Goal: Task Accomplishment & Management: Manage account settings

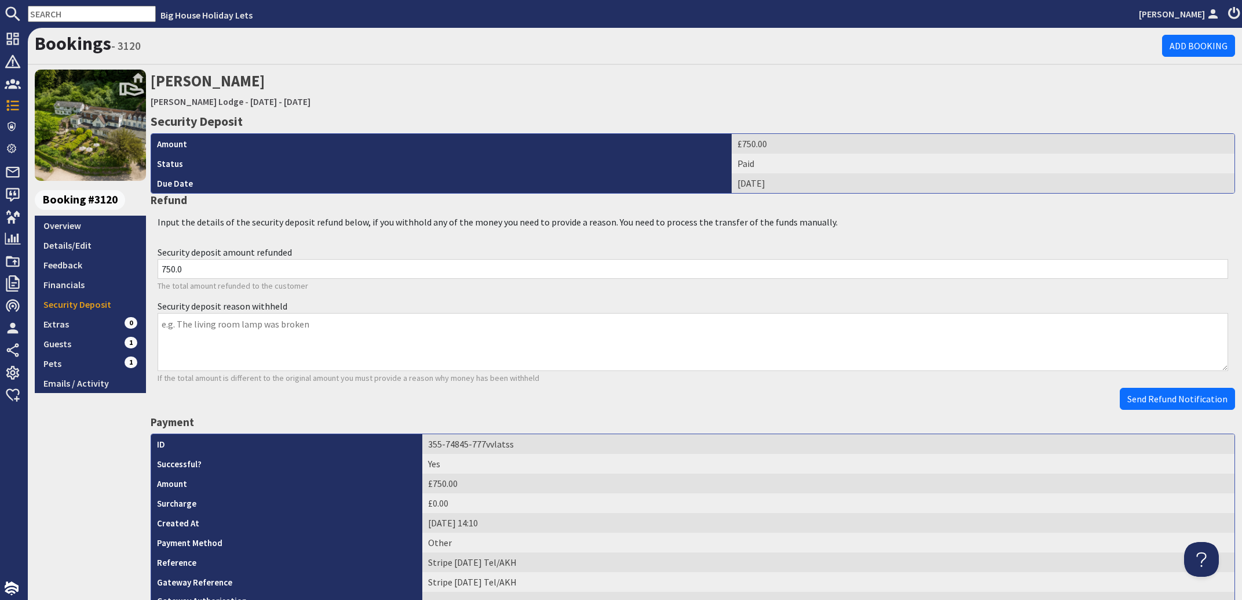
click at [93, 12] on input "text" at bounding box center [92, 14] width 128 height 16
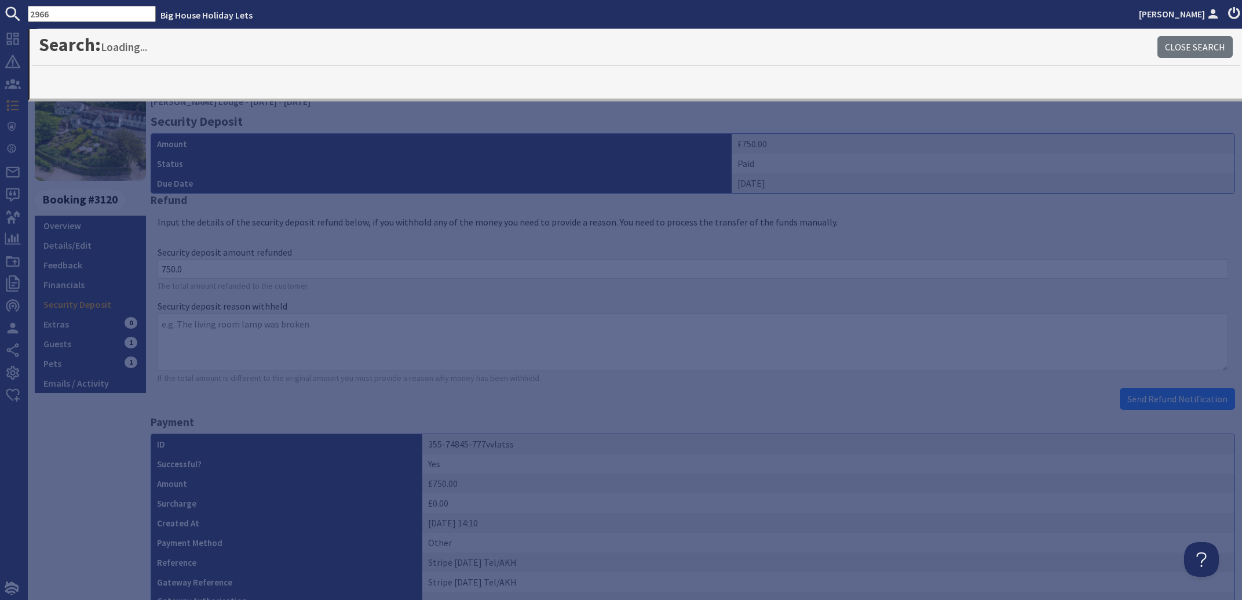
type input "2966"
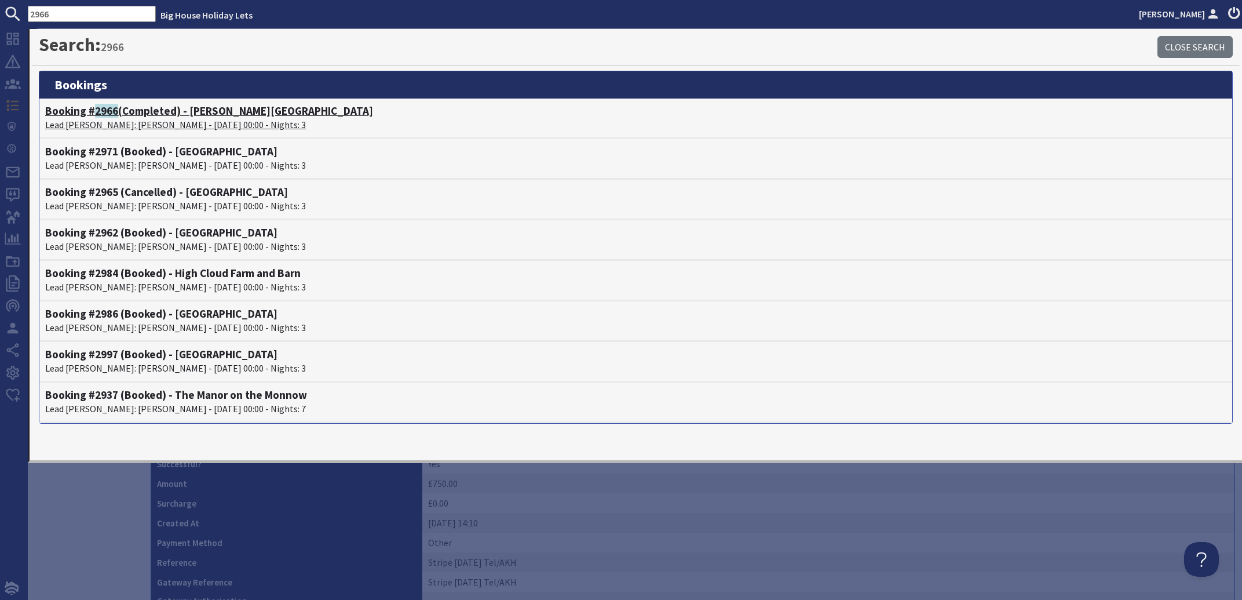
click at [100, 115] on span "2966" at bounding box center [106, 111] width 23 height 14
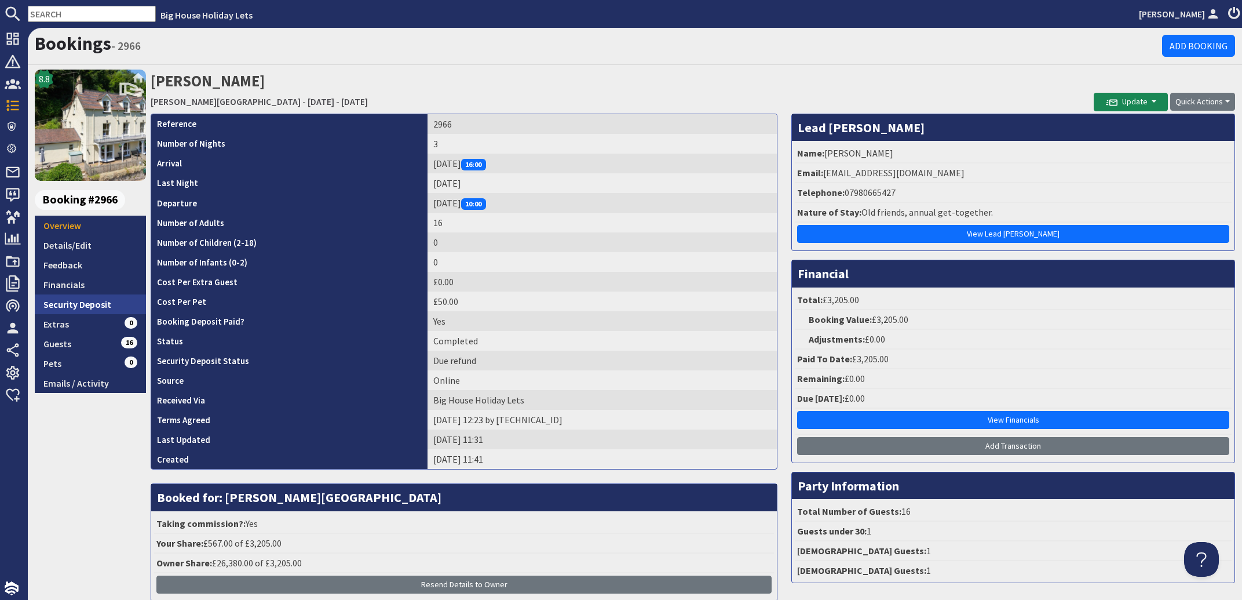
click at [52, 304] on link "Security Deposit" at bounding box center [90, 304] width 111 height 20
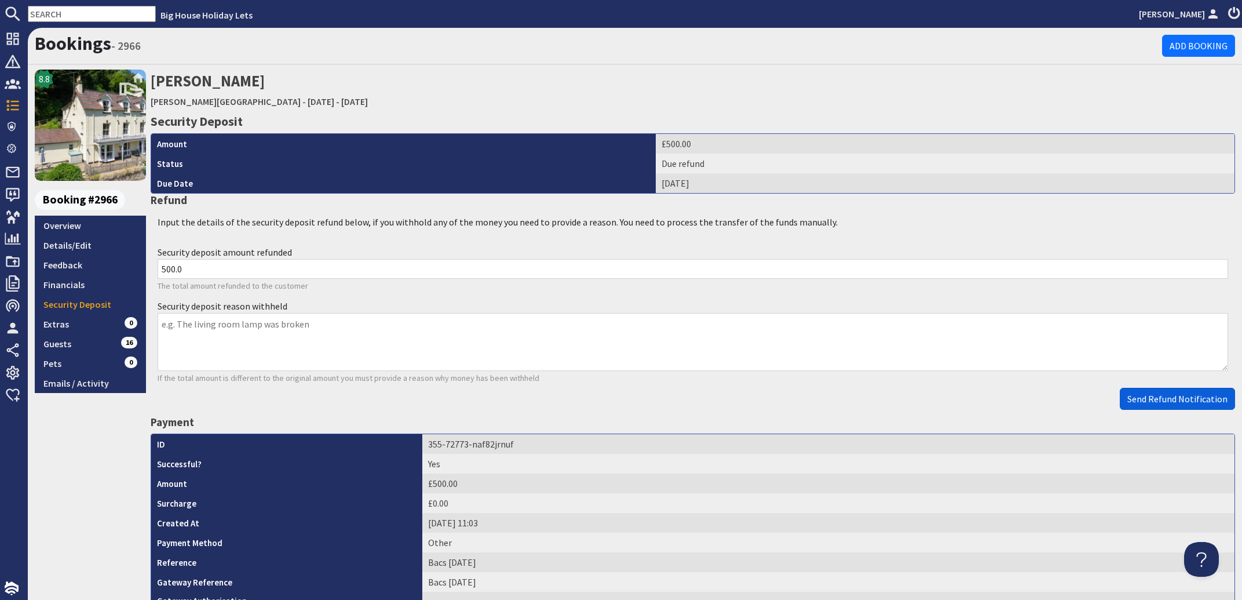
click at [1174, 398] on span "Send Refund Notification" at bounding box center [1177, 399] width 100 height 12
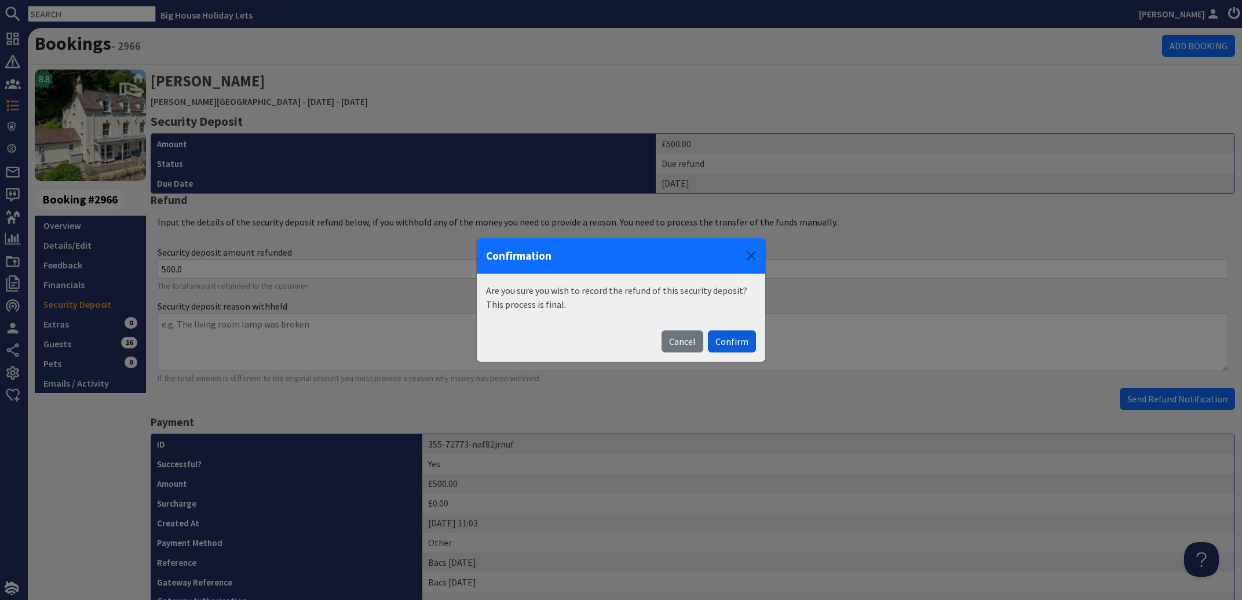
click at [747, 338] on button "Confirm" at bounding box center [732, 341] width 48 height 22
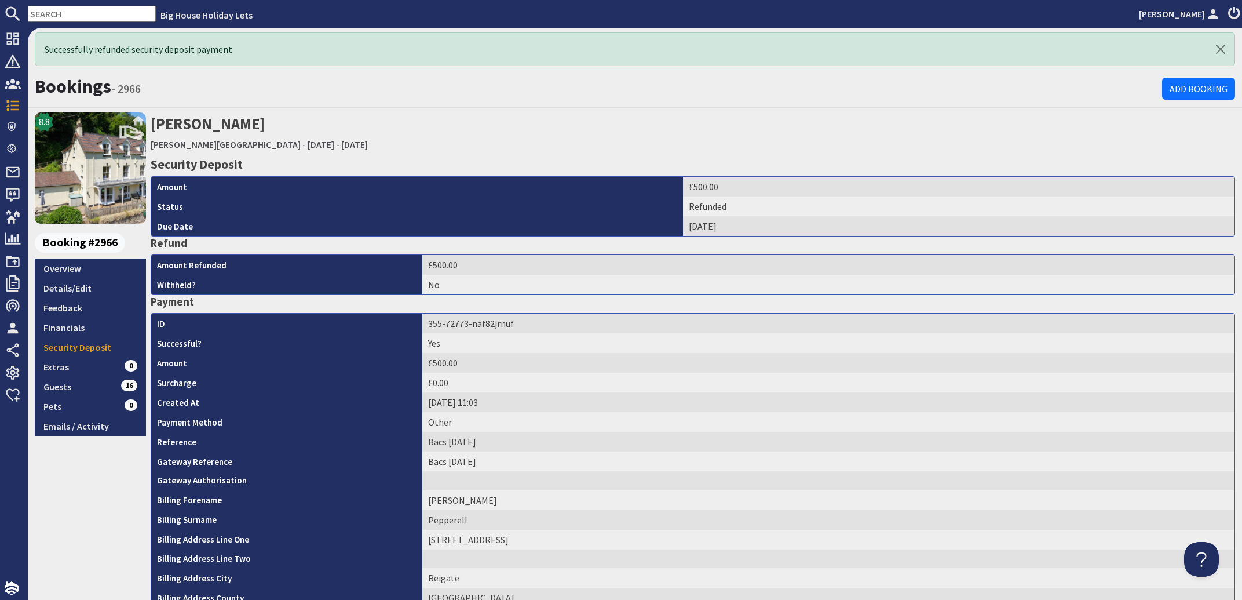
click at [71, 18] on input "text" at bounding box center [92, 14] width 128 height 16
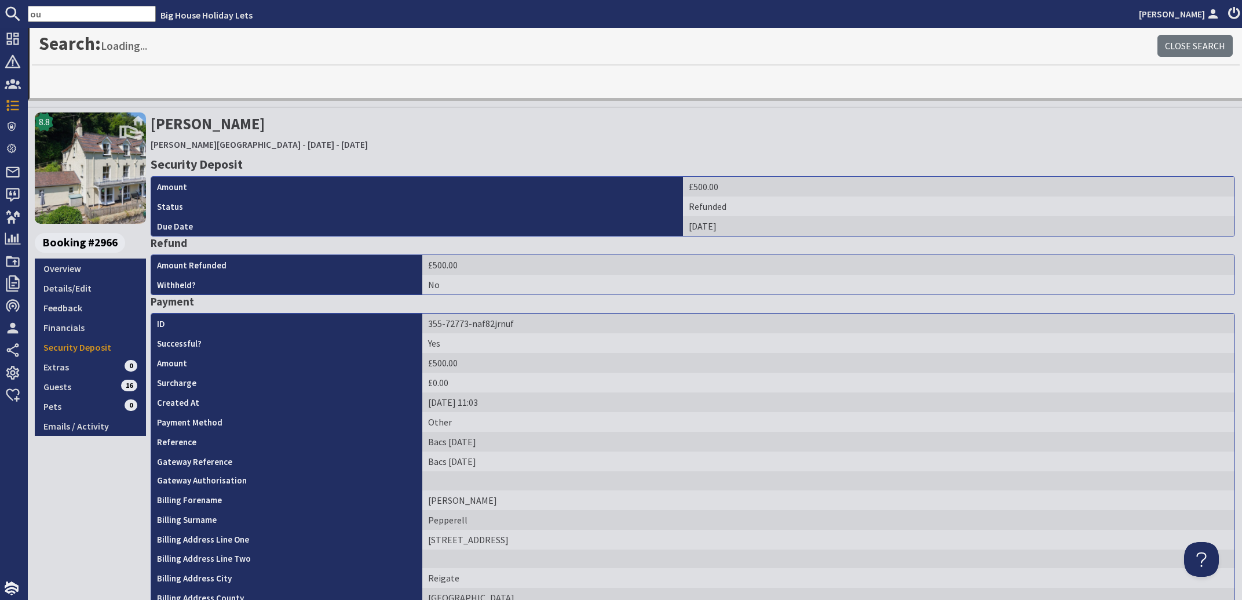
type input "o"
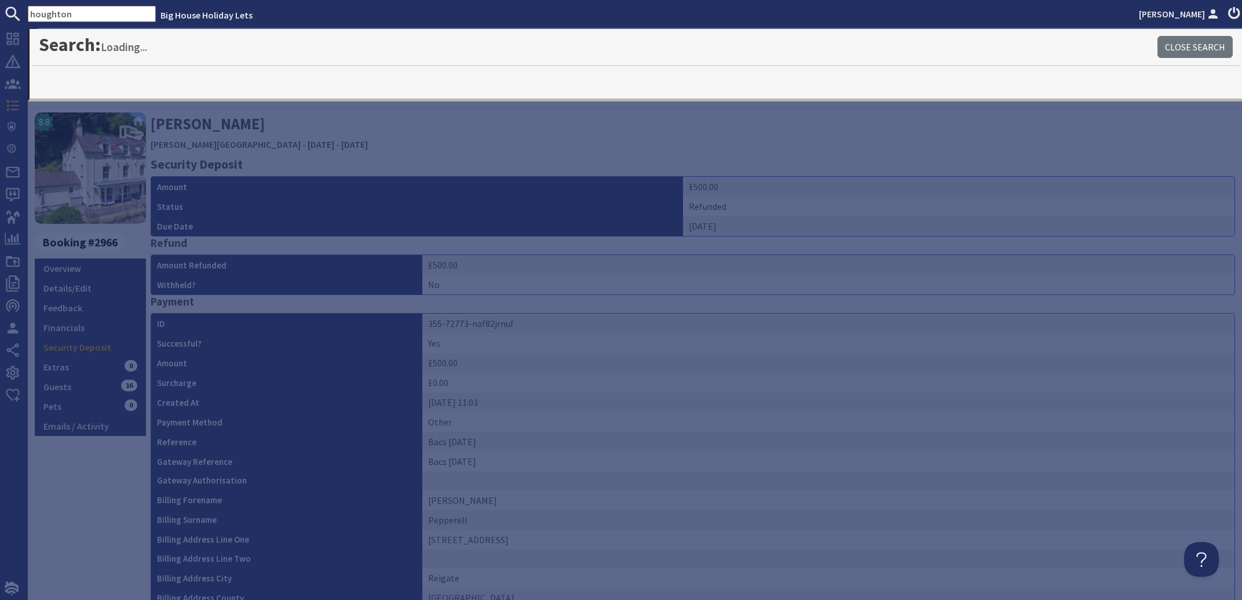
type input "houghton"
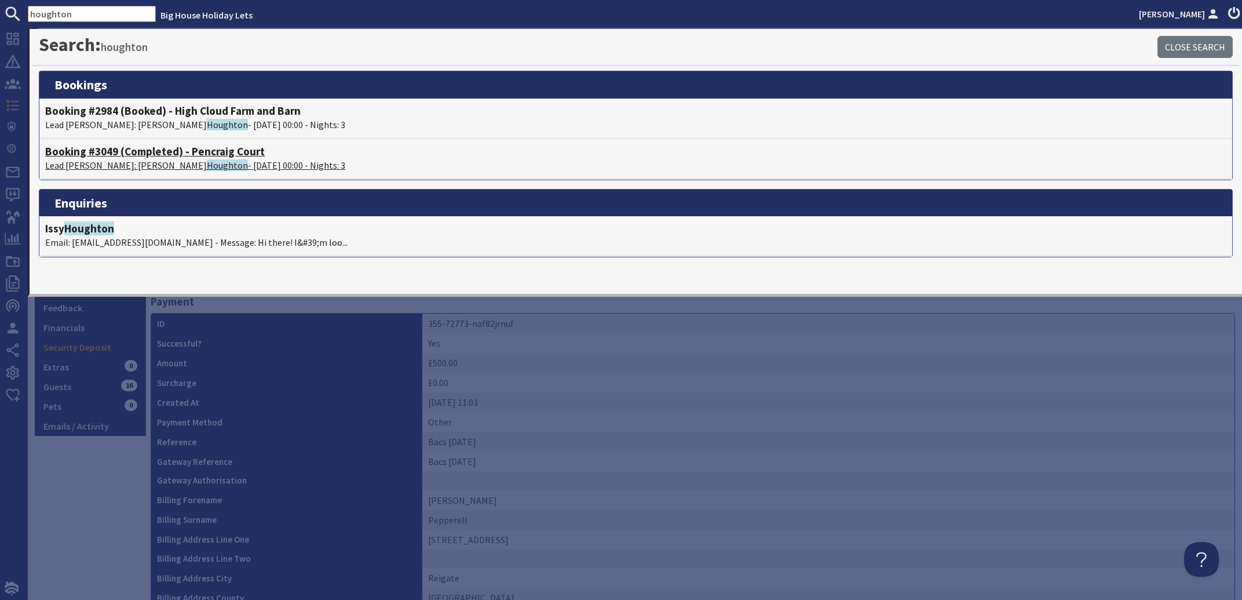
click at [207, 162] on span "Houghton" at bounding box center [227, 165] width 41 height 12
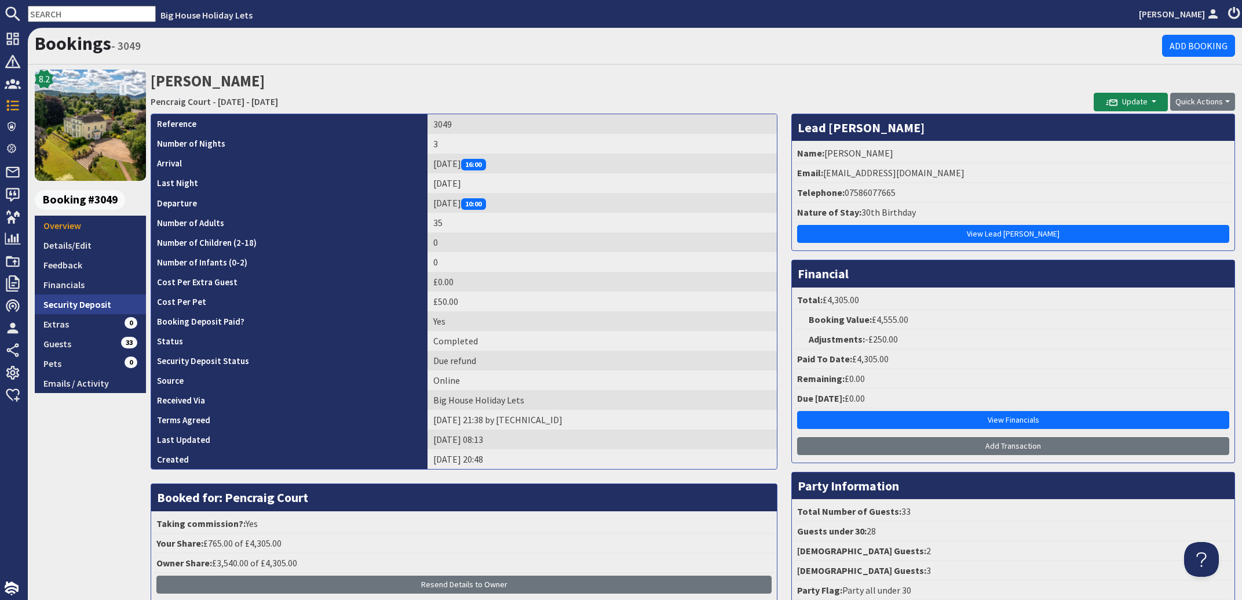
click at [56, 304] on link "Security Deposit" at bounding box center [90, 304] width 111 height 20
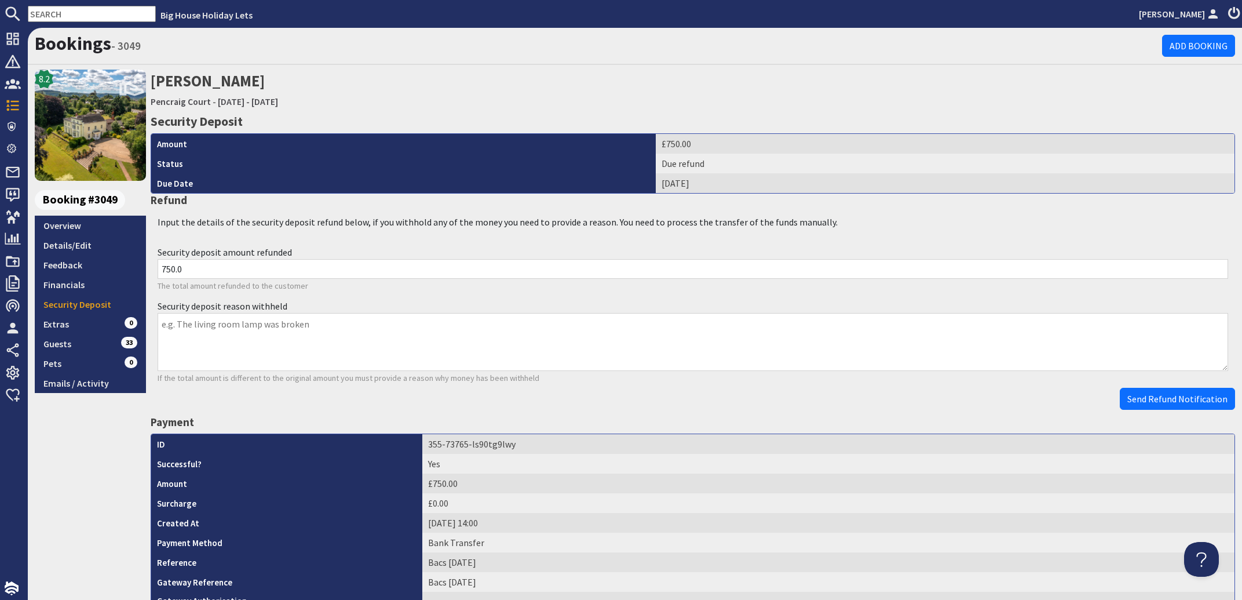
click at [173, 325] on textarea "Security deposit reason withheld" at bounding box center [693, 342] width 1071 height 58
paste textarea "Broken plug: changed myself - £10 for the bits. Chair: £20 3x sets of bedding t…"
drag, startPoint x: 273, startPoint y: 322, endPoint x: 215, endPoint y: 320, distance: 58.0
click at [215, 320] on textarea "Broken plug: changed myself - £10 for the bits. Chair: £20 3x sets of bedding t…" at bounding box center [693, 342] width 1071 height 58
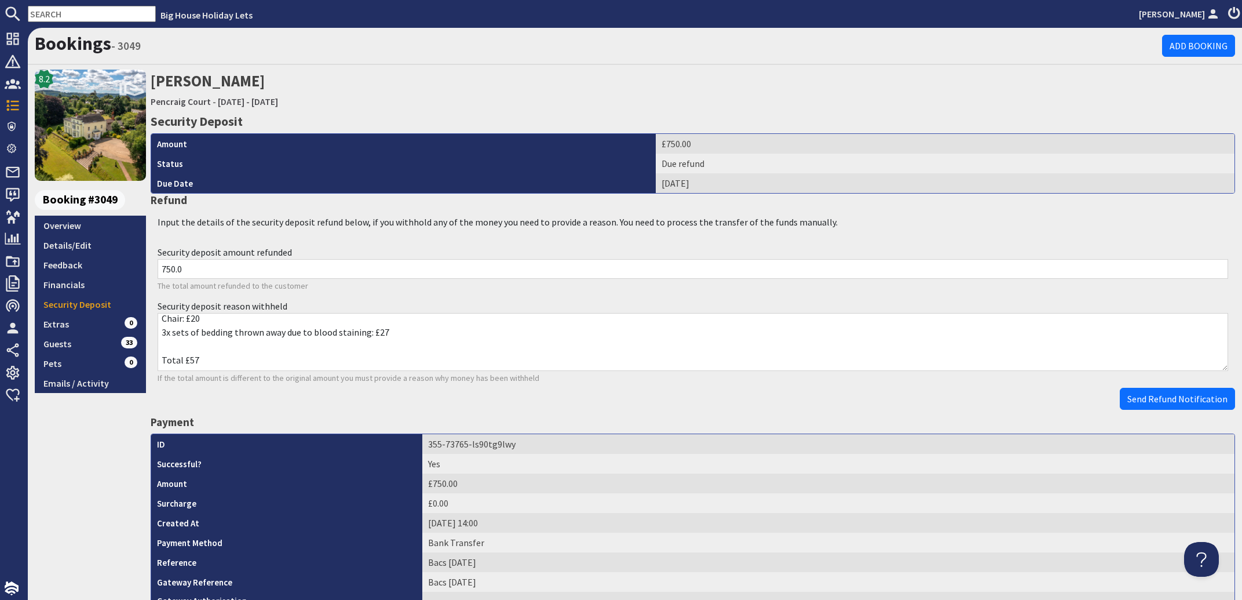
type textarea "Broken plug: - £10 for the bits. Chair: £20 3x sets of bedding thrown away due …"
drag, startPoint x: 212, startPoint y: 269, endPoint x: 141, endPoint y: 267, distance: 71.3
click at [158, 267] on input "750.0" at bounding box center [693, 269] width 1071 height 20
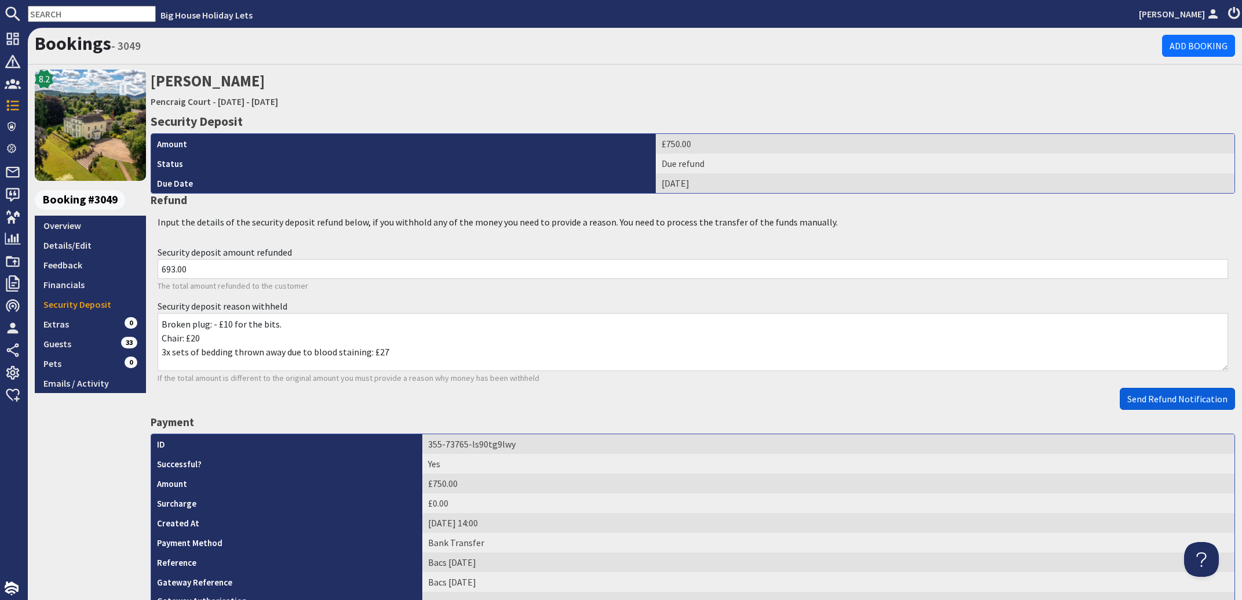
type input "693.00"
click at [1138, 394] on span "Send Refund Notification" at bounding box center [1177, 399] width 100 height 12
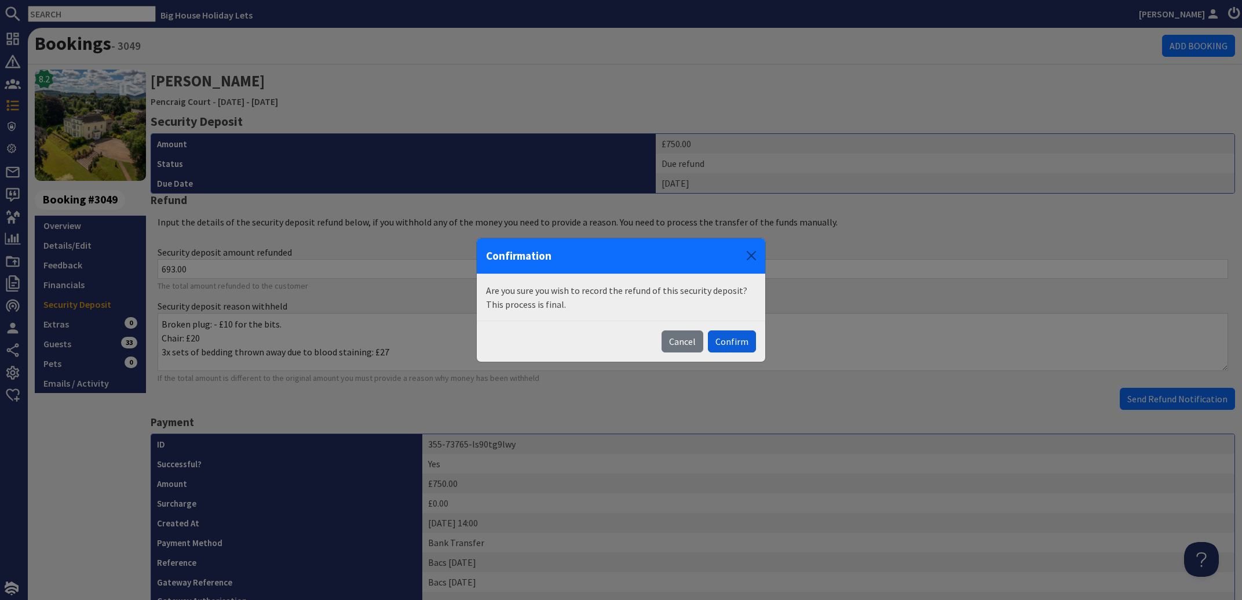
click at [732, 341] on button "Confirm" at bounding box center [732, 341] width 48 height 22
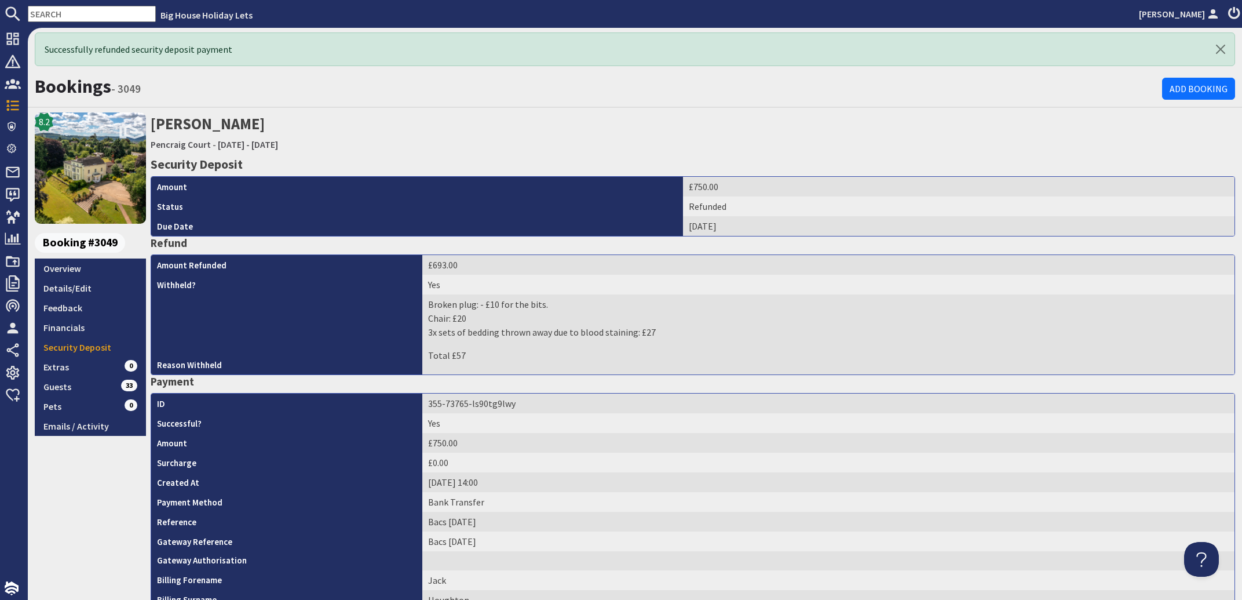
click at [52, 12] on input "text" at bounding box center [92, 14] width 128 height 16
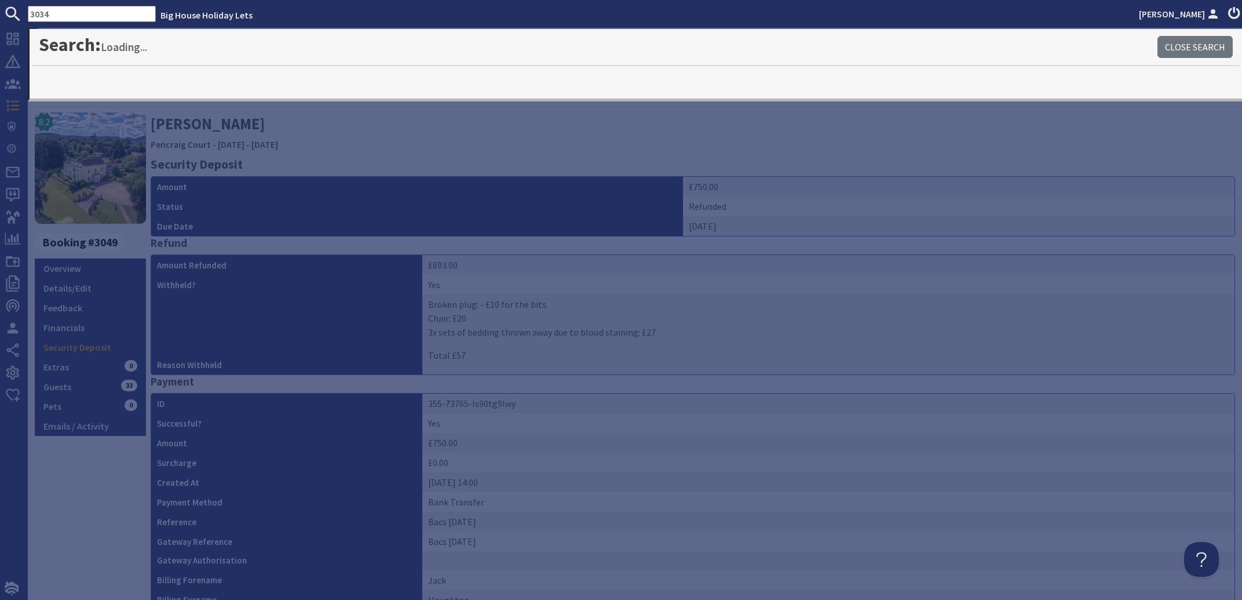
type input "3034"
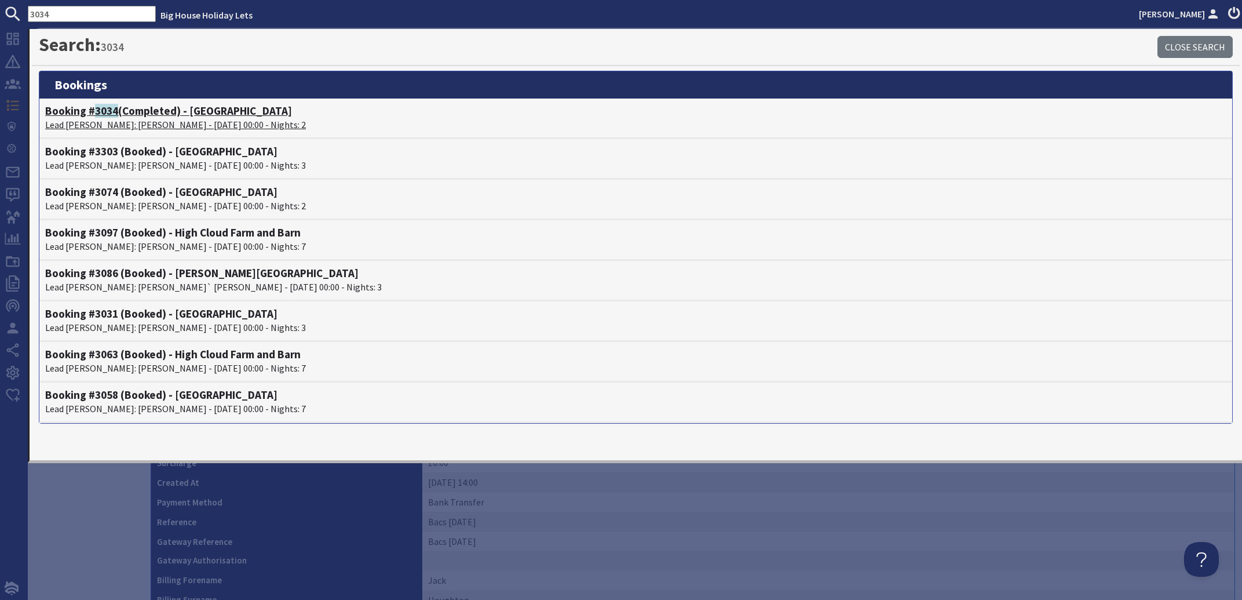
click at [101, 119] on p "Lead Booker: Rachel Hough - 26/09/2025 00:00 - Nights: 2" at bounding box center [635, 125] width 1181 height 14
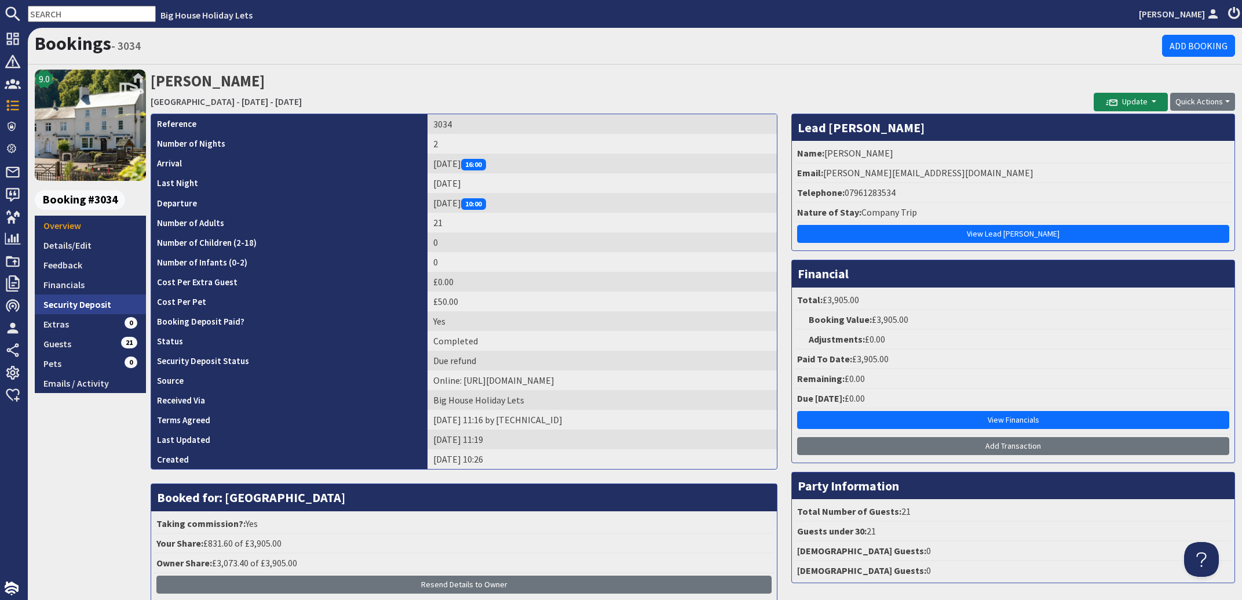
click at [59, 298] on link "Security Deposit" at bounding box center [90, 304] width 111 height 20
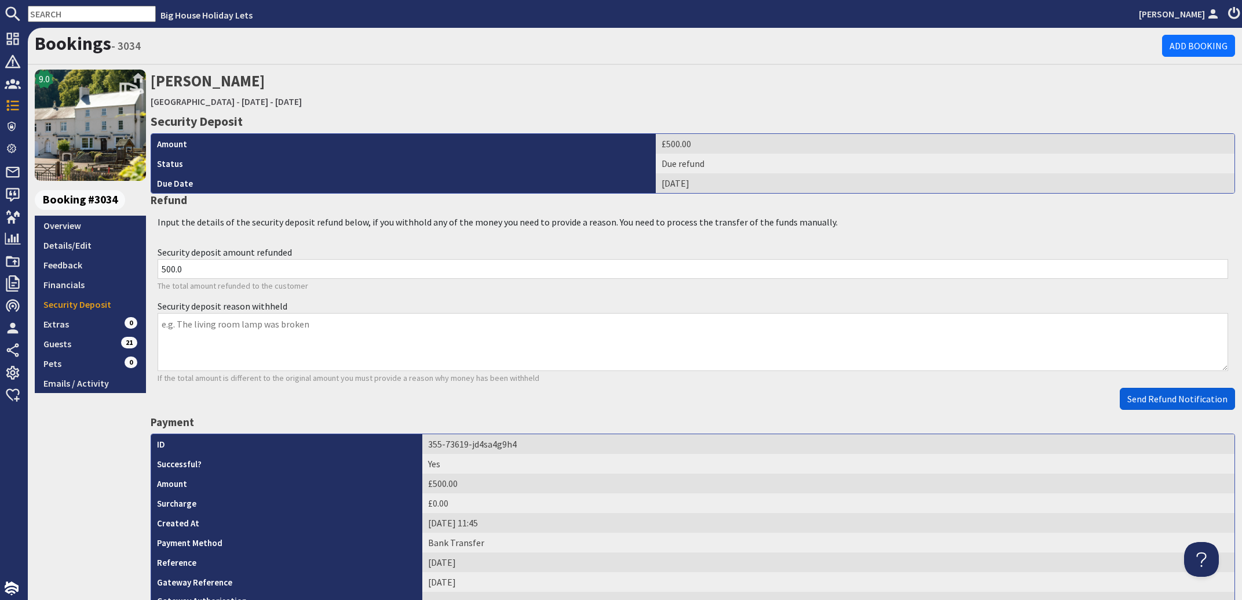
click at [1174, 401] on span "Send Refund Notification" at bounding box center [1177, 399] width 100 height 12
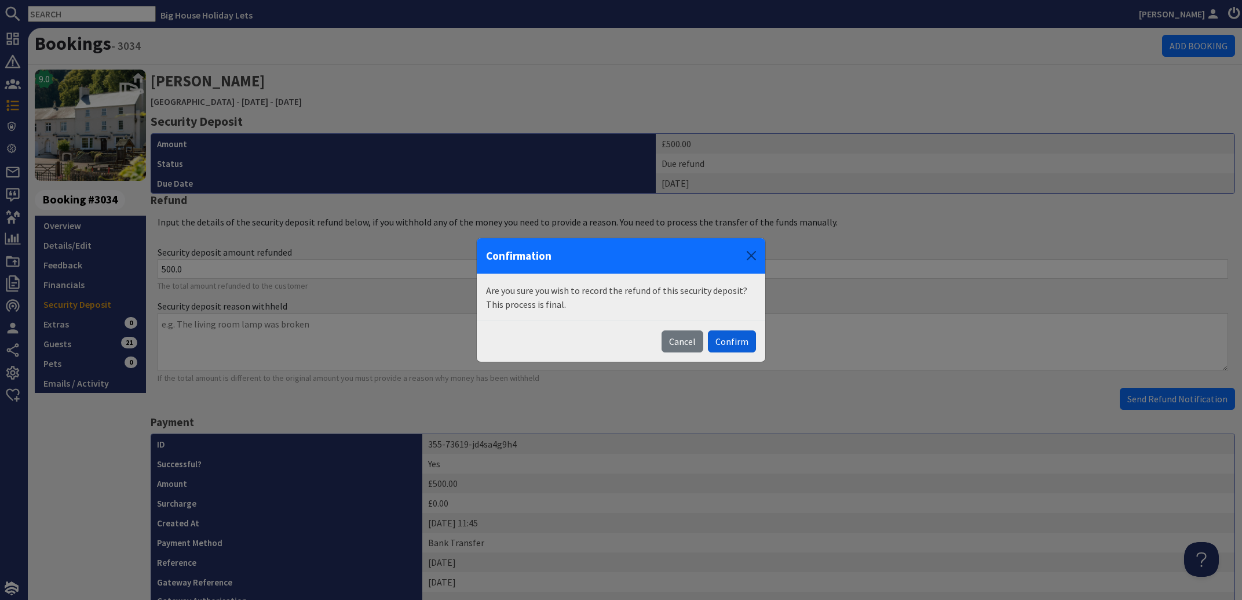
click at [728, 338] on button "Confirm" at bounding box center [732, 341] width 48 height 22
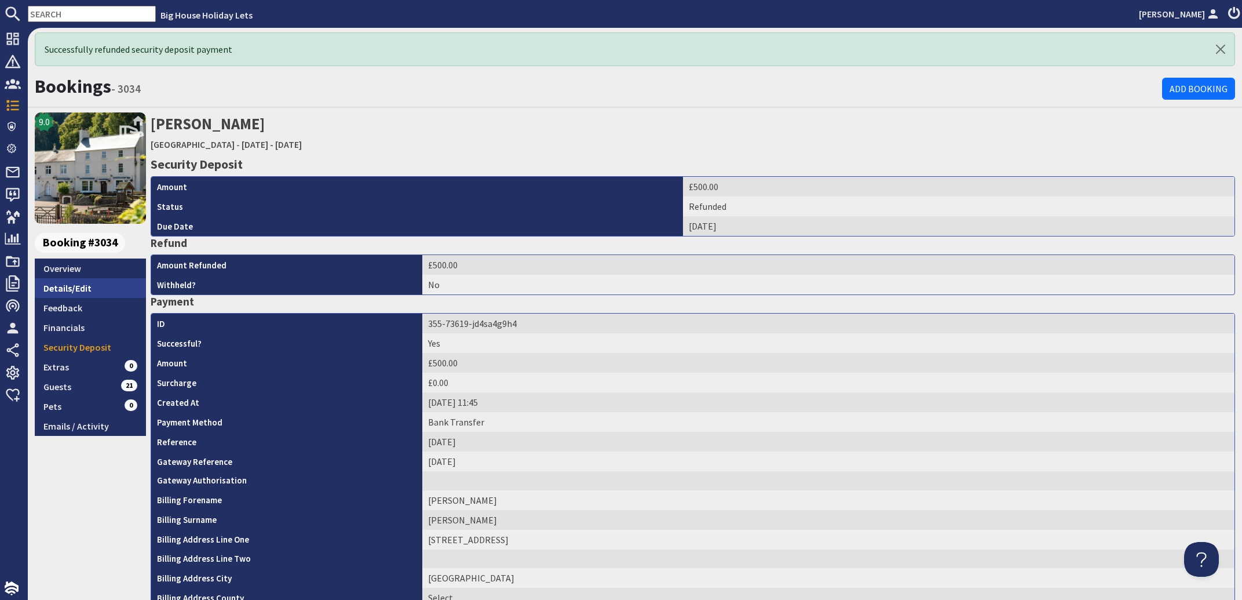
click at [62, 289] on link "Details/Edit" at bounding box center [90, 288] width 111 height 20
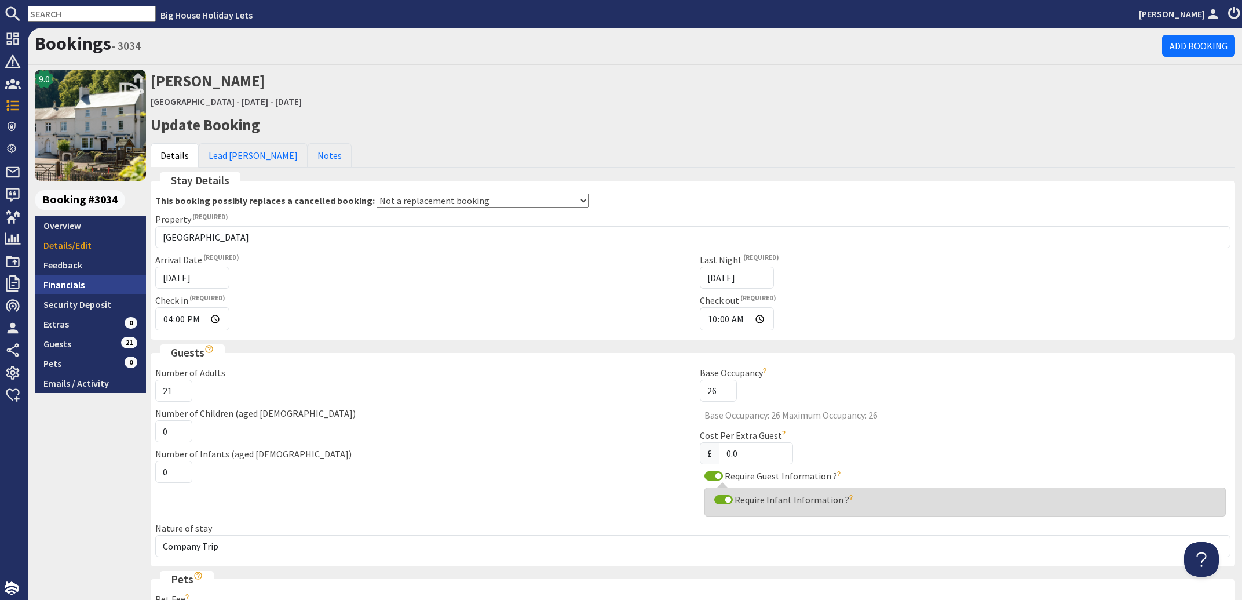
click at [54, 283] on link "Financials" at bounding box center [90, 285] width 111 height 20
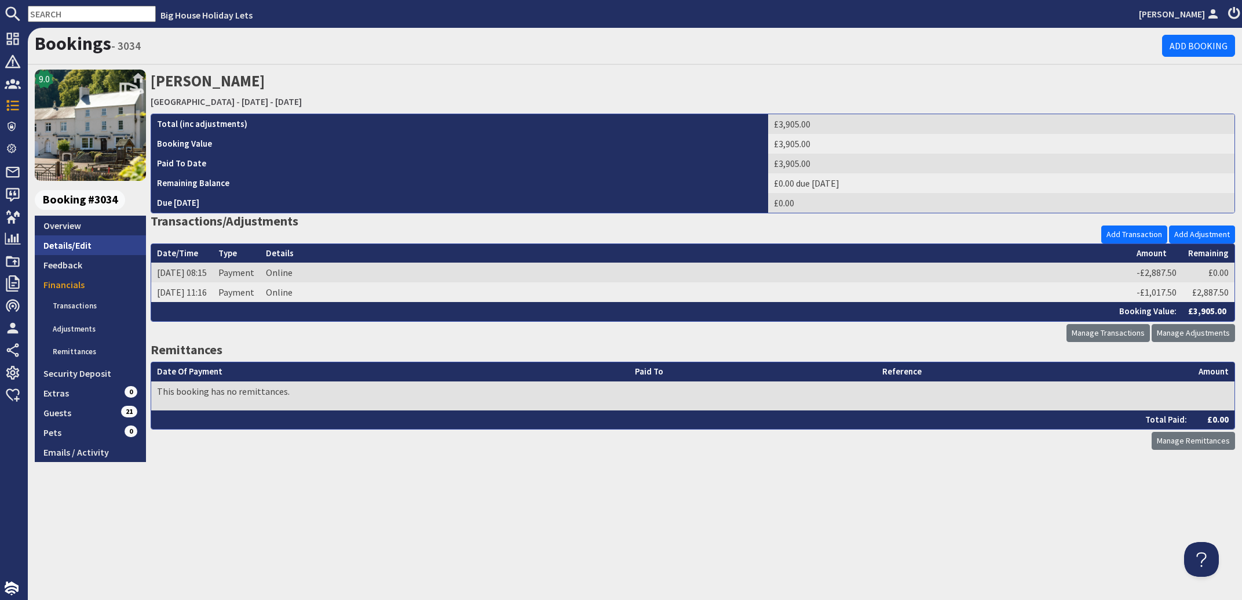
click at [63, 246] on link "Details/Edit" at bounding box center [90, 245] width 111 height 20
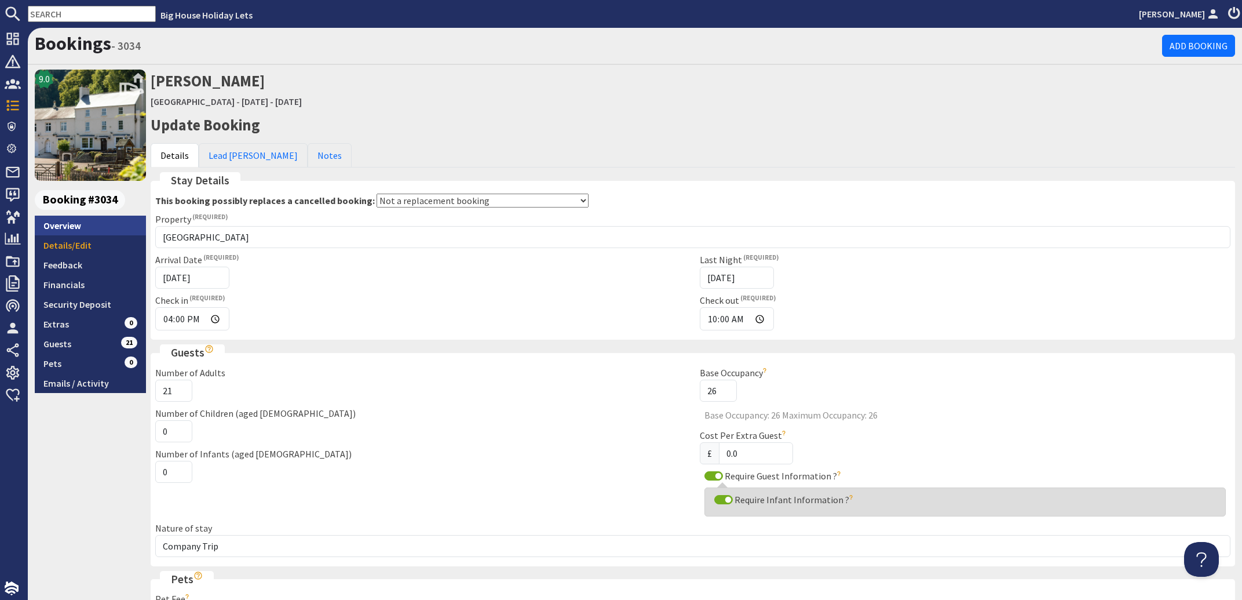
click at [63, 228] on link "Overview" at bounding box center [90, 226] width 111 height 20
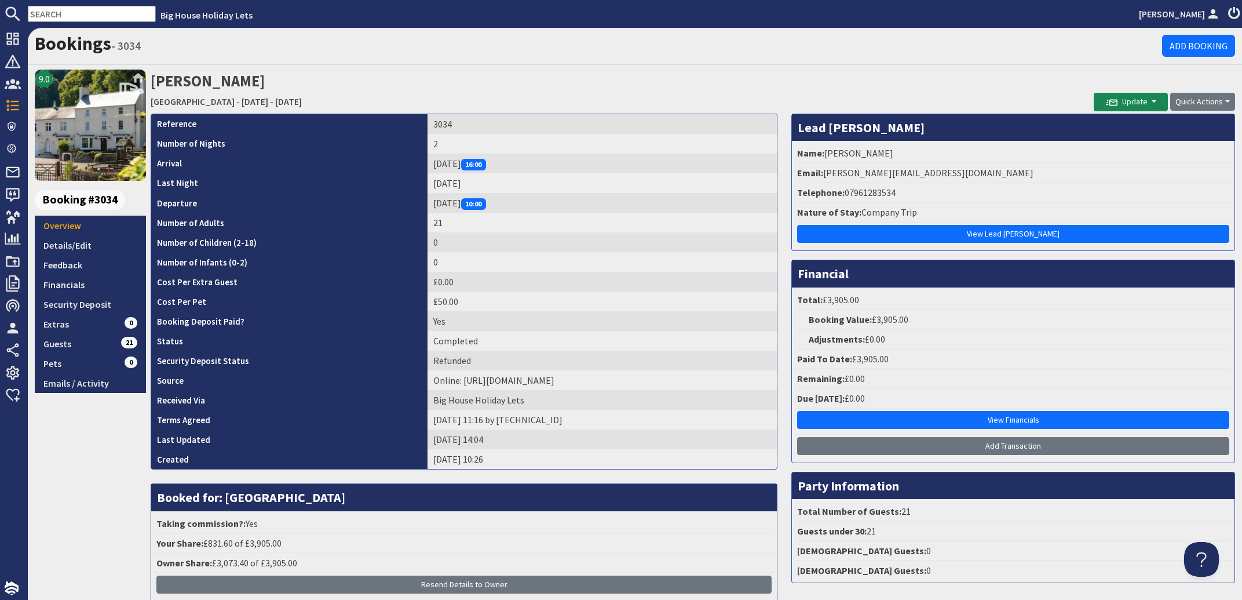
click at [83, 10] on input "text" at bounding box center [92, 14] width 128 height 16
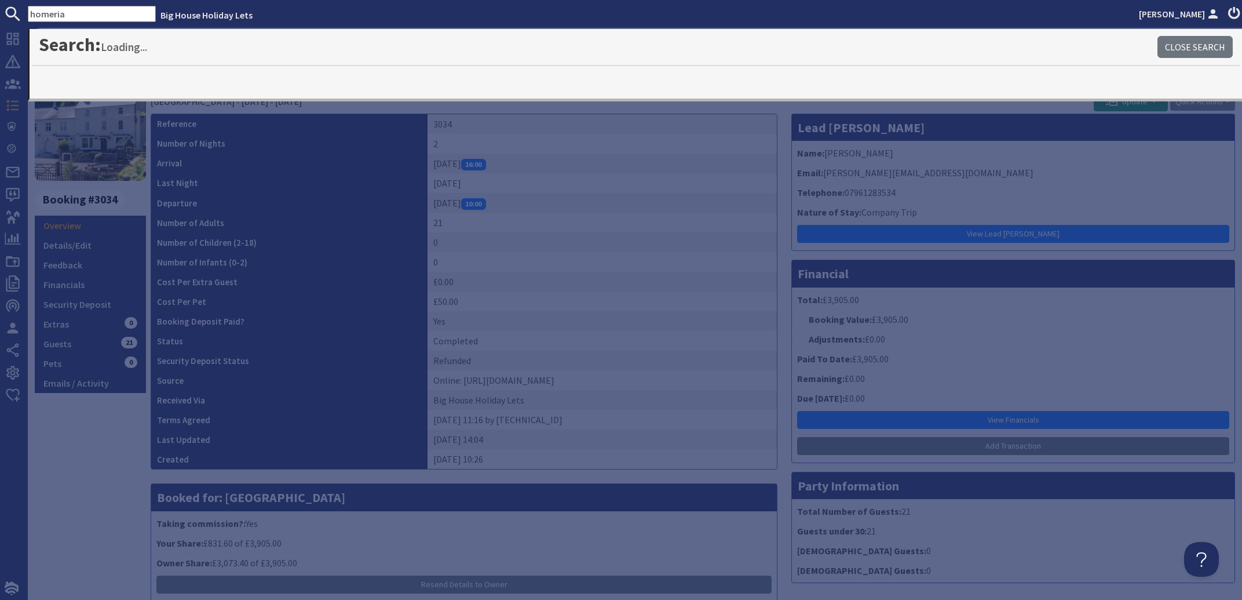
type input "homeria"
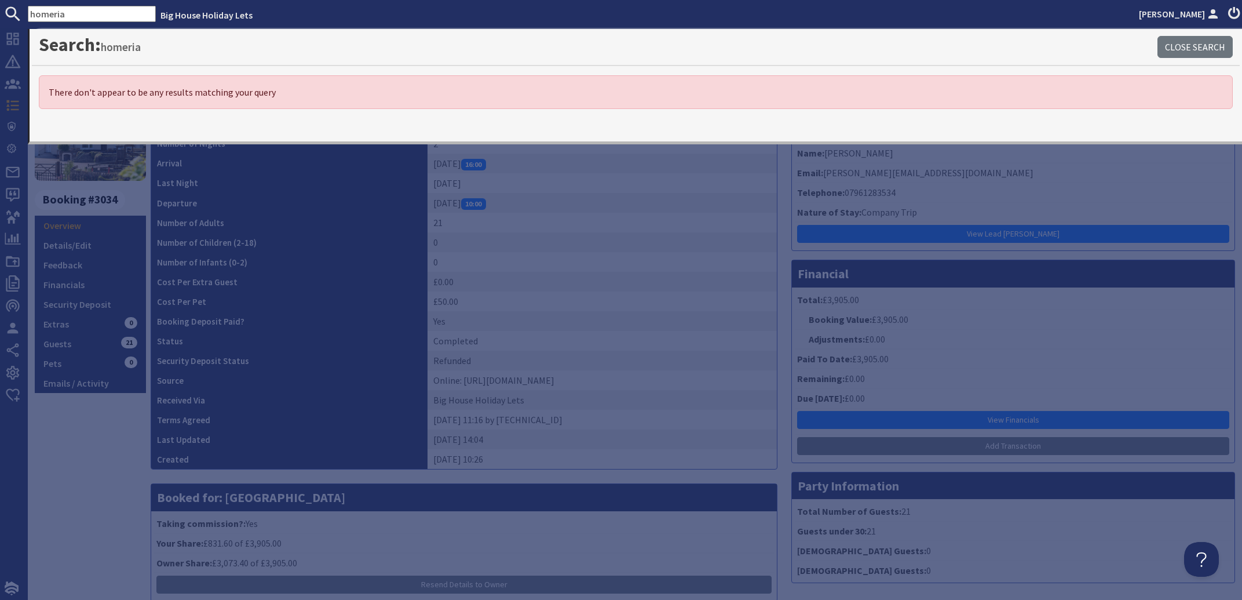
drag, startPoint x: 83, startPoint y: 12, endPoint x: 20, endPoint y: 9, distance: 63.8
click at [28, 9] on input "homeria" at bounding box center [92, 14] width 128 height 16
click at [74, 202] on span "Booking #3034" at bounding box center [80, 200] width 90 height 20
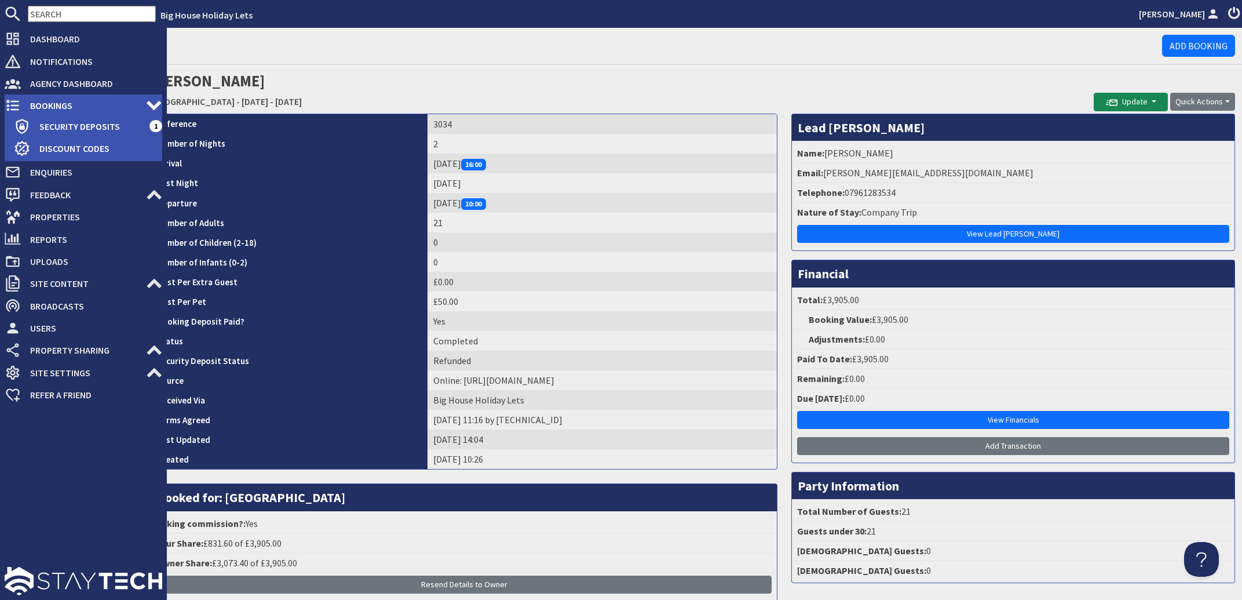
click at [50, 106] on span "Bookings" at bounding box center [83, 105] width 125 height 19
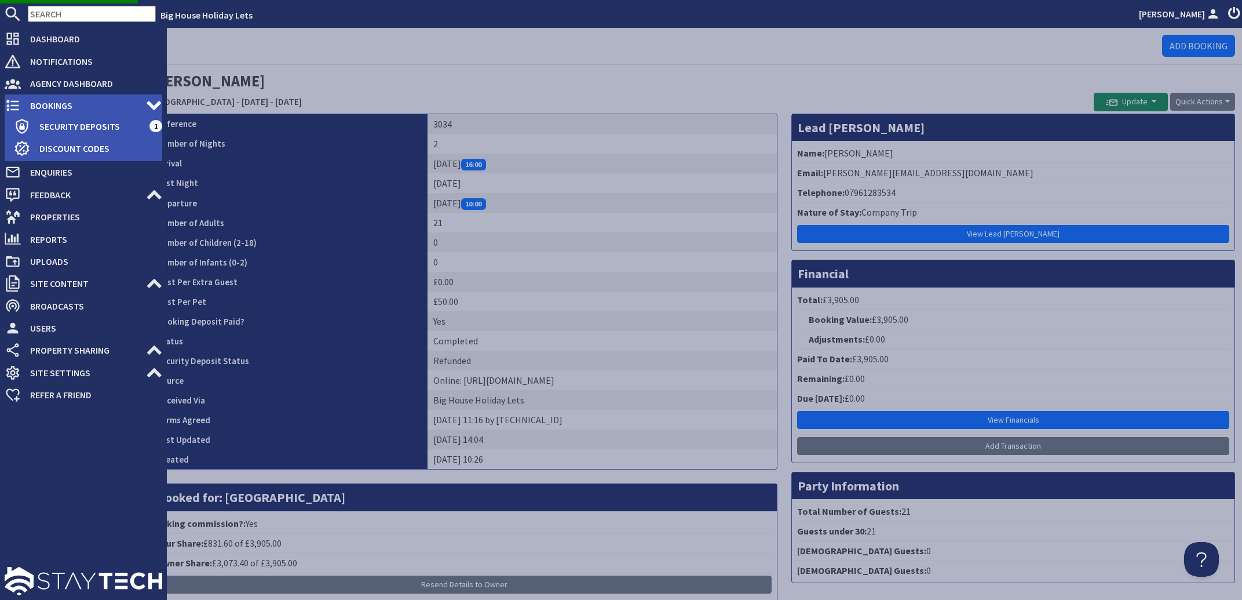
click at [50, 105] on span "Bookings" at bounding box center [83, 105] width 125 height 19
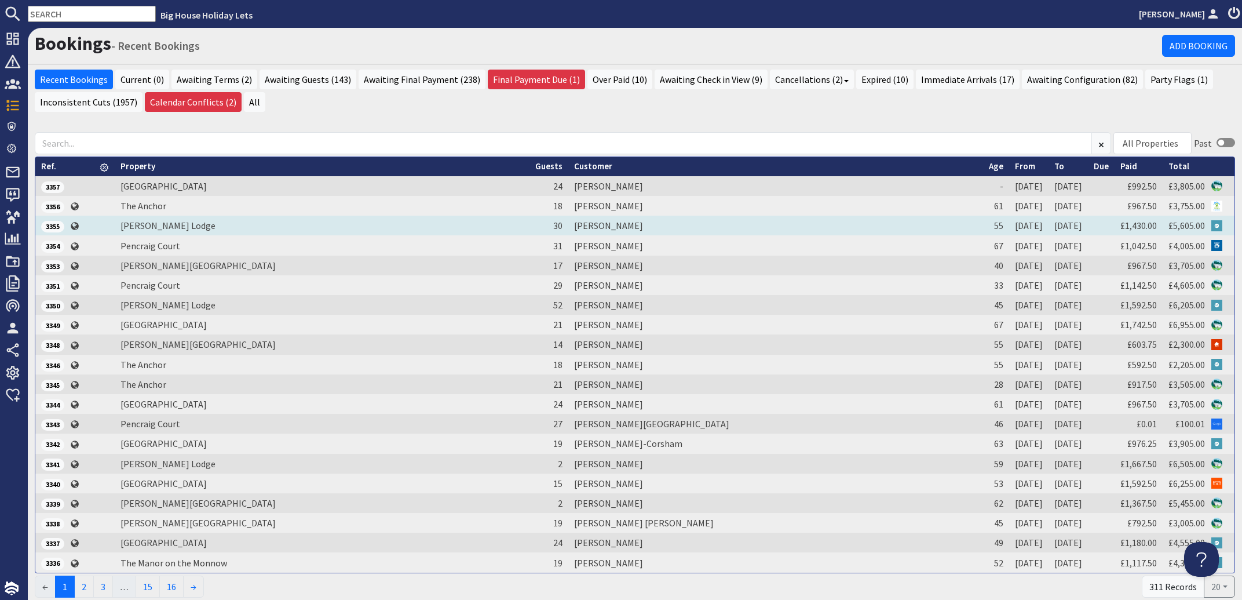
click at [612, 223] on td "[PERSON_NAME]" at bounding box center [775, 226] width 415 height 20
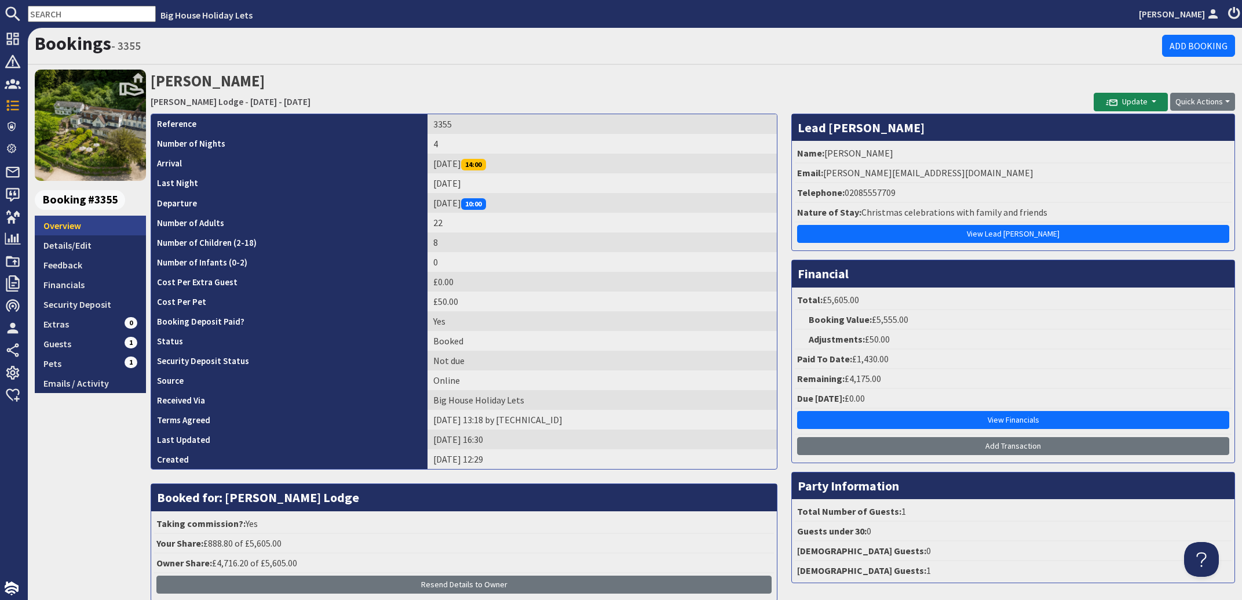
click at [57, 224] on link "Overview" at bounding box center [90, 226] width 111 height 20
click at [57, 384] on link "Emails / Activity" at bounding box center [90, 383] width 111 height 20
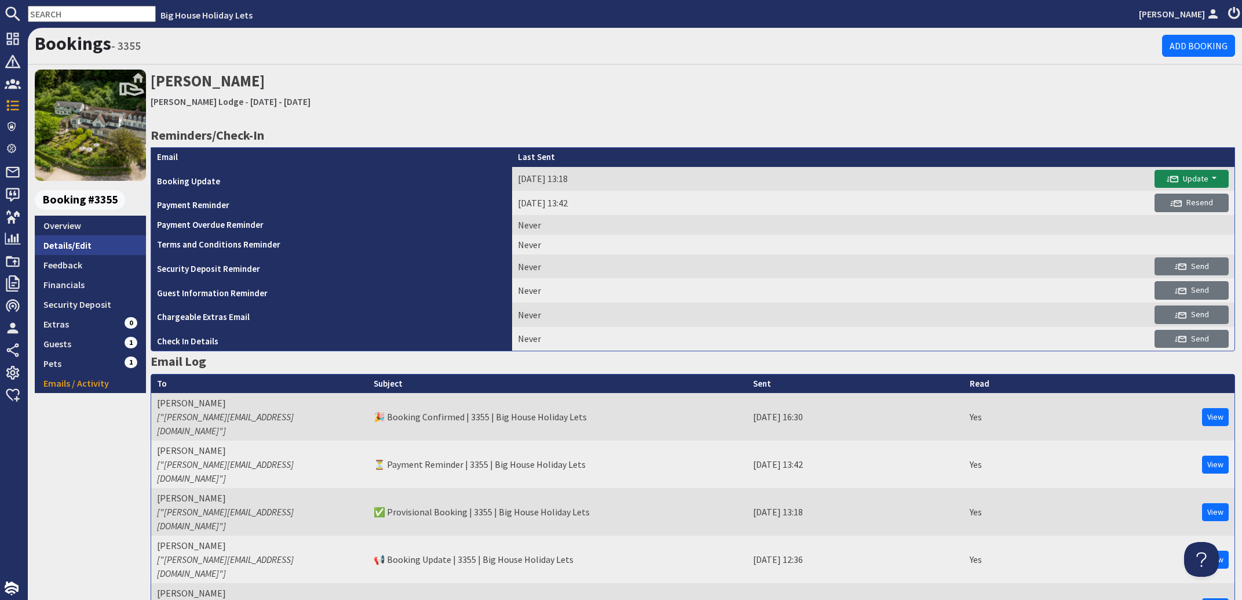
click at [59, 248] on link "Details/Edit" at bounding box center [90, 245] width 111 height 20
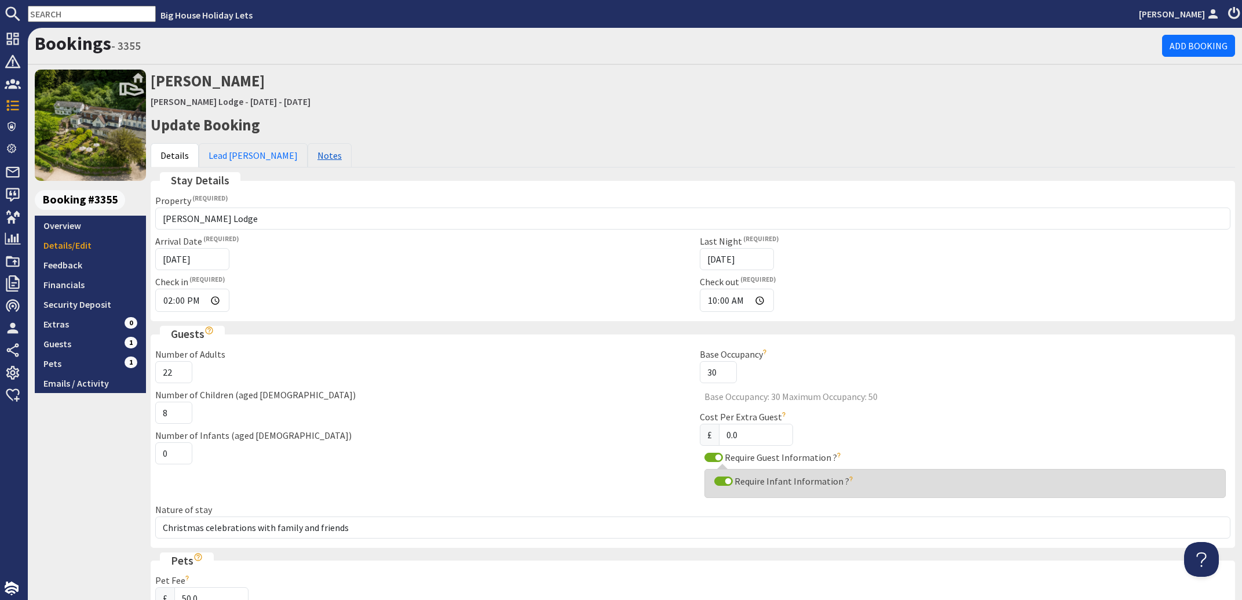
click at [308, 156] on link "Notes" at bounding box center [330, 155] width 44 height 24
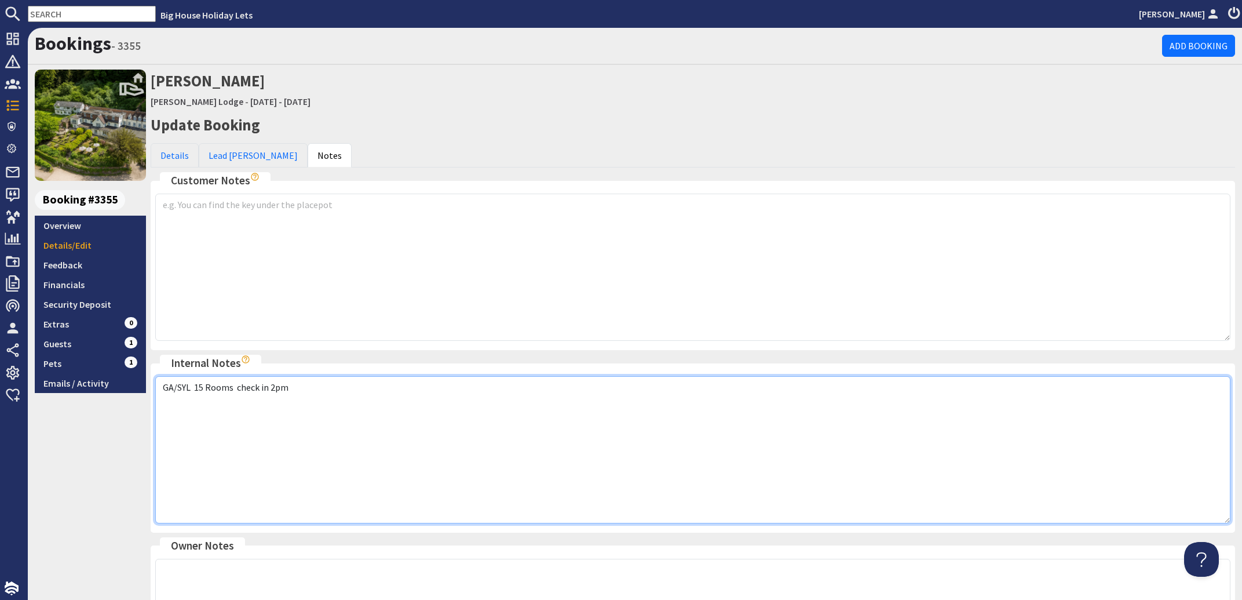
click at [167, 404] on textarea "GA/SYL 15 Rooms check in 2pm" at bounding box center [692, 449] width 1075 height 147
drag, startPoint x: 318, startPoint y: 390, endPoint x: 359, endPoint y: 386, distance: 41.3
click at [320, 389] on textarea "GA/SYL 15 Rooms check in 2pm" at bounding box center [692, 449] width 1075 height 147
click at [651, 448] on textarea "GA/SYL 15 Rooms check in 2pm" at bounding box center [692, 449] width 1075 height 147
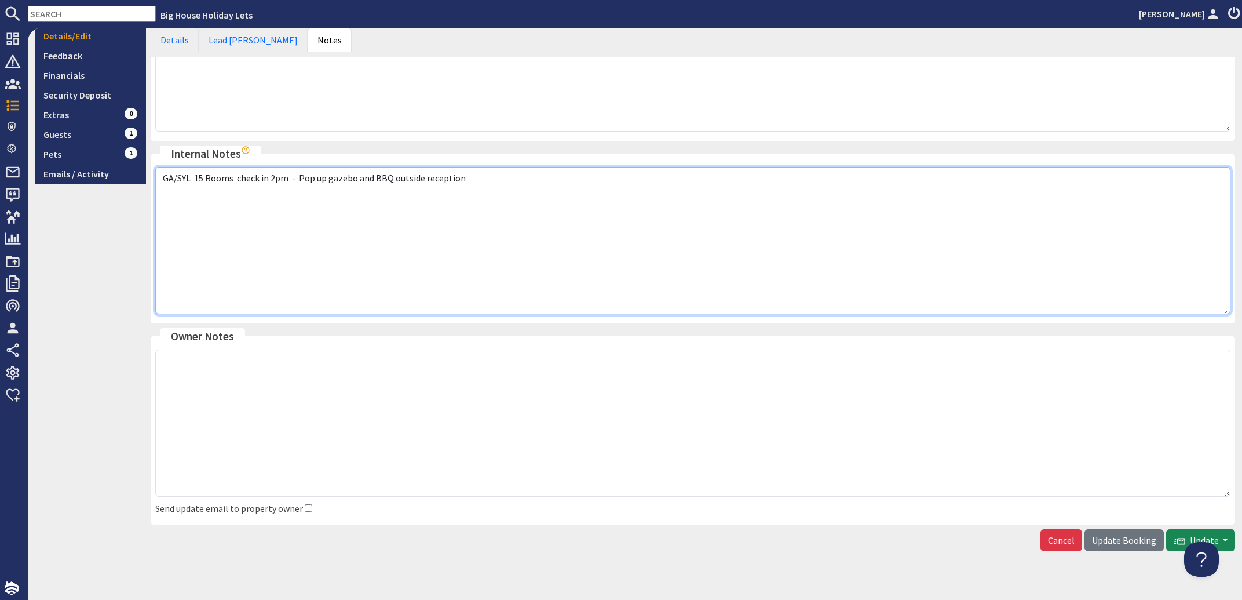
scroll to position [224, 0]
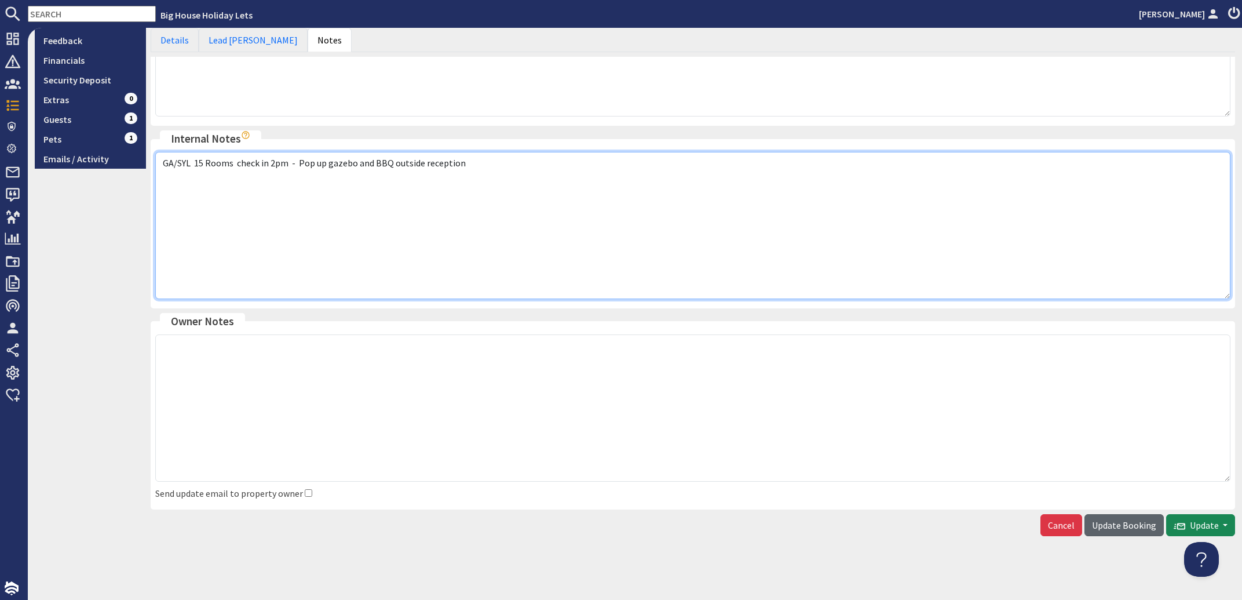
type textarea "GA/SYL 15 Rooms check in 2pm - Pop up gazebo and BBQ outside reception"
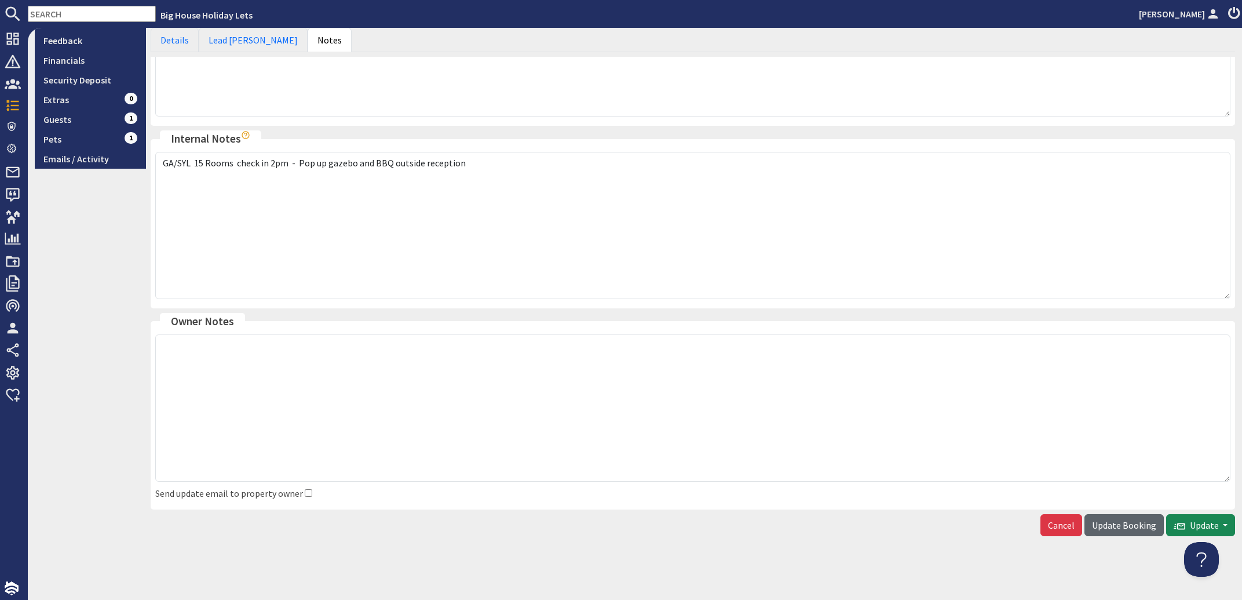
click at [1089, 519] on button "Update Booking" at bounding box center [1124, 525] width 79 height 22
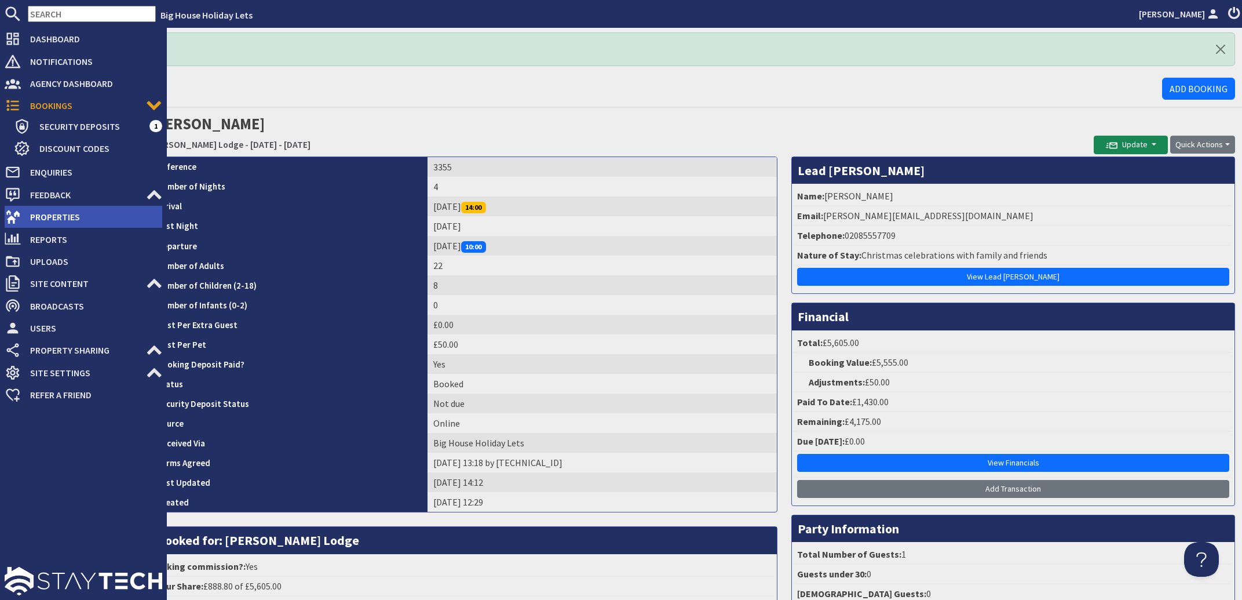
click at [49, 211] on span "Properties" at bounding box center [91, 216] width 141 height 19
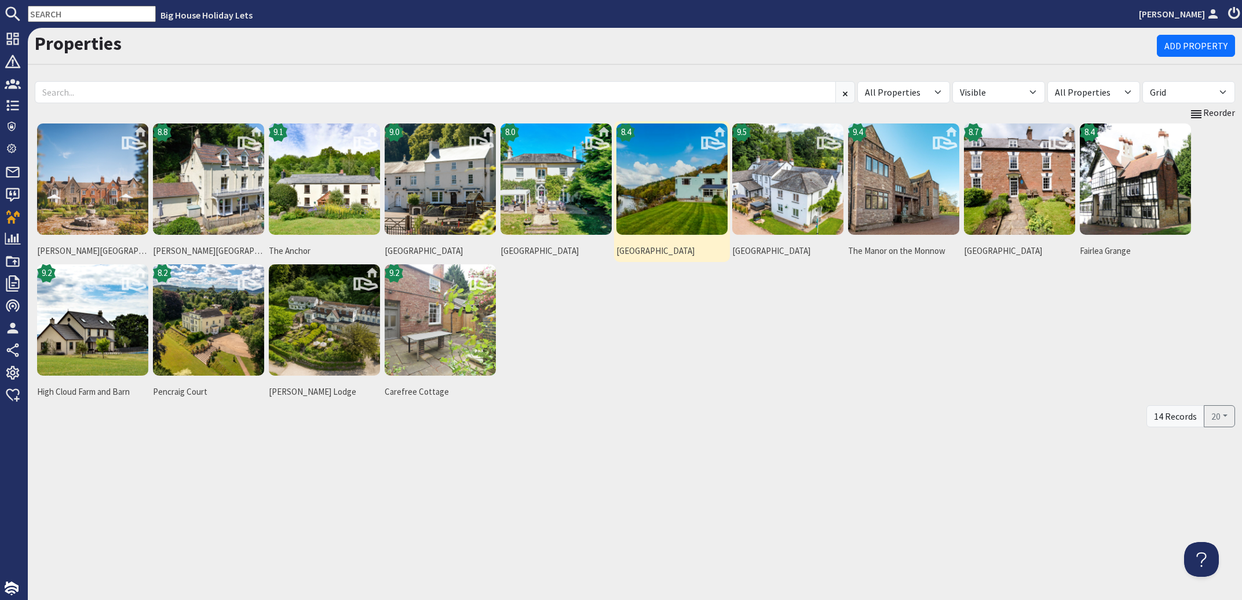
click at [640, 164] on img at bounding box center [671, 178] width 111 height 111
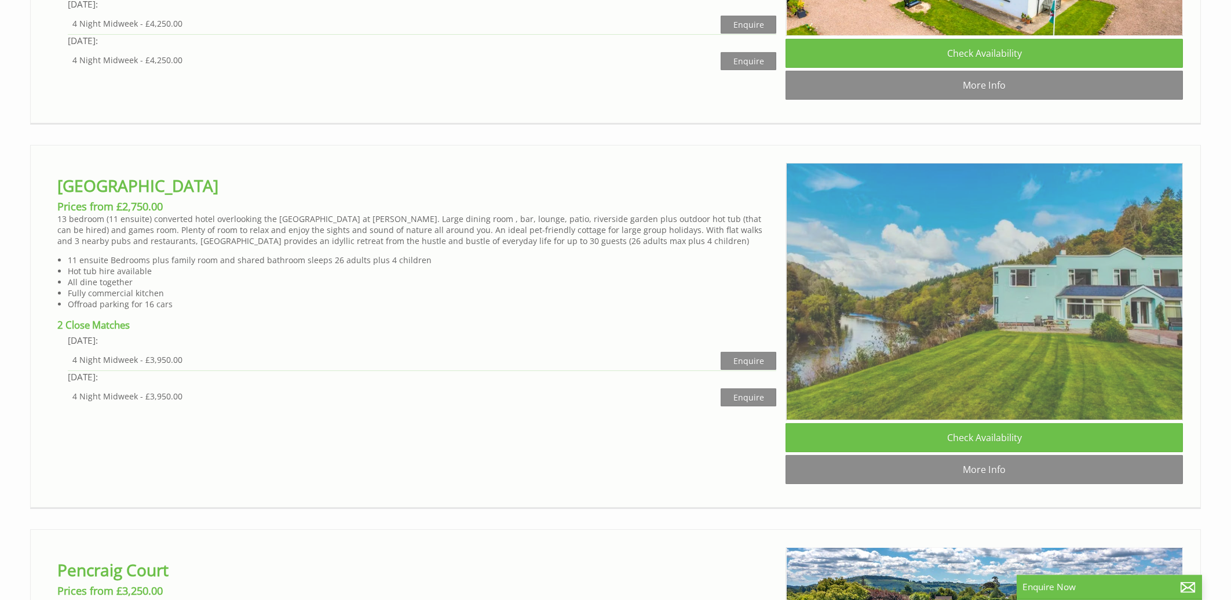
scroll to position [5166, 0]
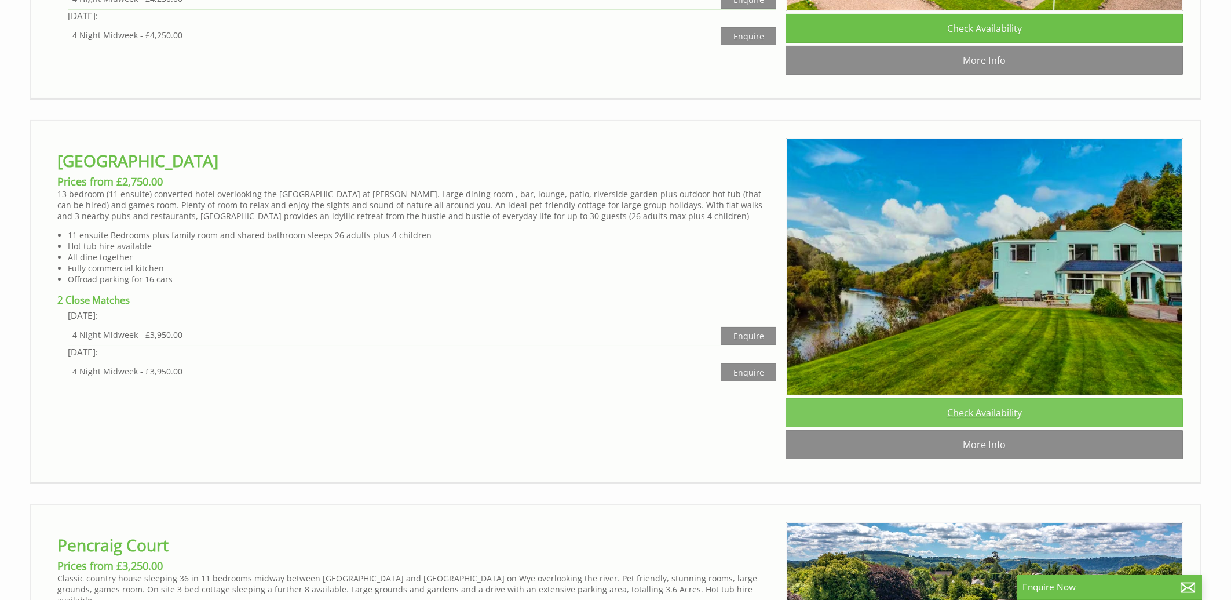
click at [982, 427] on link "Check Availability" at bounding box center [984, 412] width 397 height 29
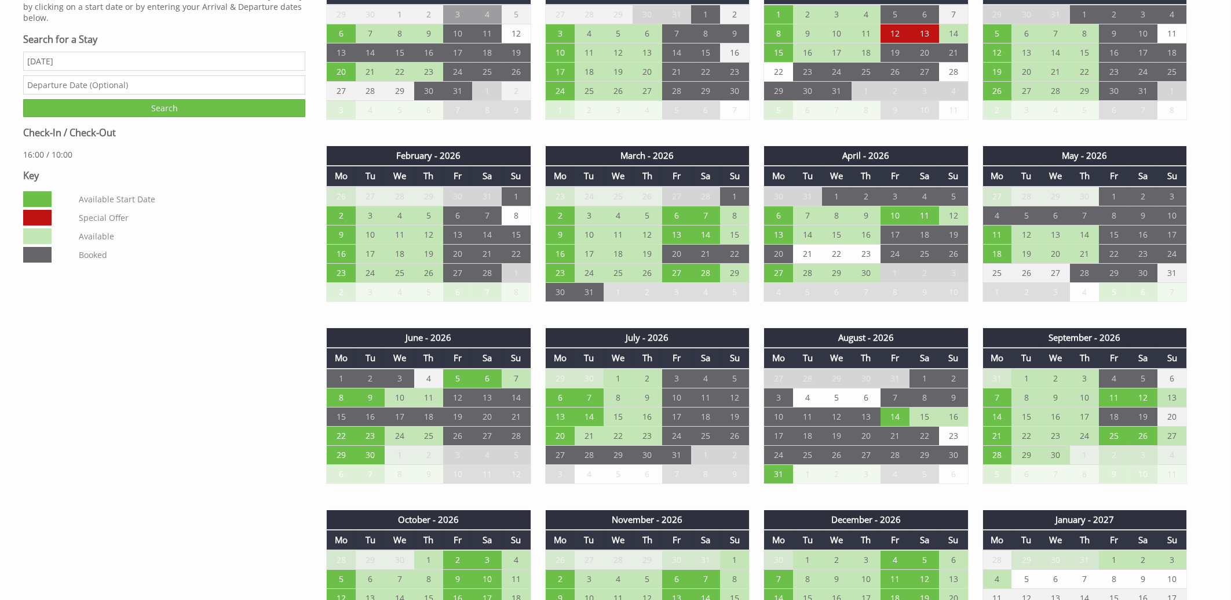
scroll to position [807, 0]
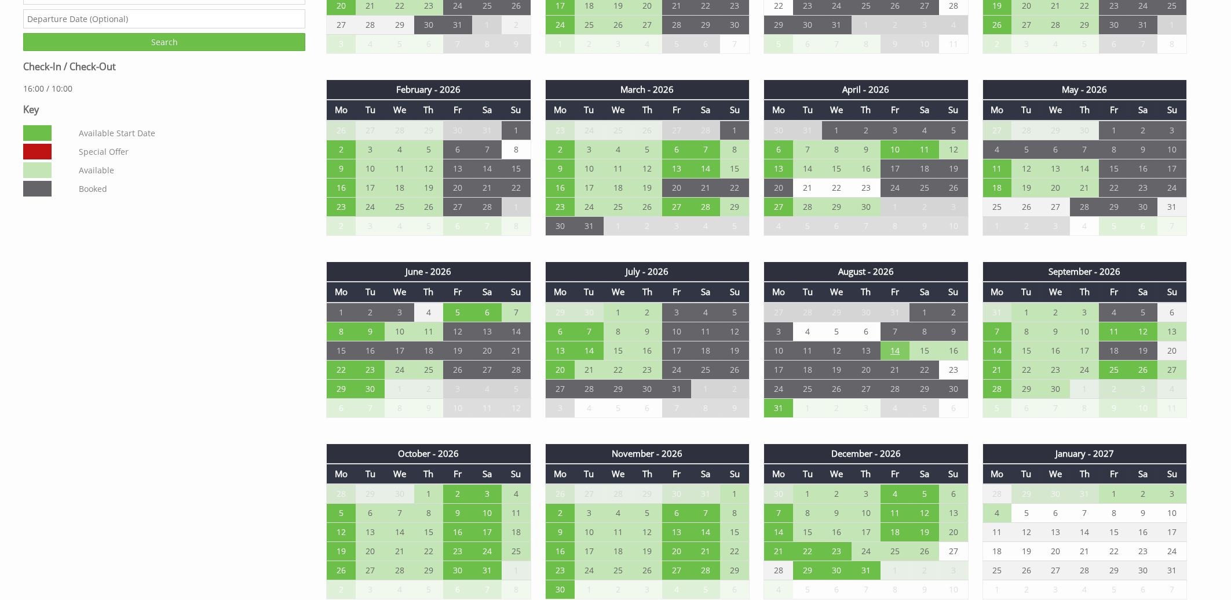
click at [895, 349] on td "14" at bounding box center [895, 350] width 29 height 19
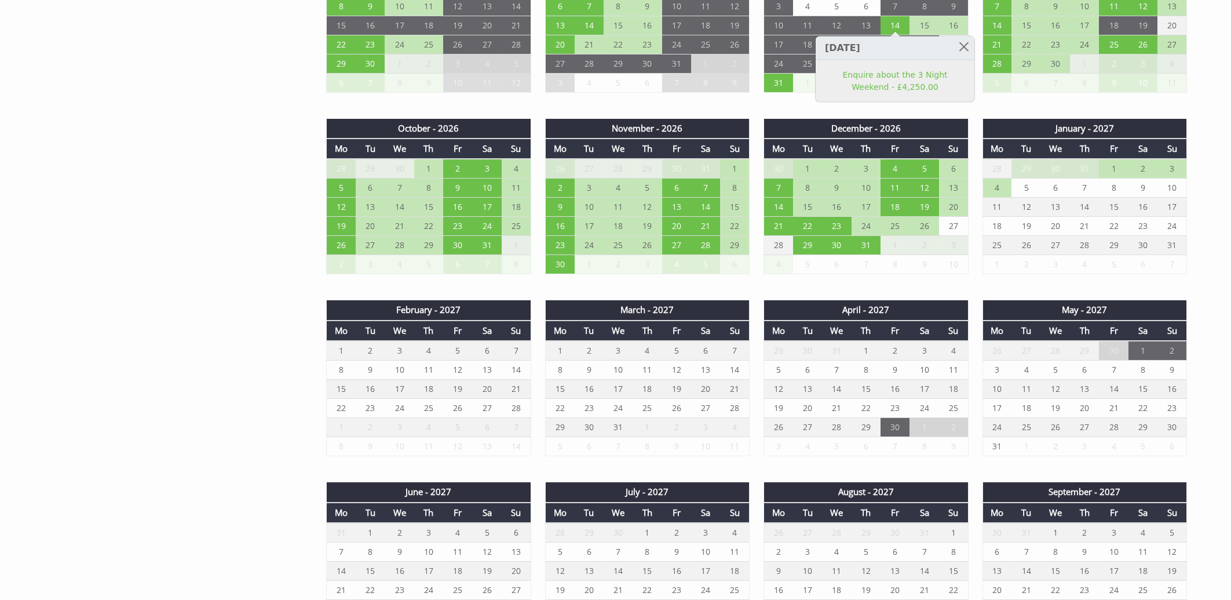
scroll to position [1242, 0]
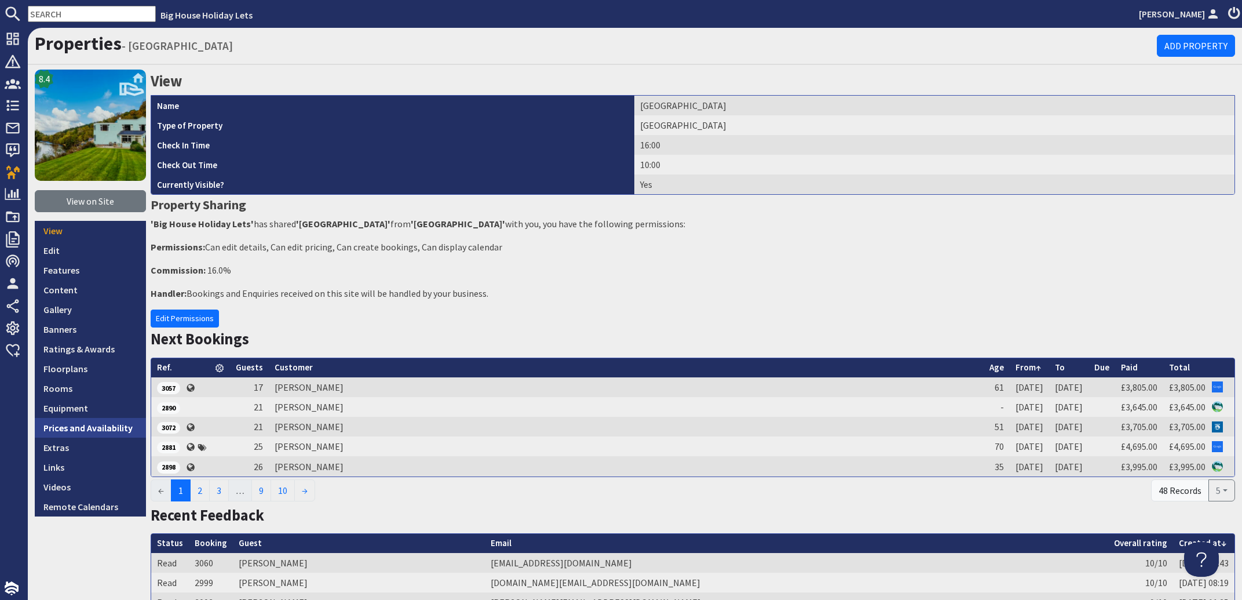
click at [106, 422] on link "Prices and Availability" at bounding box center [90, 428] width 111 height 20
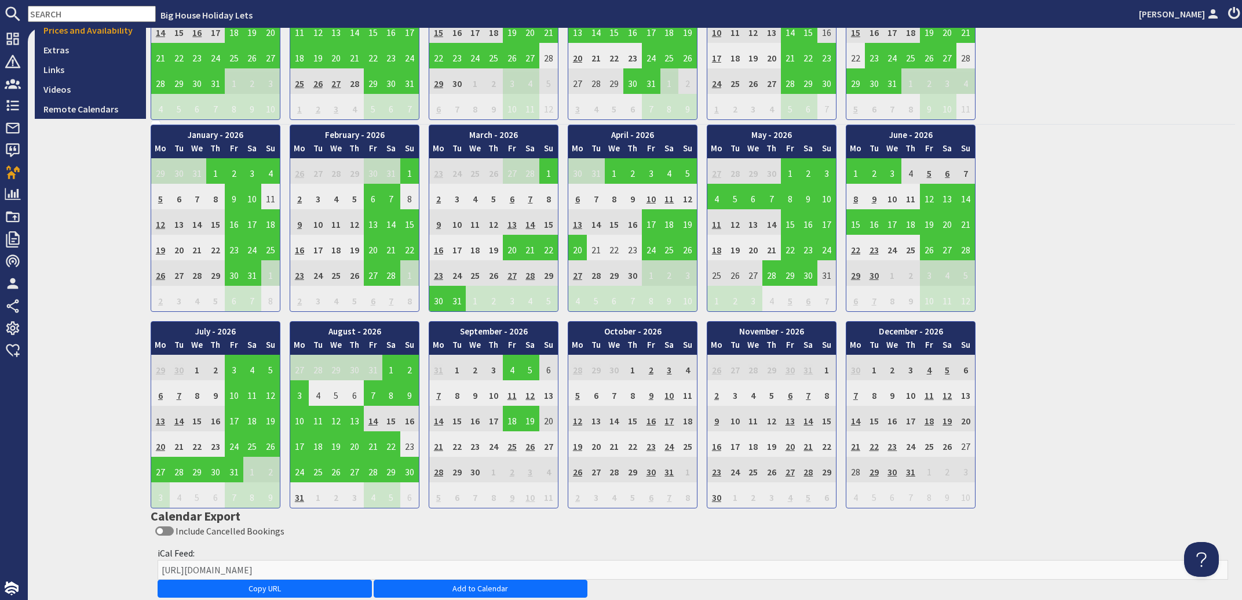
scroll to position [419, 0]
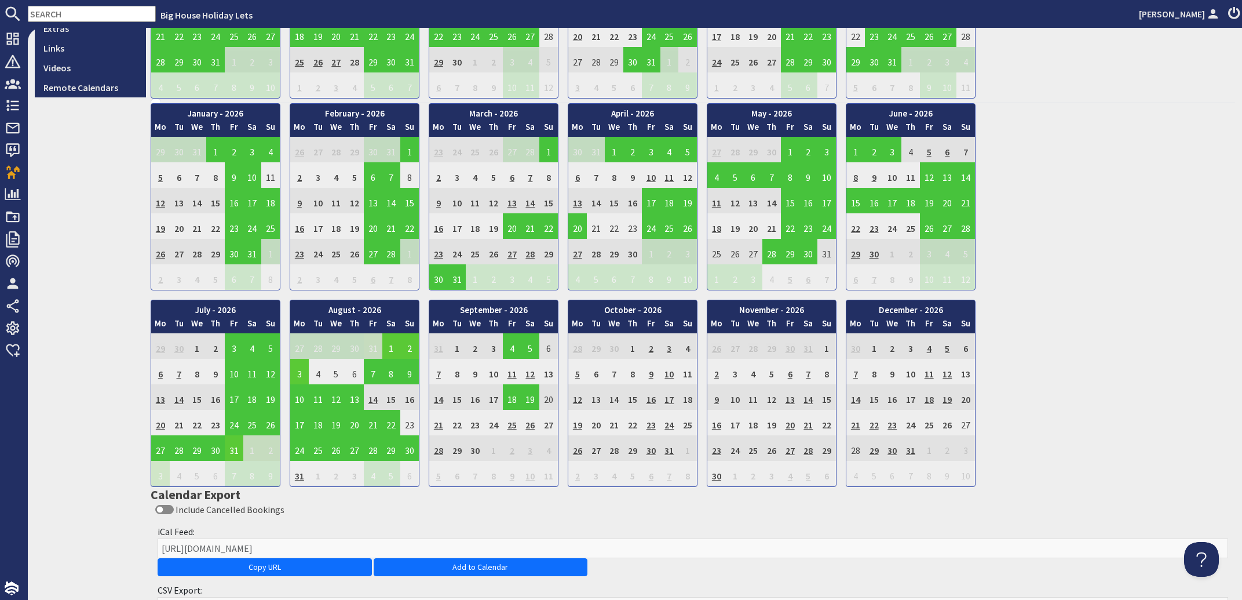
click at [234, 447] on td "31" at bounding box center [234, 447] width 19 height 25
click at [234, 495] on link "View booking" at bounding box center [237, 500] width 60 height 12
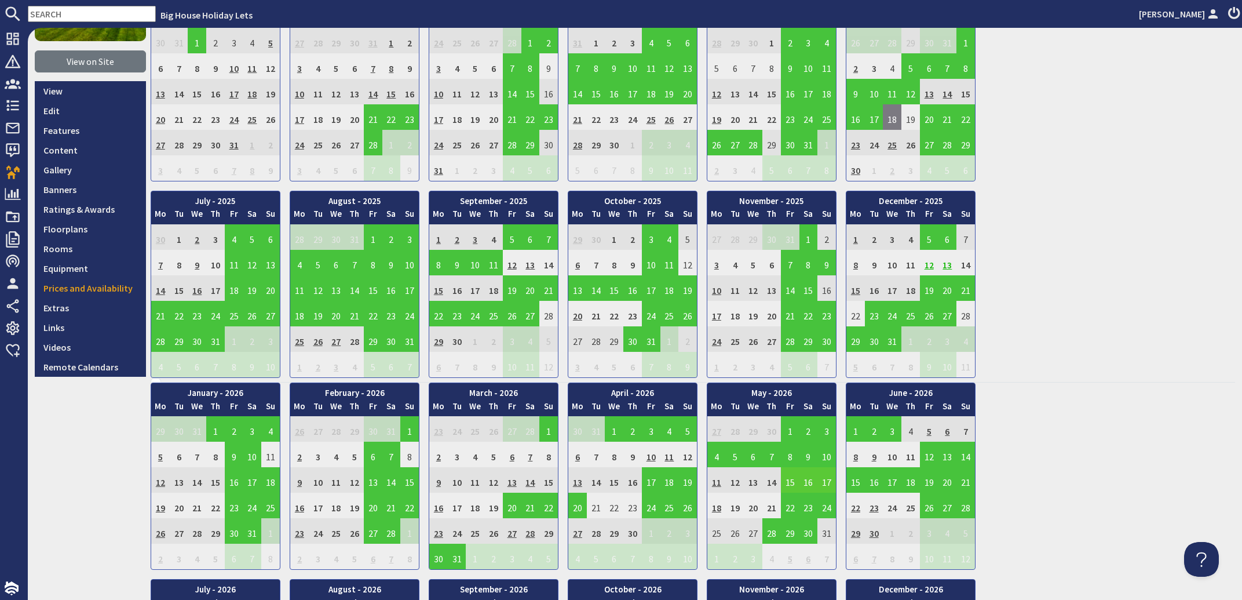
scroll to position [419, 0]
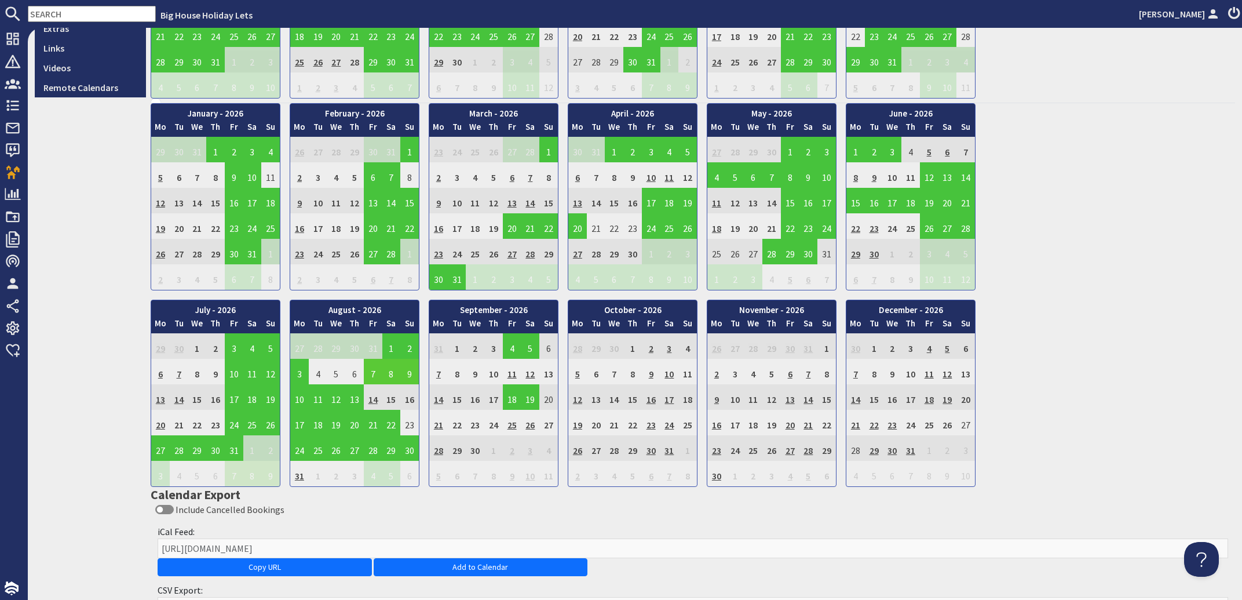
click at [372, 373] on td "7" at bounding box center [373, 371] width 19 height 25
click at [366, 422] on link "View booking" at bounding box center [376, 423] width 60 height 12
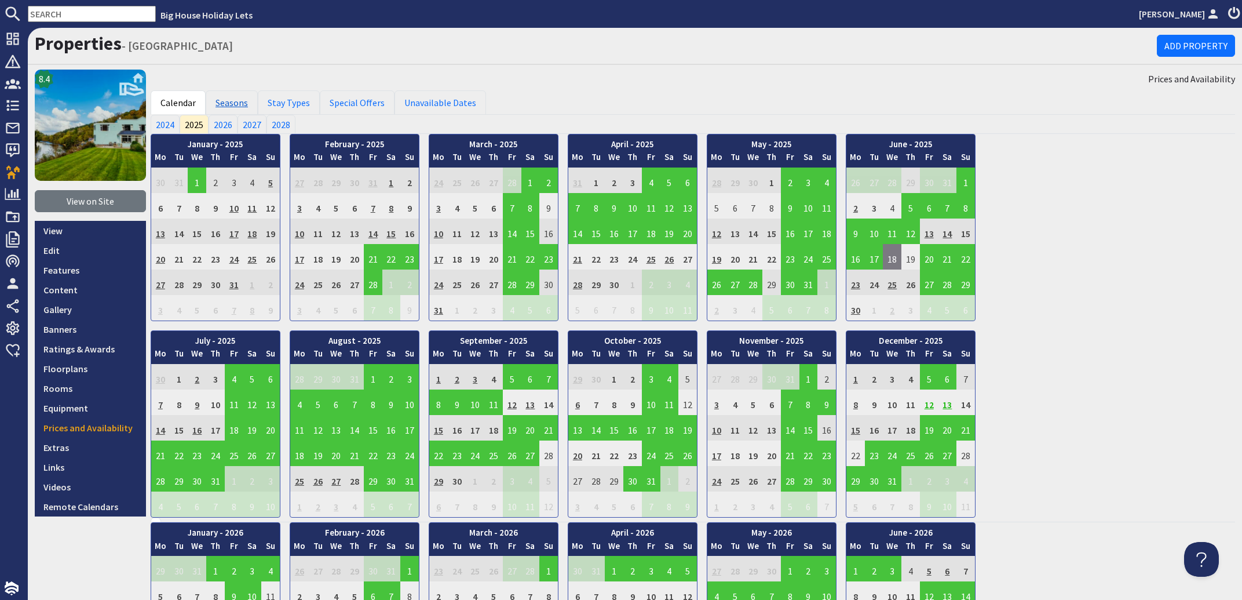
click at [228, 102] on link "Seasons" at bounding box center [232, 102] width 52 height 24
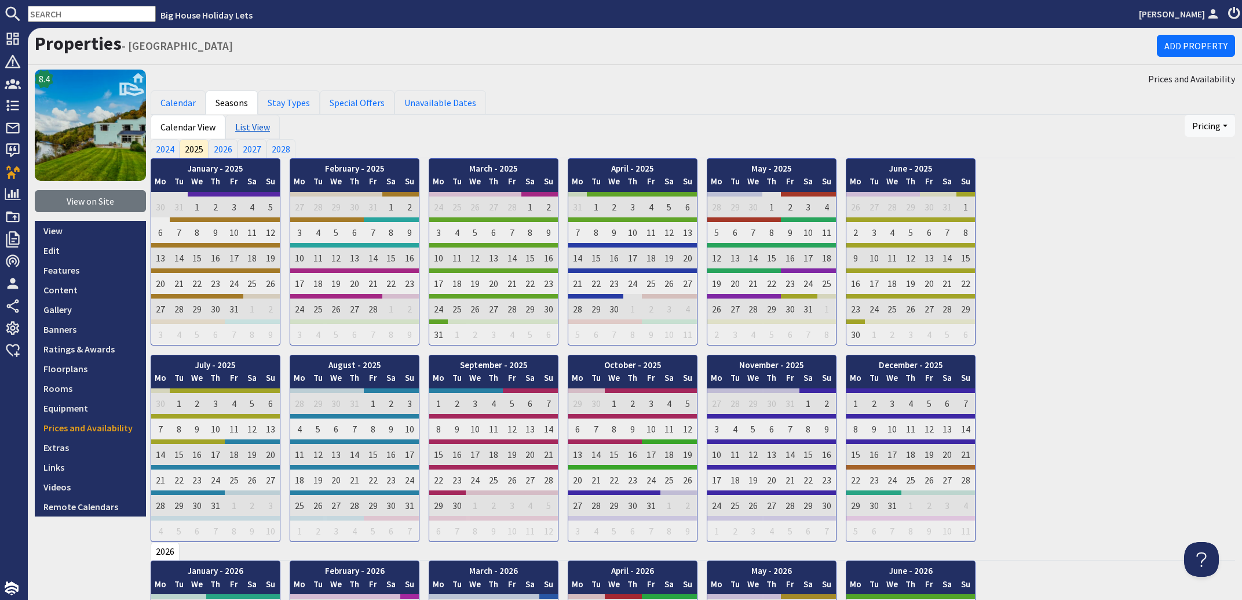
click at [259, 128] on link "List View" at bounding box center [252, 127] width 54 height 24
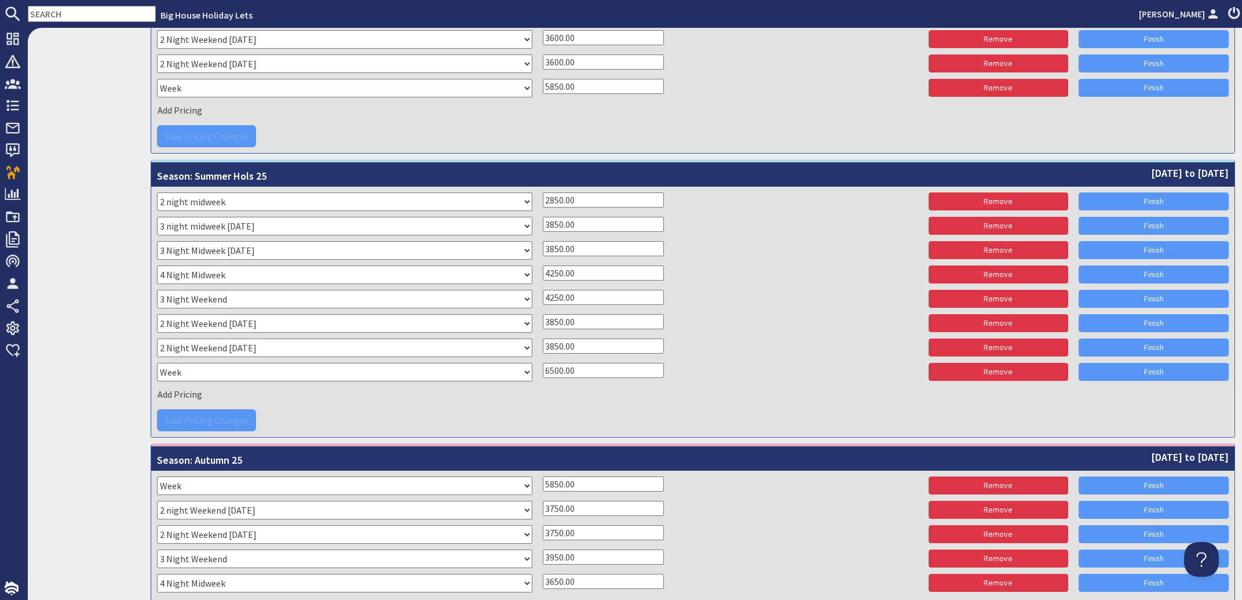
scroll to position [2236, 0]
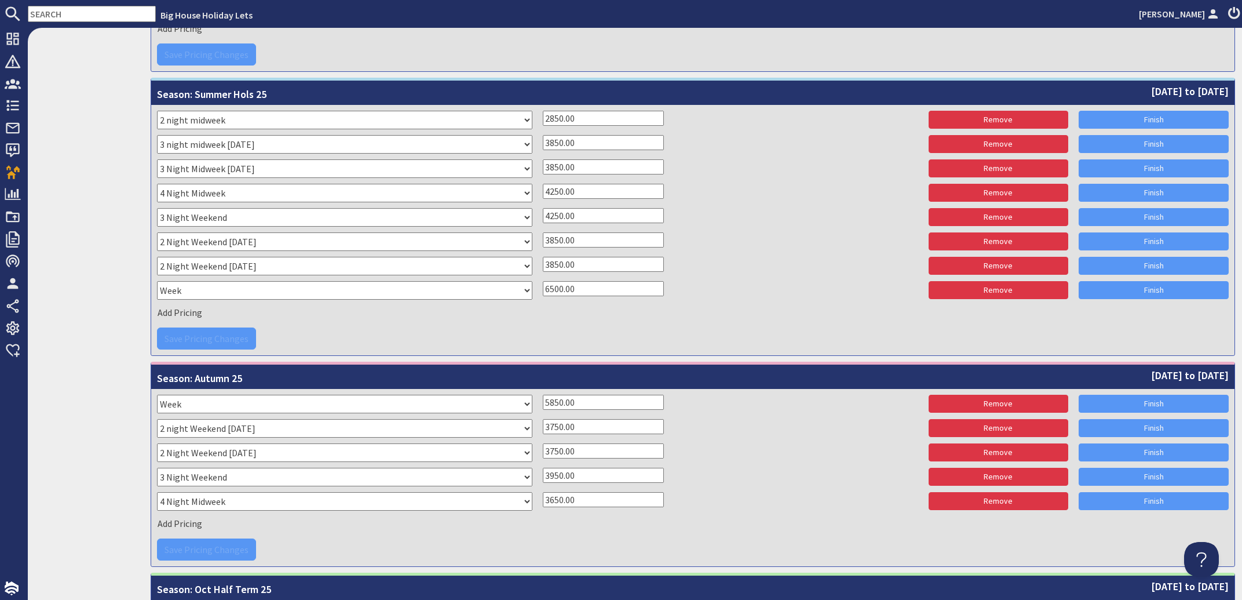
click at [157, 135] on select "Please select a stay type 5 Night Xmas 2 night Weekend Friday 3 night midweek T…" at bounding box center [344, 144] width 375 height 19
click at [523, 142] on select "Please select a stay type 5 Night Xmas 2 night Weekend Friday 3 night midweek T…" at bounding box center [344, 144] width 375 height 19
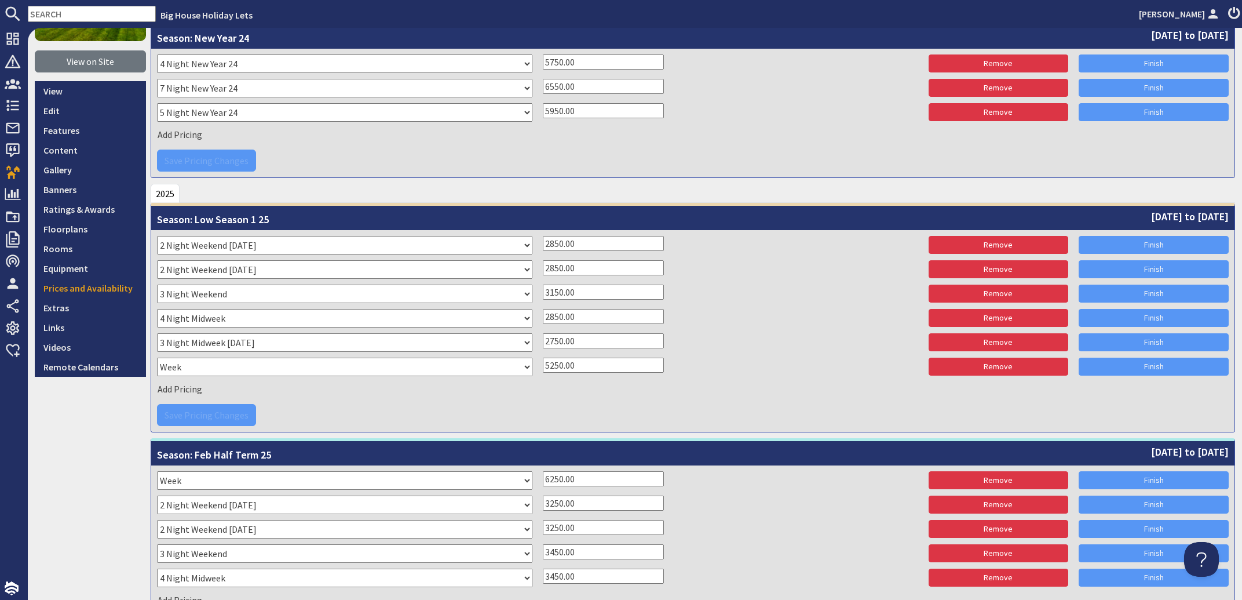
scroll to position [0, 0]
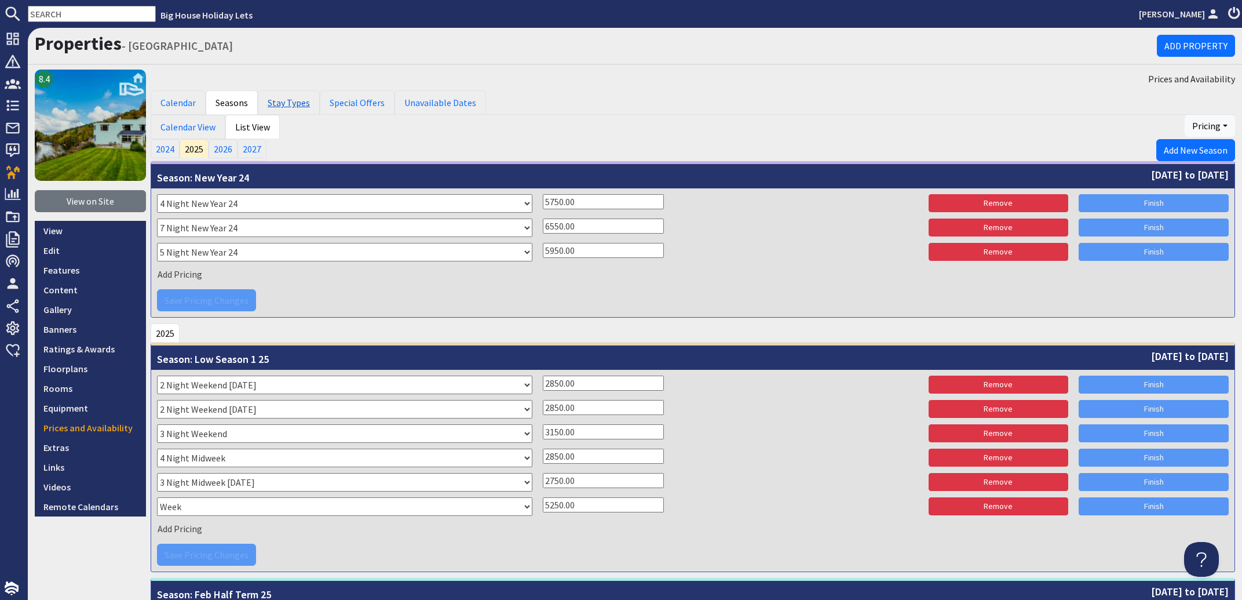
click at [293, 102] on link "Stay Types" at bounding box center [289, 102] width 62 height 24
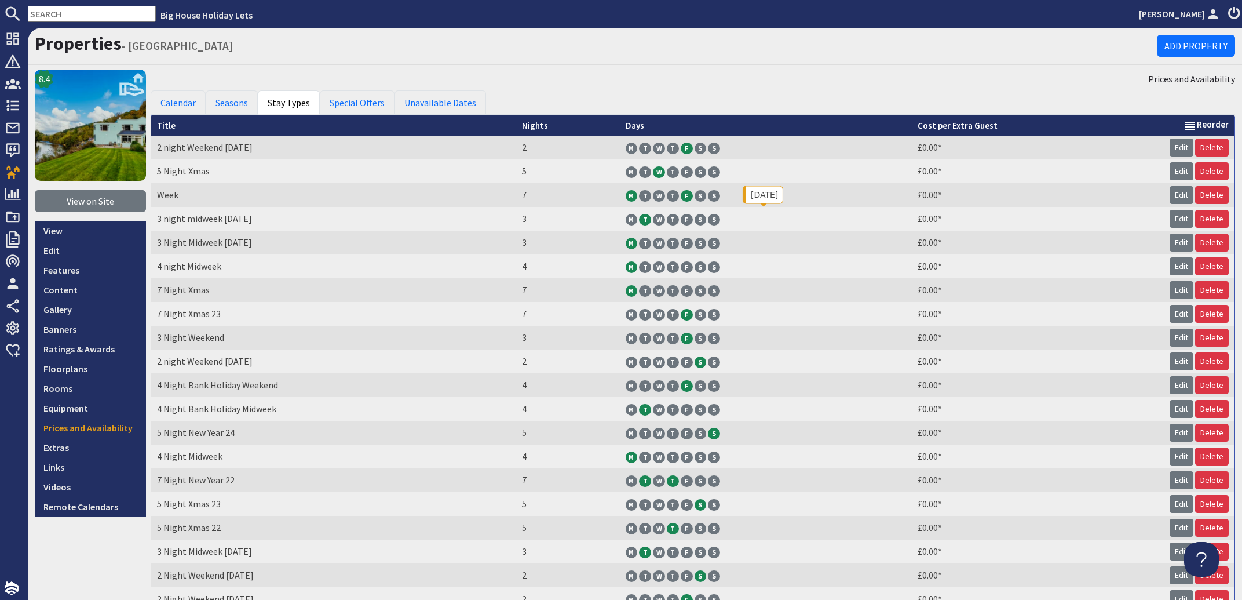
click at [639, 218] on span "T" at bounding box center [645, 220] width 12 height 12
click at [1170, 218] on link "Edit" at bounding box center [1182, 219] width 24 height 18
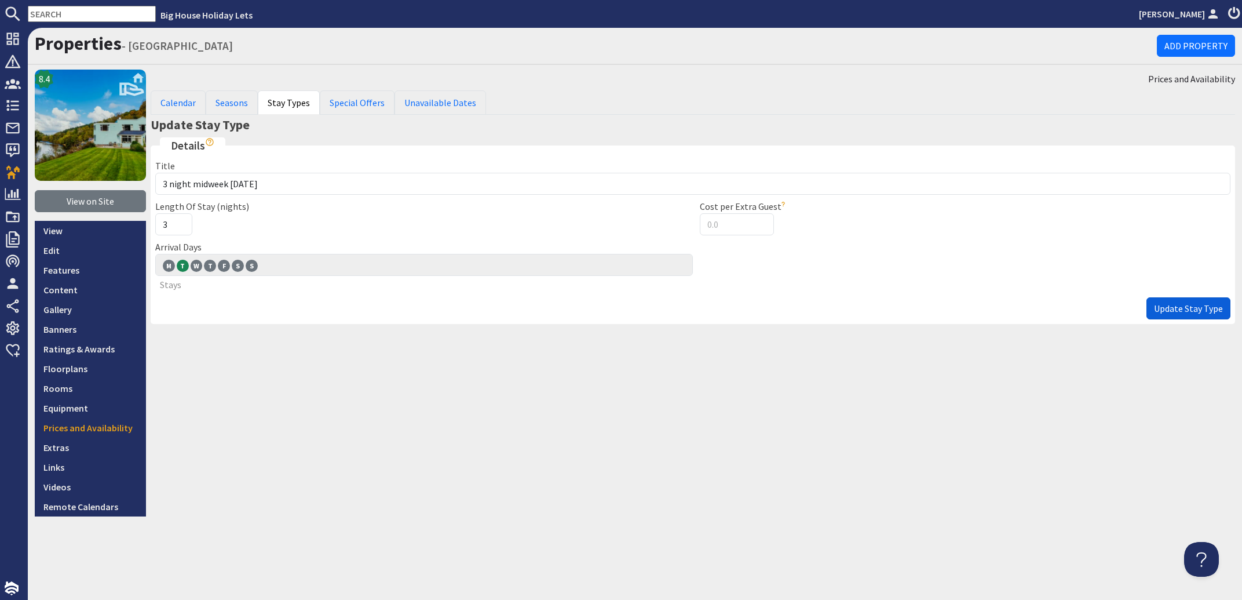
click at [1202, 309] on span "Update Stay Type" at bounding box center [1188, 308] width 69 height 12
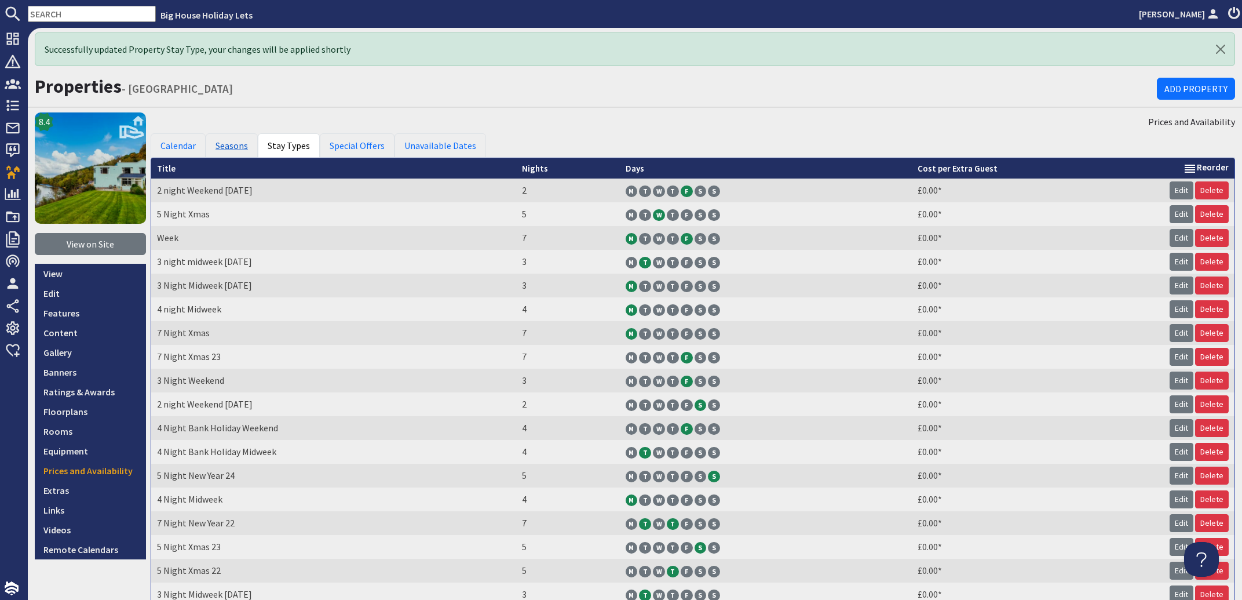
click at [224, 142] on link "Seasons" at bounding box center [232, 145] width 52 height 24
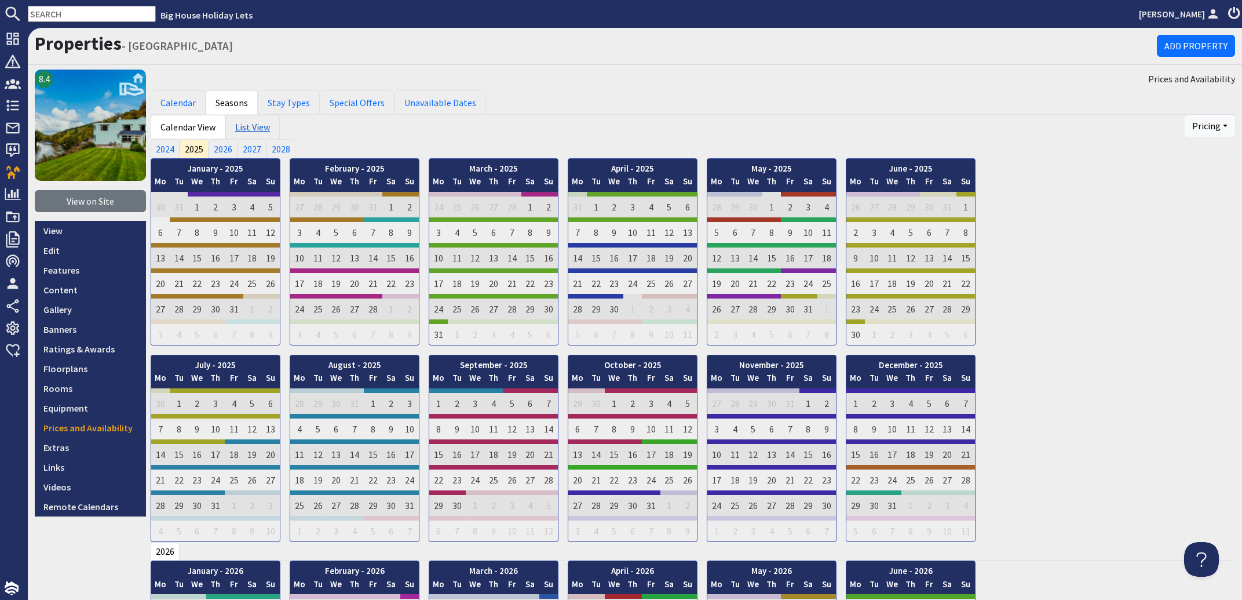
click at [255, 132] on link "List View" at bounding box center [252, 127] width 54 height 24
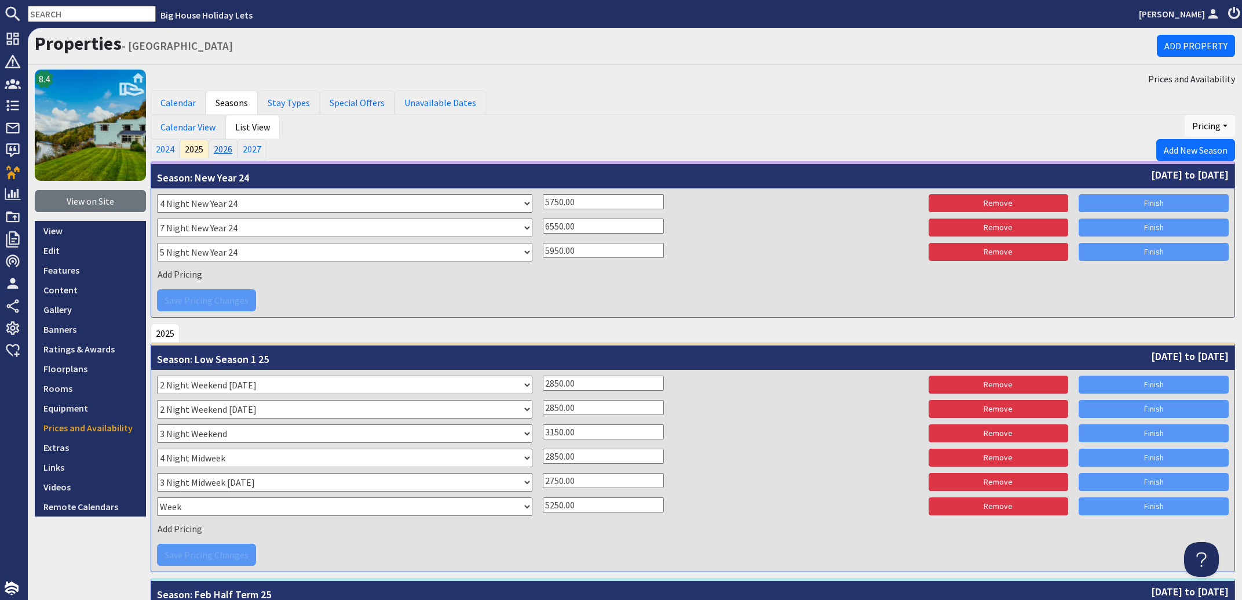
click at [224, 151] on link "2026" at bounding box center [223, 148] width 29 height 19
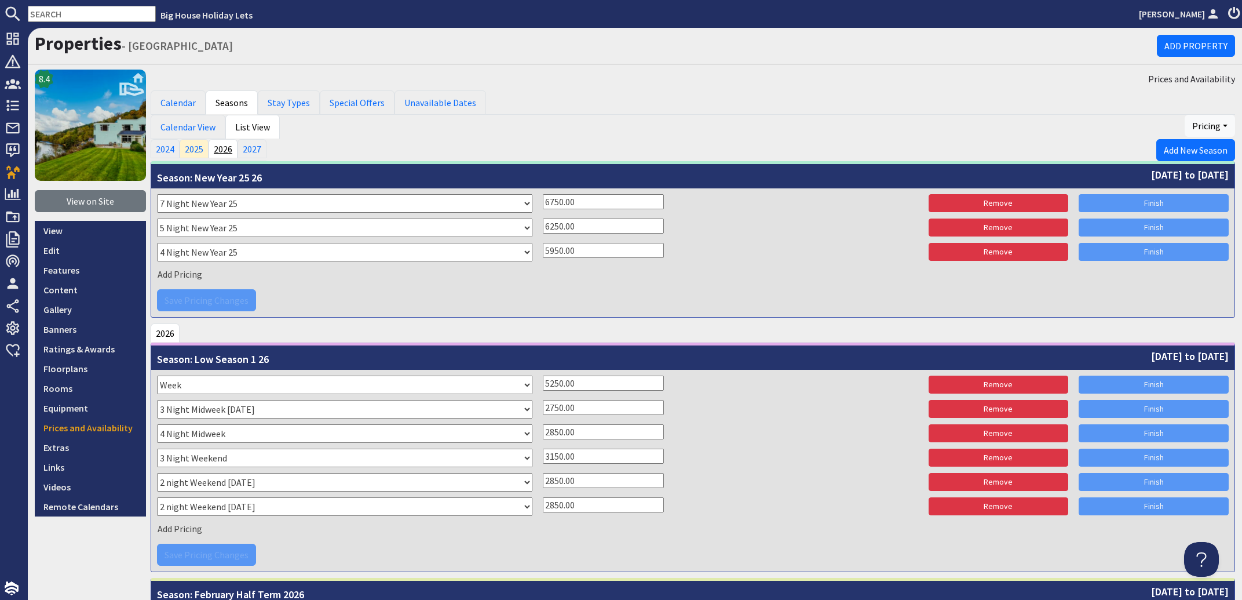
click at [226, 148] on link "2026" at bounding box center [223, 148] width 29 height 19
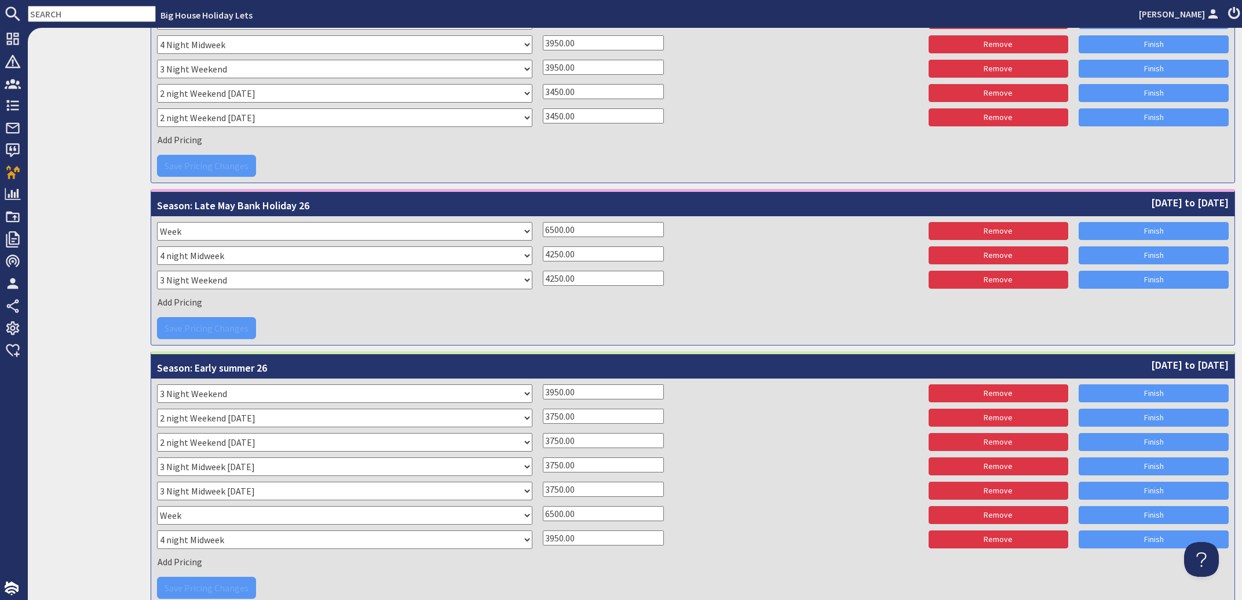
scroll to position [2096, 0]
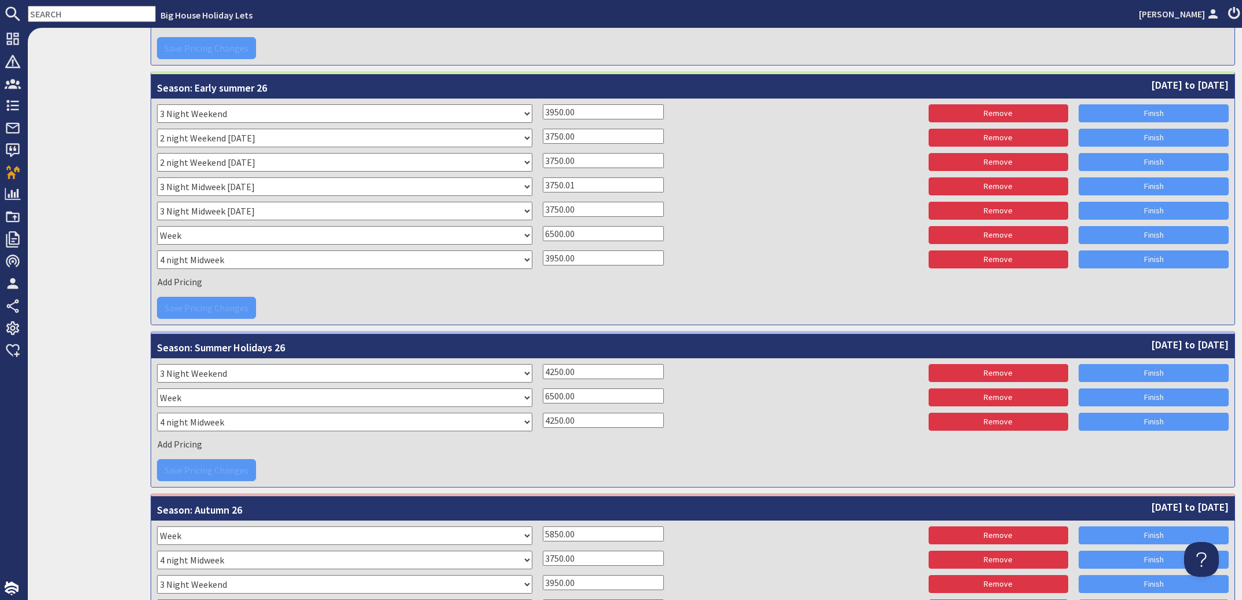
click at [638, 179] on input "3750.01" at bounding box center [603, 184] width 121 height 15
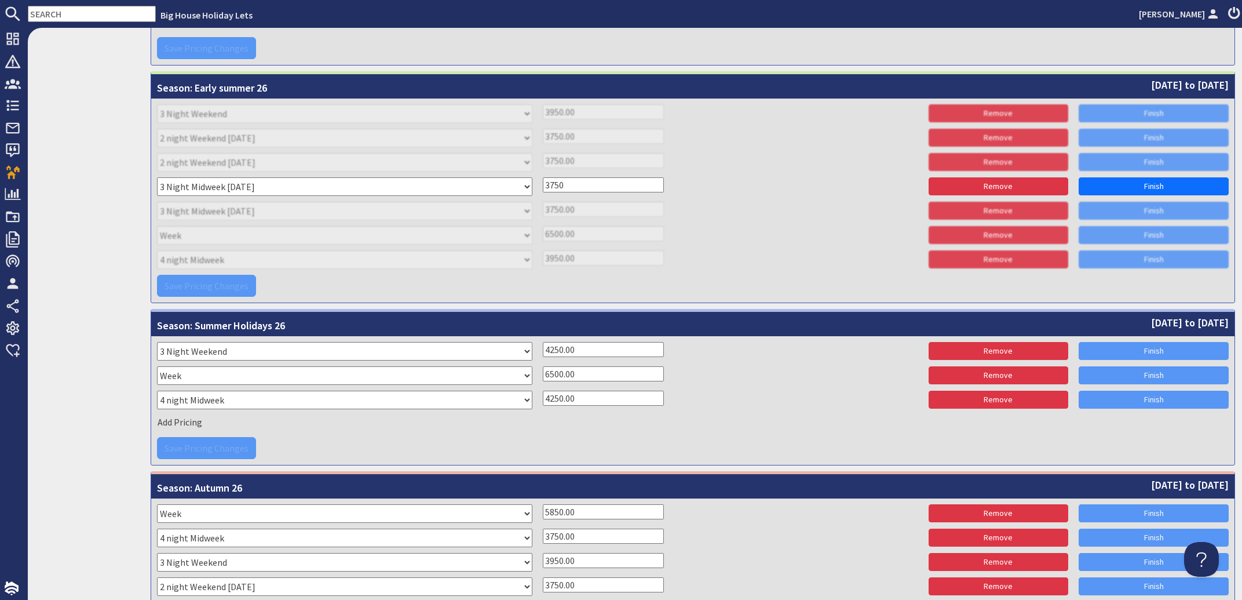
click at [638, 185] on input "3750" at bounding box center [603, 184] width 121 height 15
drag, startPoint x: 581, startPoint y: 185, endPoint x: 498, endPoint y: 179, distance: 82.5
click at [543, 179] on input "3750" at bounding box center [603, 184] width 121 height 15
type input "3850"
click at [1113, 181] on link "Finish" at bounding box center [1154, 186] width 150 height 18
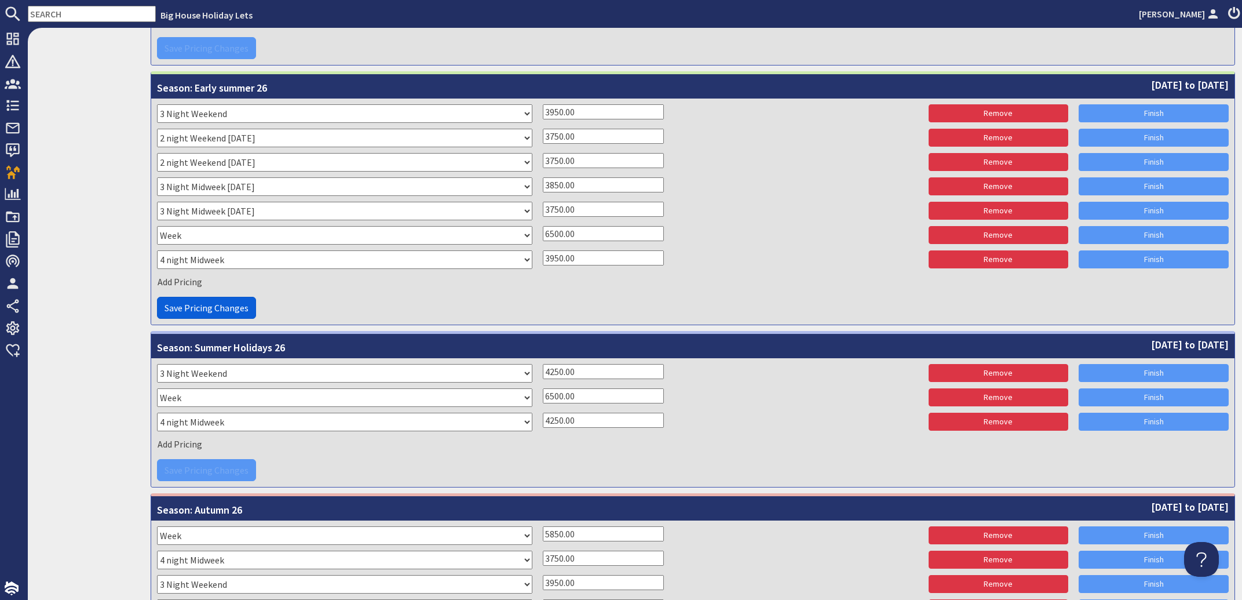
click at [203, 307] on span "Save Pricing Changes" at bounding box center [207, 308] width 84 height 12
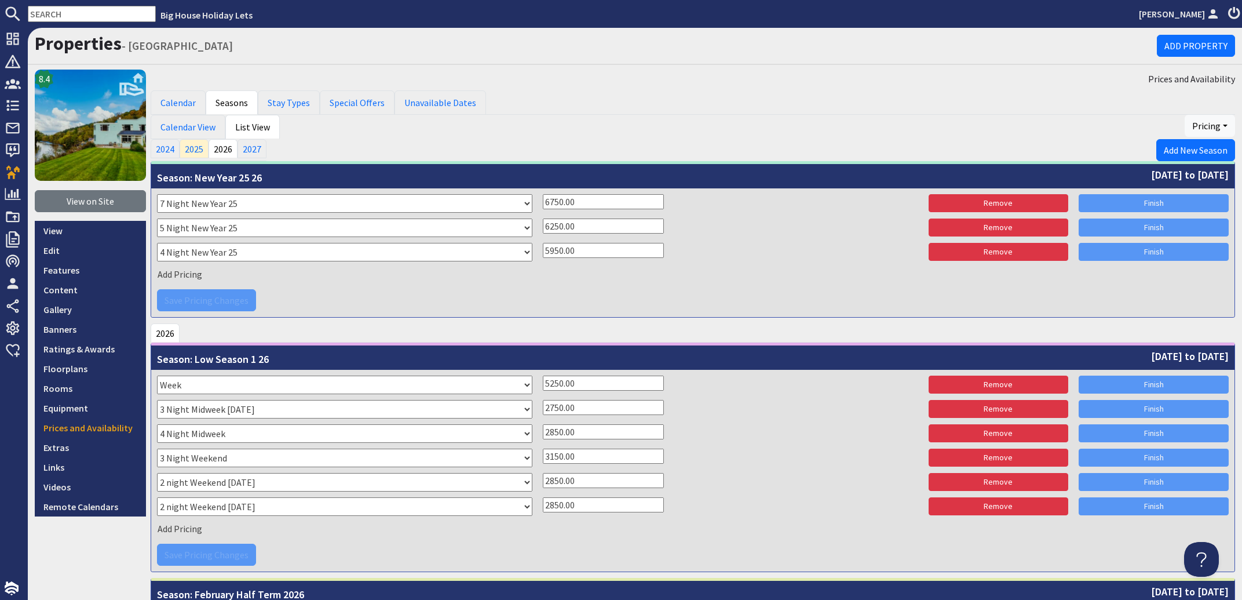
click at [115, 205] on link "View on Site" at bounding box center [90, 201] width 111 height 22
click at [227, 150] on link "2026" at bounding box center [223, 148] width 29 height 19
click at [287, 104] on link "Stay Types" at bounding box center [289, 102] width 62 height 24
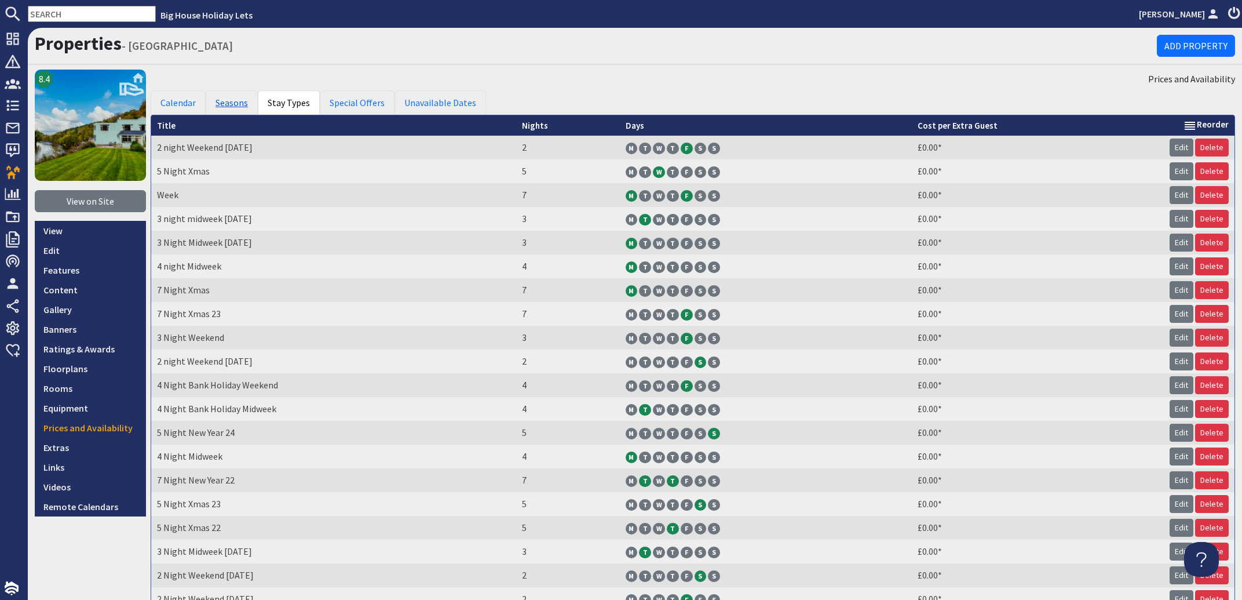
click at [231, 103] on link "Seasons" at bounding box center [232, 102] width 52 height 24
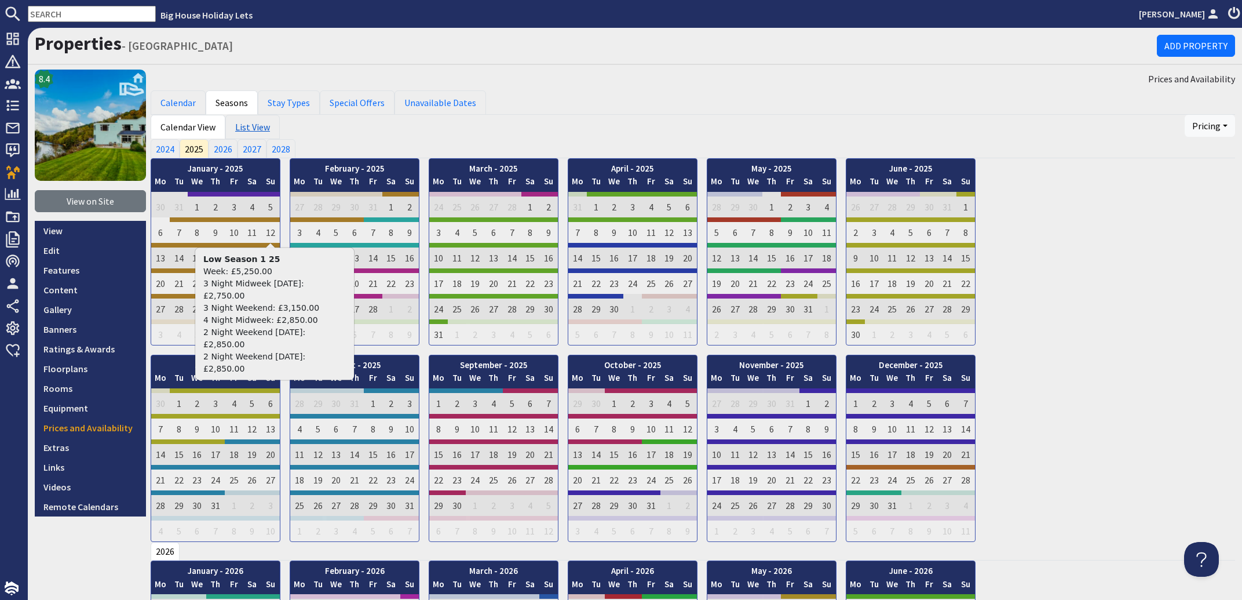
click at [251, 124] on link "List View" at bounding box center [252, 127] width 54 height 24
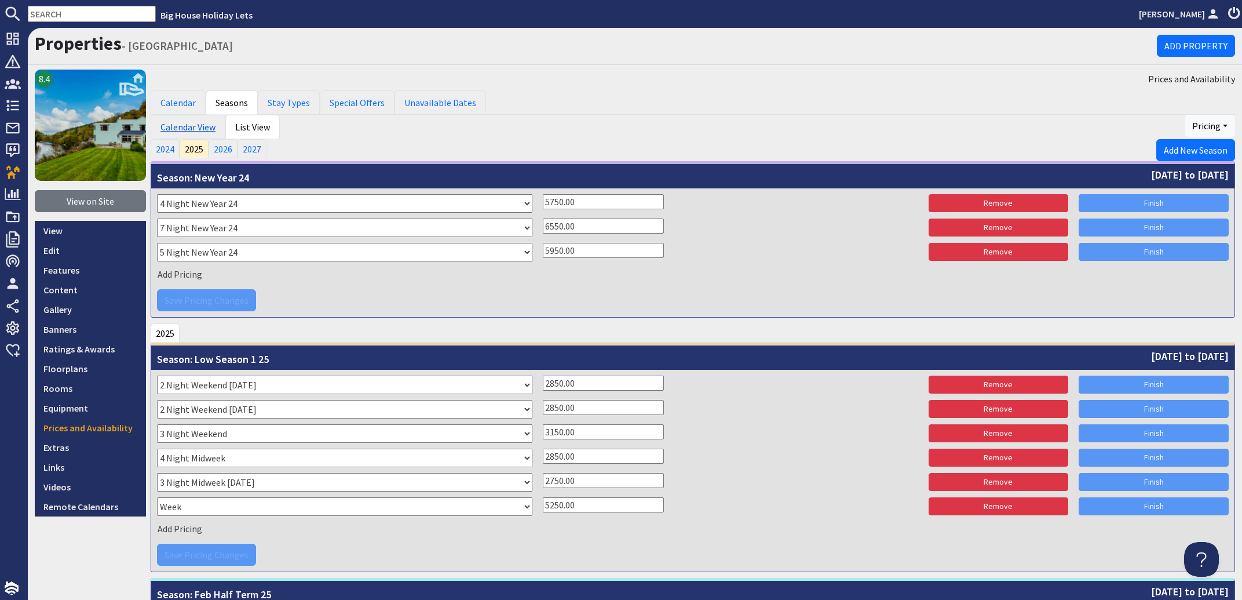
click at [205, 123] on link "Calendar View" at bounding box center [188, 127] width 75 height 24
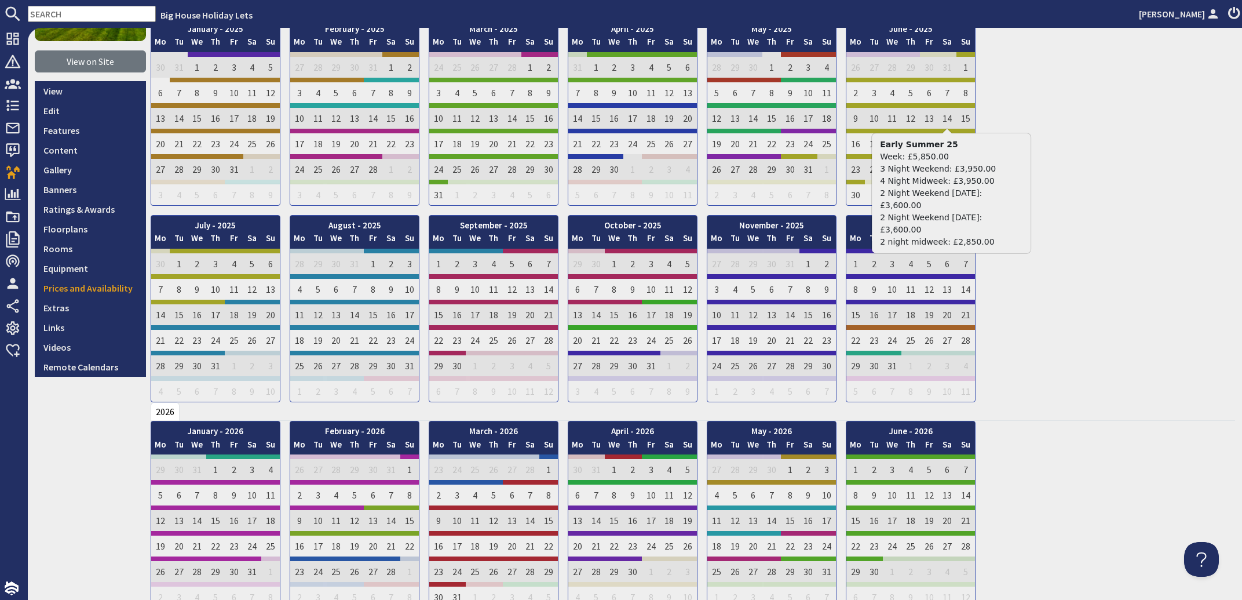
scroll to position [419, 0]
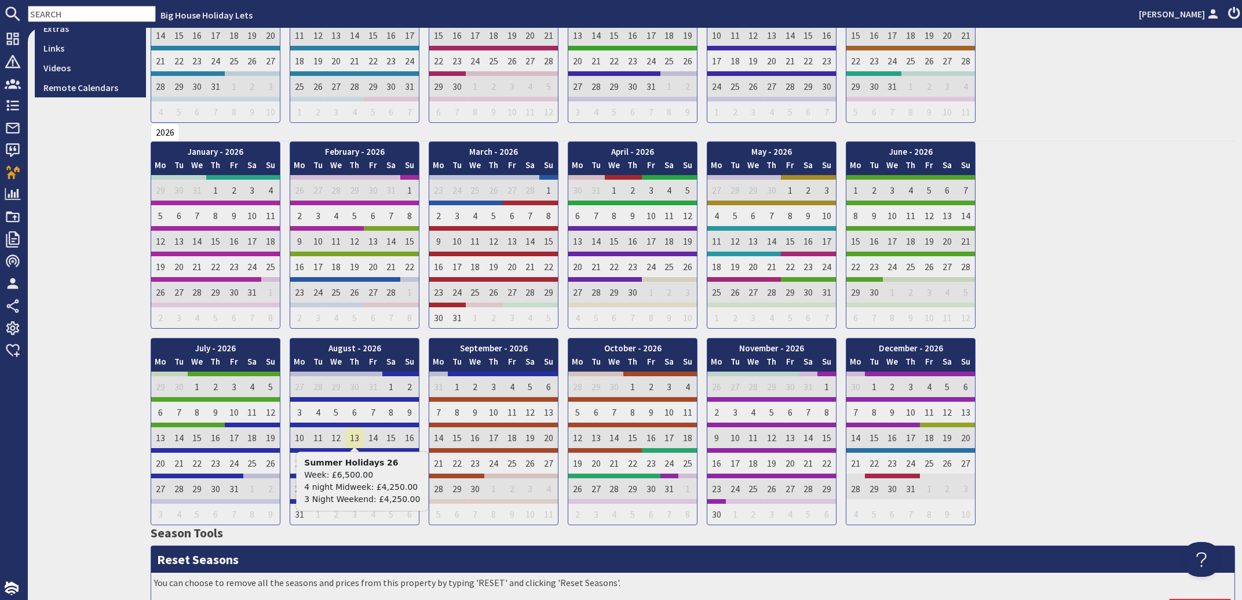
click at [350, 426] on td "13" at bounding box center [354, 434] width 19 height 25
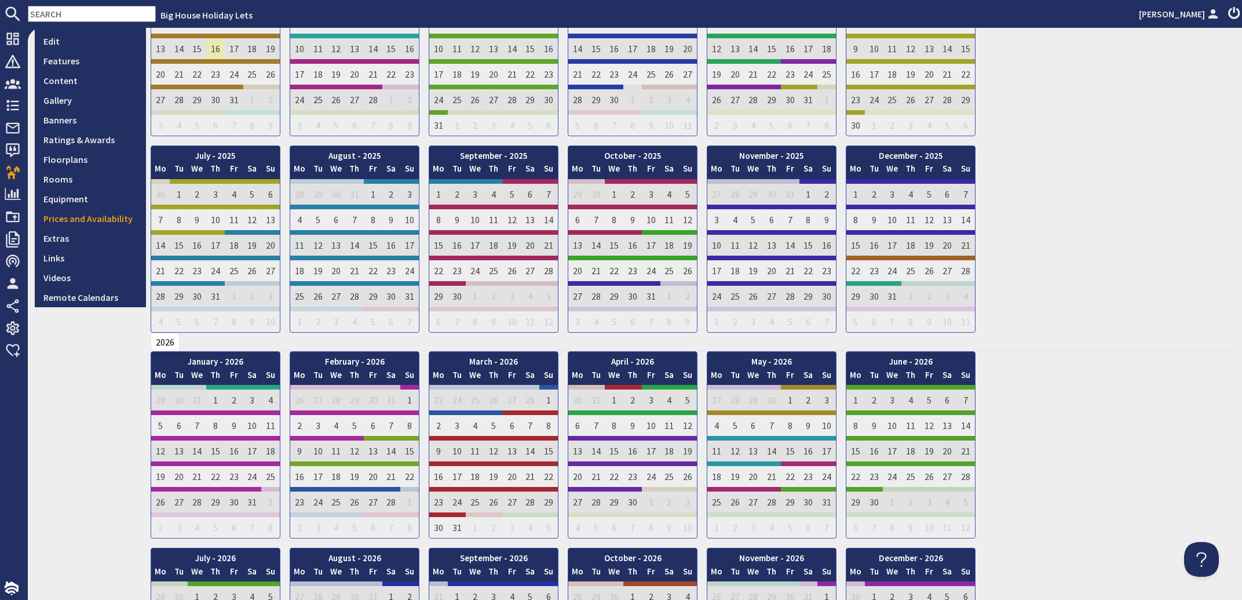
scroll to position [0, 0]
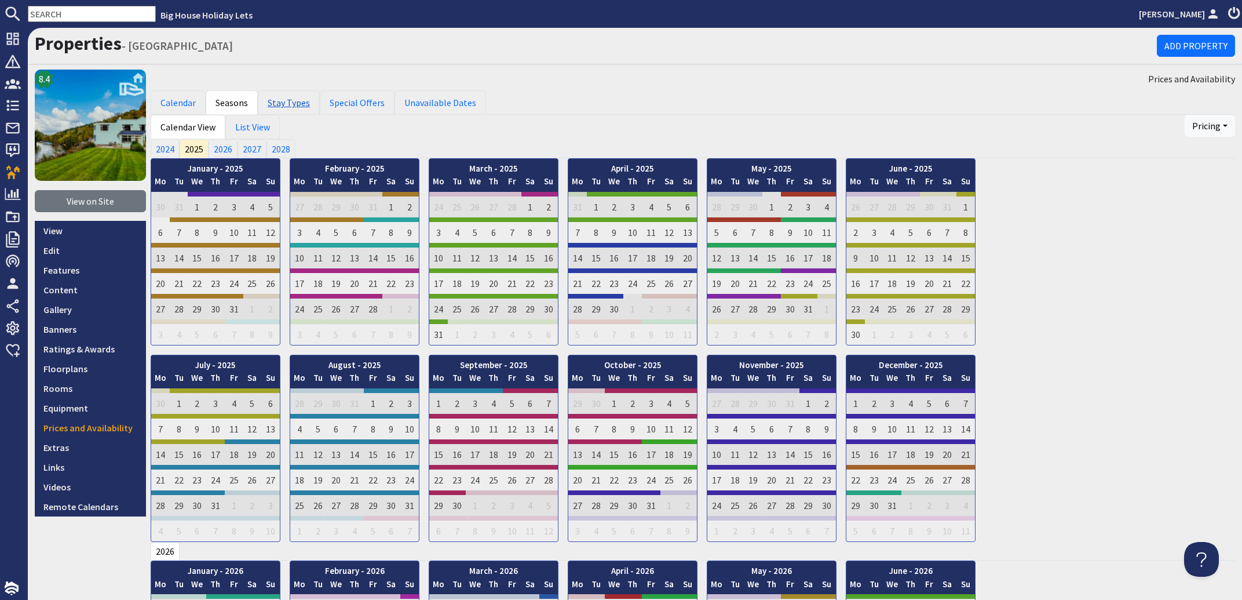
click at [281, 101] on link "Stay Types" at bounding box center [289, 102] width 62 height 24
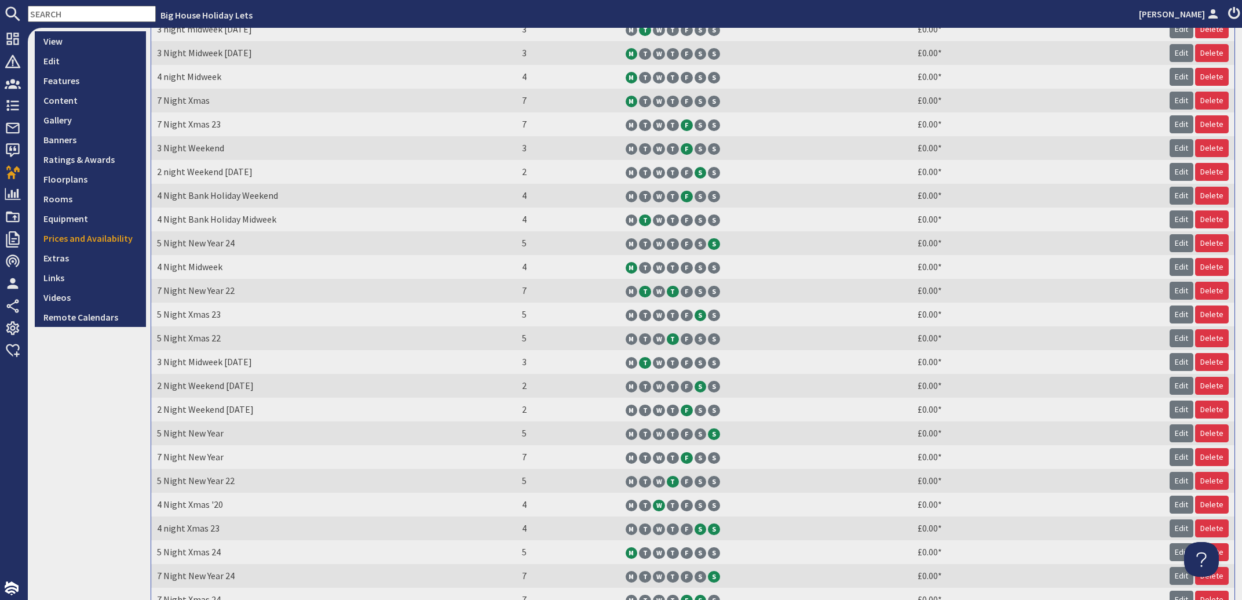
scroll to position [209, 0]
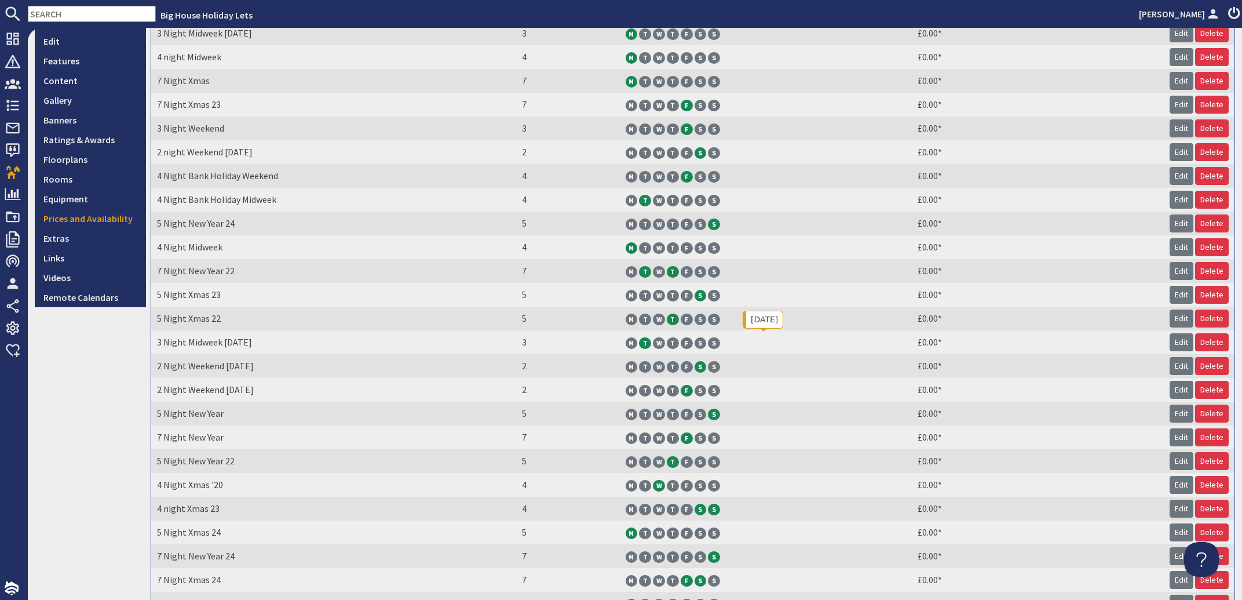
click at [762, 337] on td "M T W T F S S" at bounding box center [766, 342] width 293 height 24
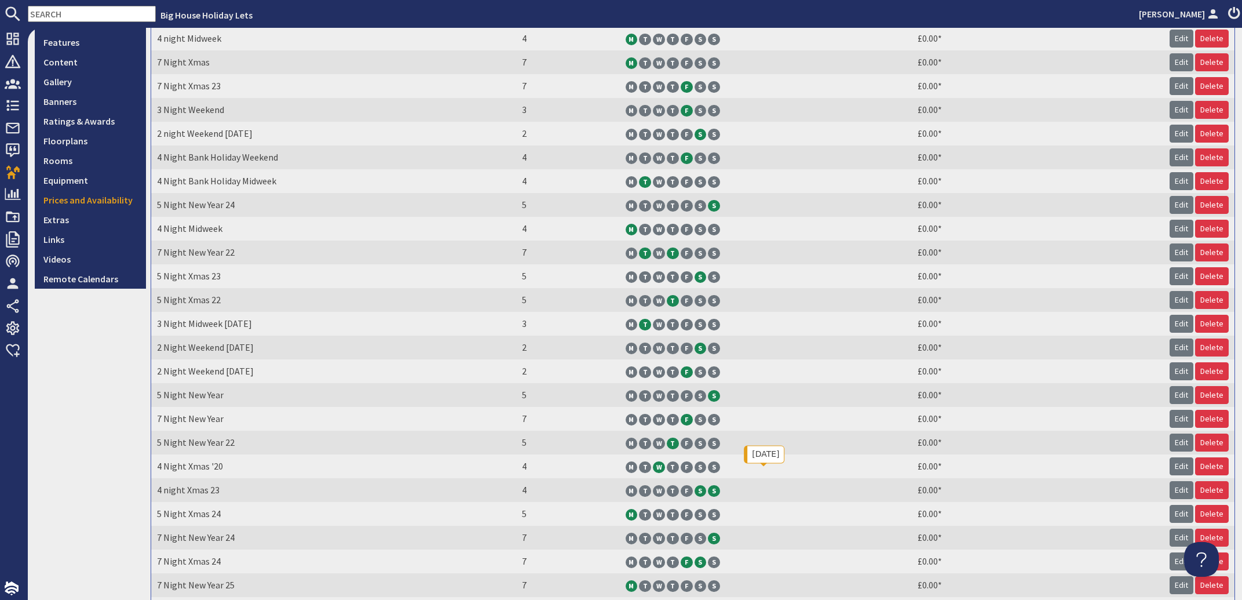
scroll to position [0, 0]
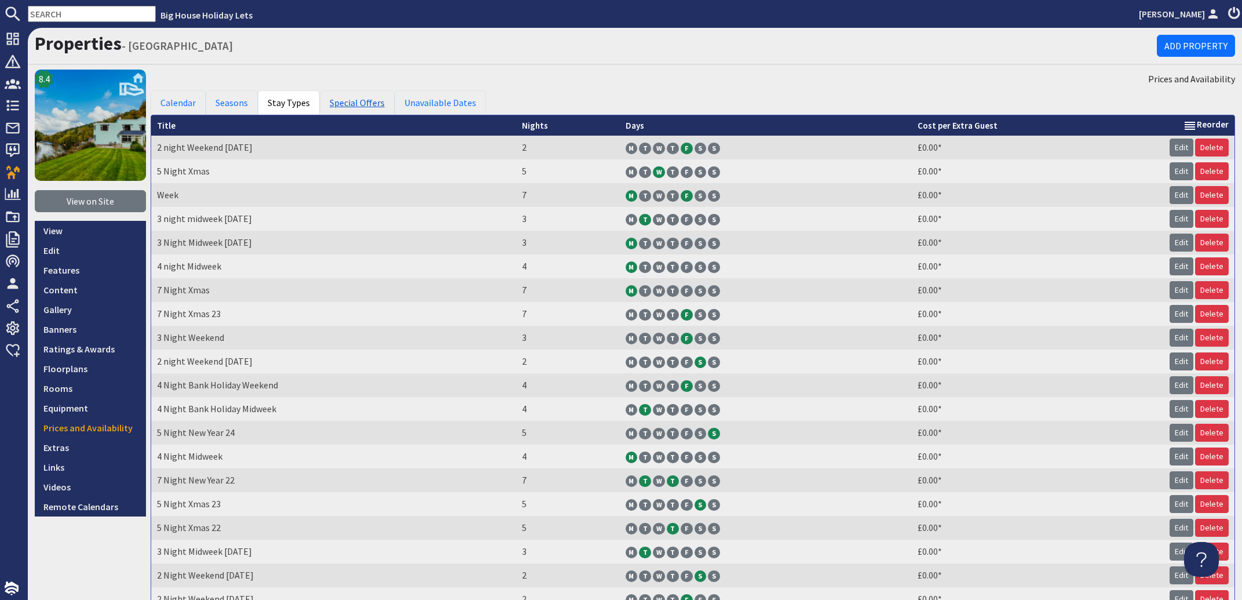
click at [358, 106] on link "Special Offers" at bounding box center [357, 102] width 75 height 24
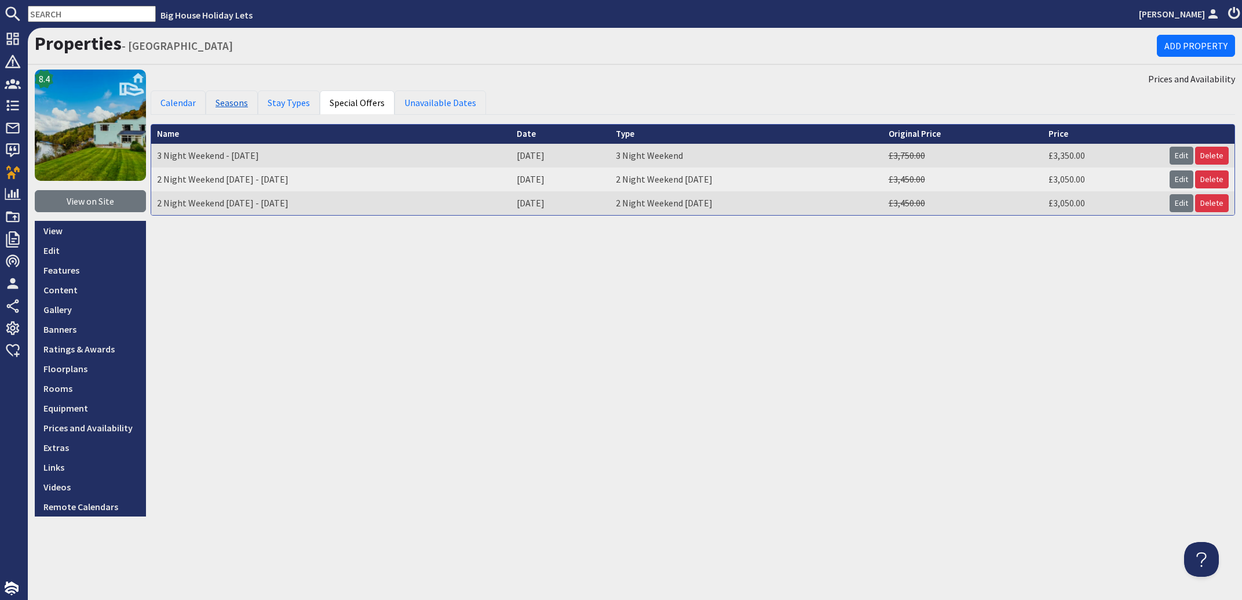
click at [228, 104] on link "Seasons" at bounding box center [232, 102] width 52 height 24
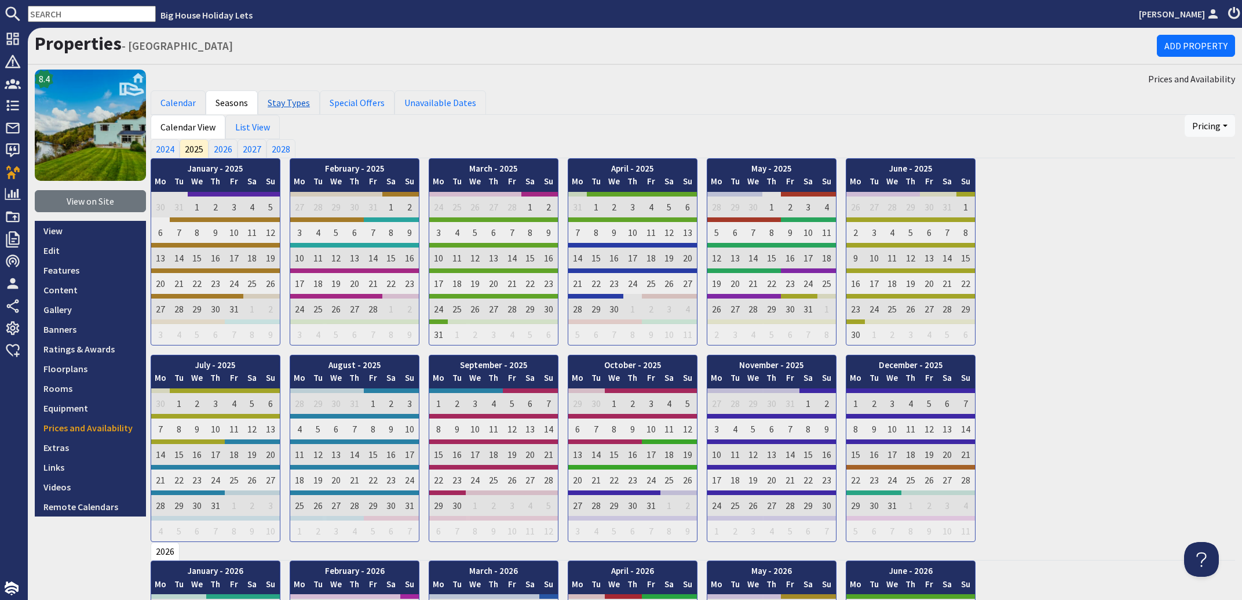
click at [295, 99] on link "Stay Types" at bounding box center [289, 102] width 62 height 24
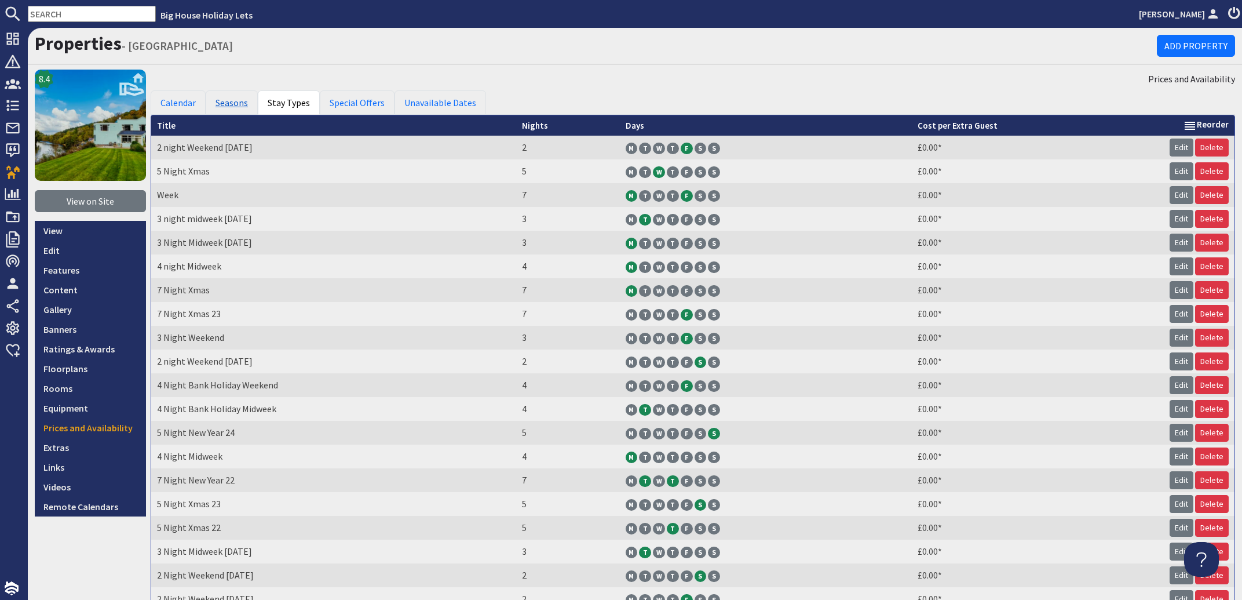
click at [236, 107] on link "Seasons" at bounding box center [232, 102] width 52 height 24
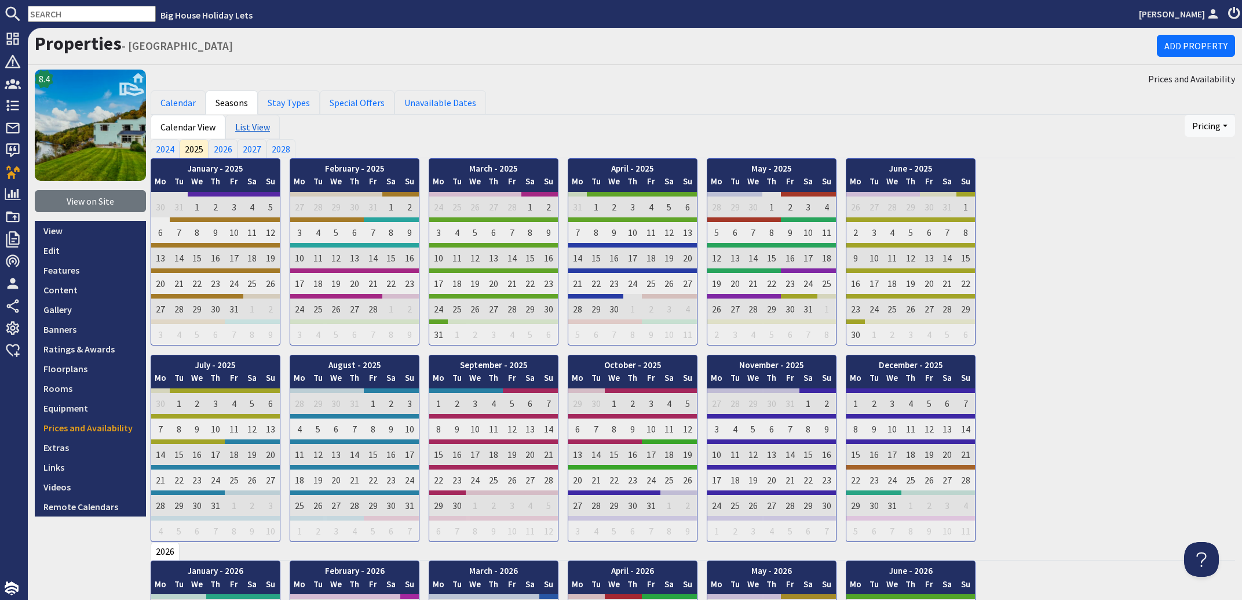
click at [260, 124] on link "List View" at bounding box center [252, 127] width 54 height 24
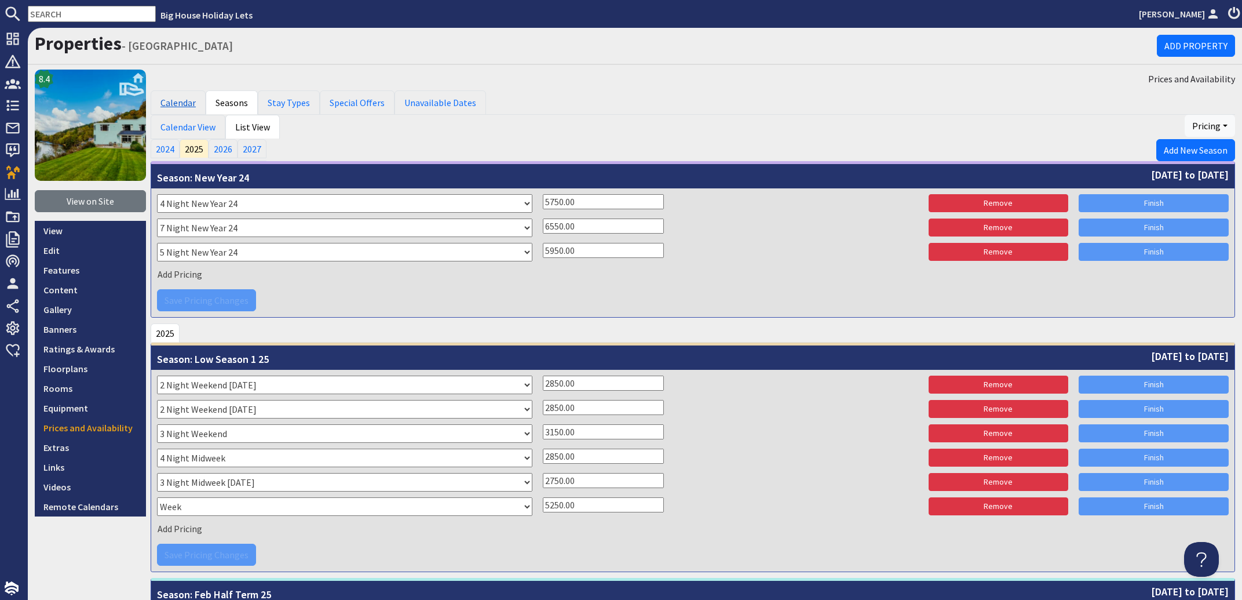
click at [187, 102] on link "Calendar" at bounding box center [178, 102] width 55 height 24
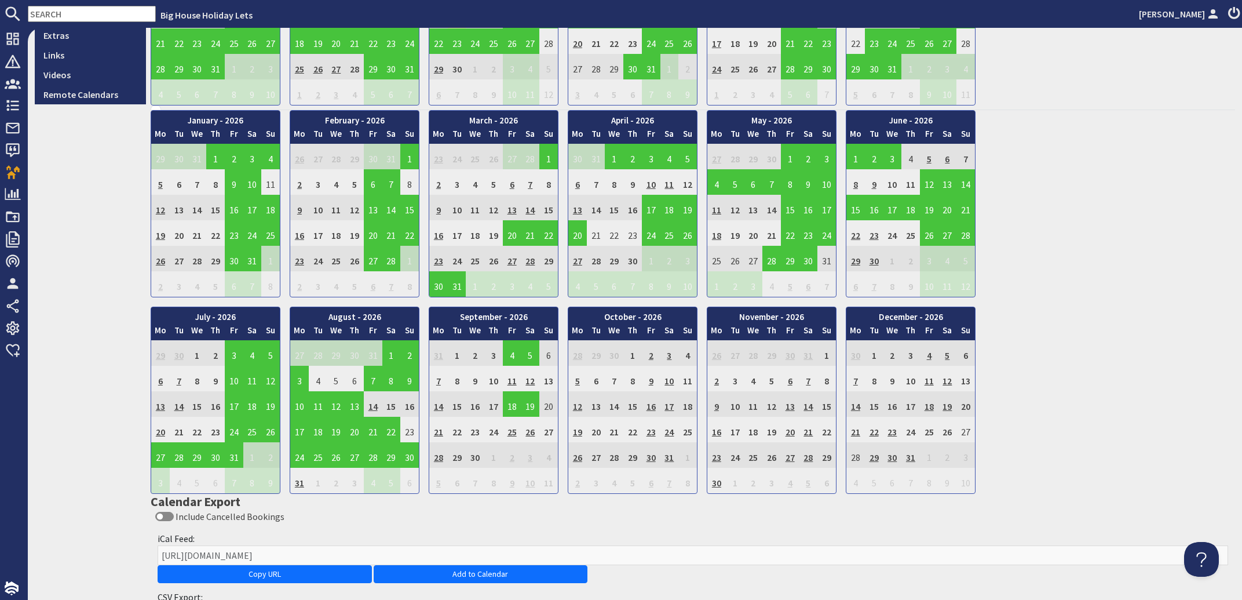
scroll to position [419, 0]
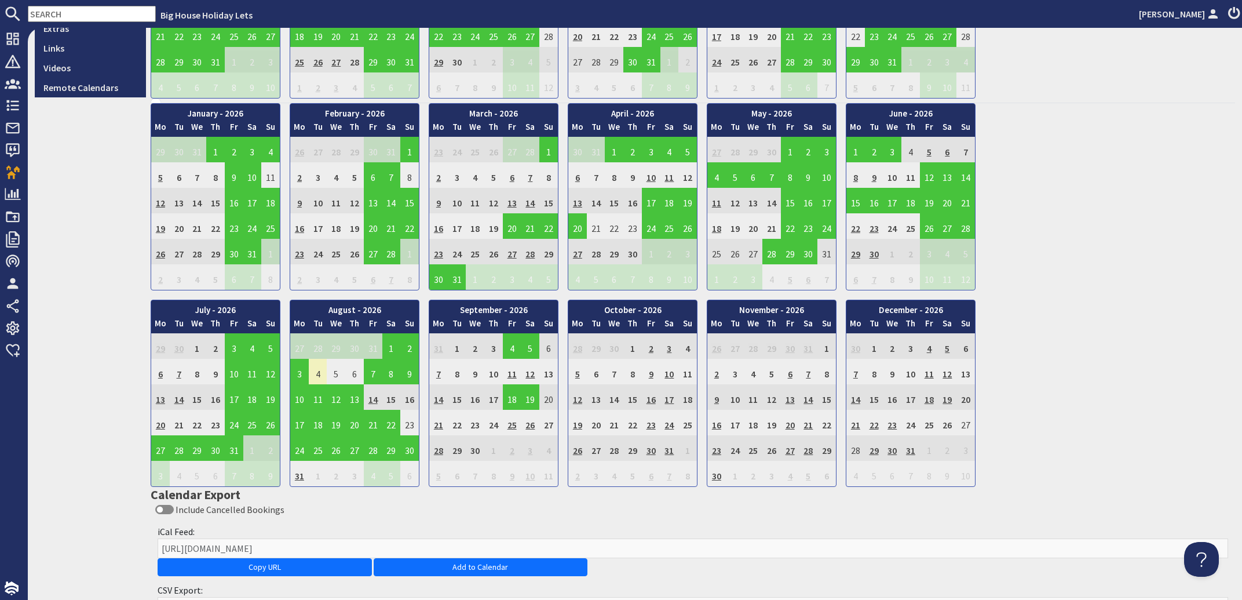
click at [321, 371] on td "4" at bounding box center [318, 371] width 19 height 25
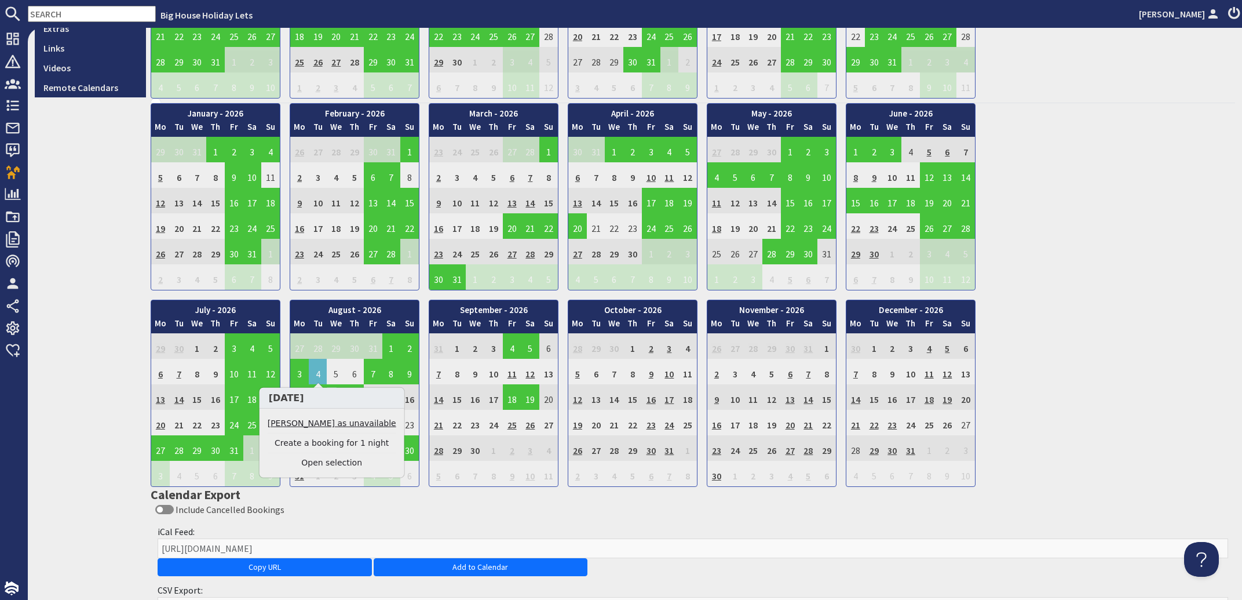
drag, startPoint x: 322, startPoint y: 416, endPoint x: 323, endPoint y: 426, distance: 9.9
click at [323, 425] on div "04/08/2026 Mark day as unavailable Create a booking for 1 night Open selection" at bounding box center [332, 432] width 146 height 91
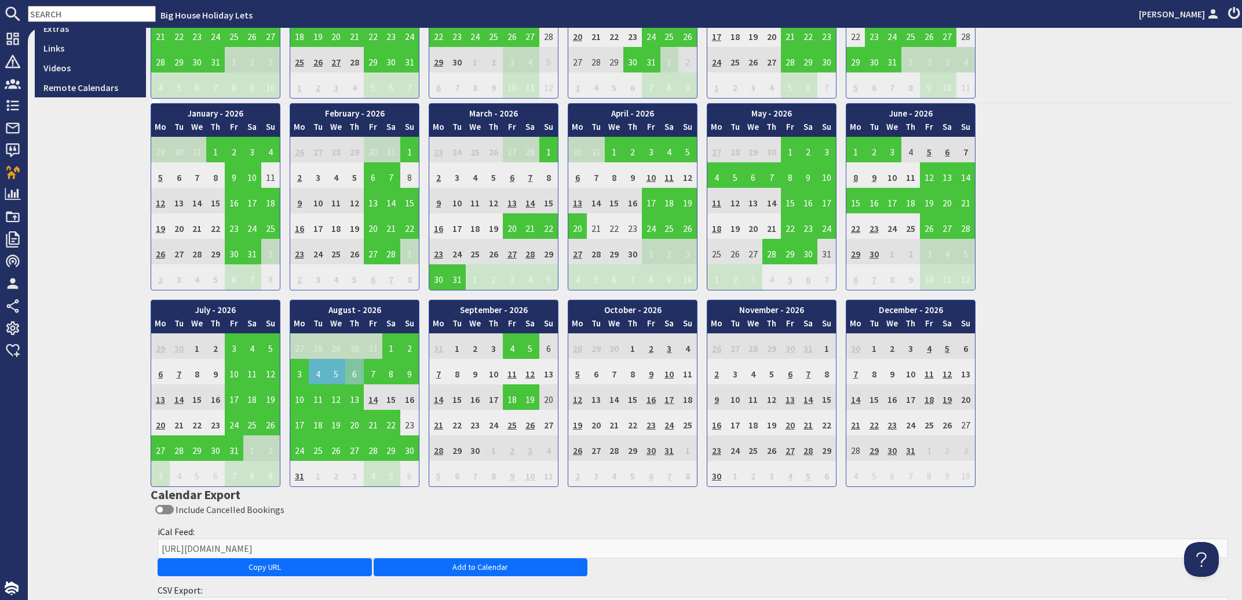
click at [356, 375] on td "6" at bounding box center [354, 371] width 19 height 25
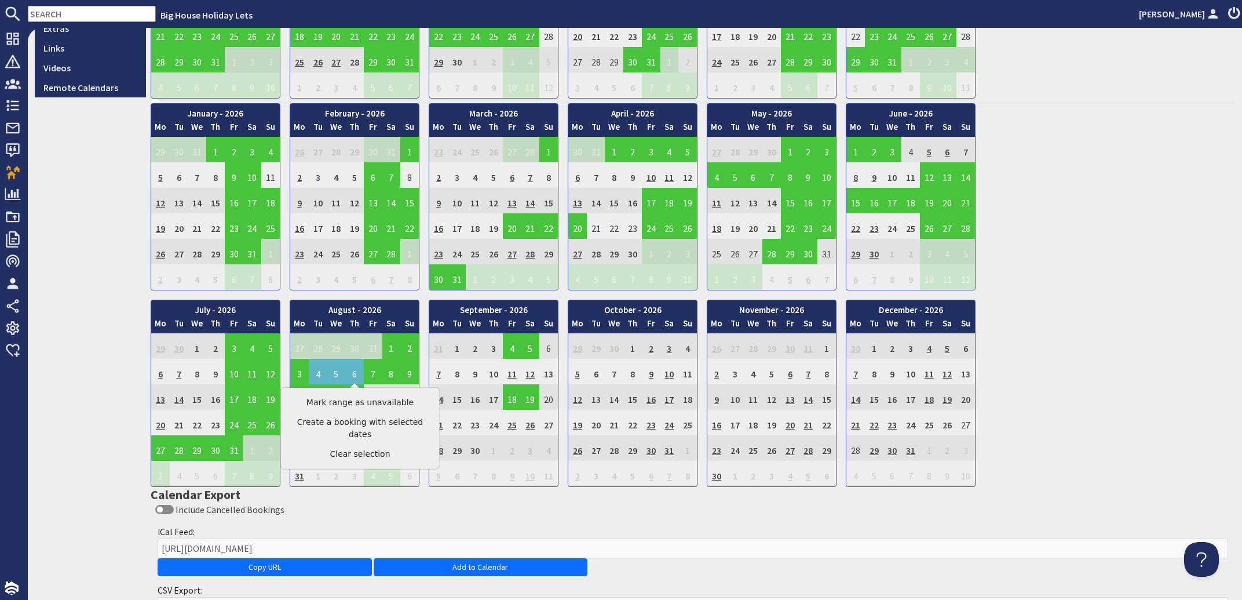
drag, startPoint x: 1072, startPoint y: 298, endPoint x: 1066, endPoint y: 306, distance: 9.9
click at [1072, 299] on div "January - 2026 Mo Tu We Th Fr Sa Su 29 30 31 1 2 3 4 5 Mo Tu" at bounding box center [693, 295] width 1085 height 384
click at [357, 448] on link "Clear selection" at bounding box center [360, 454] width 143 height 12
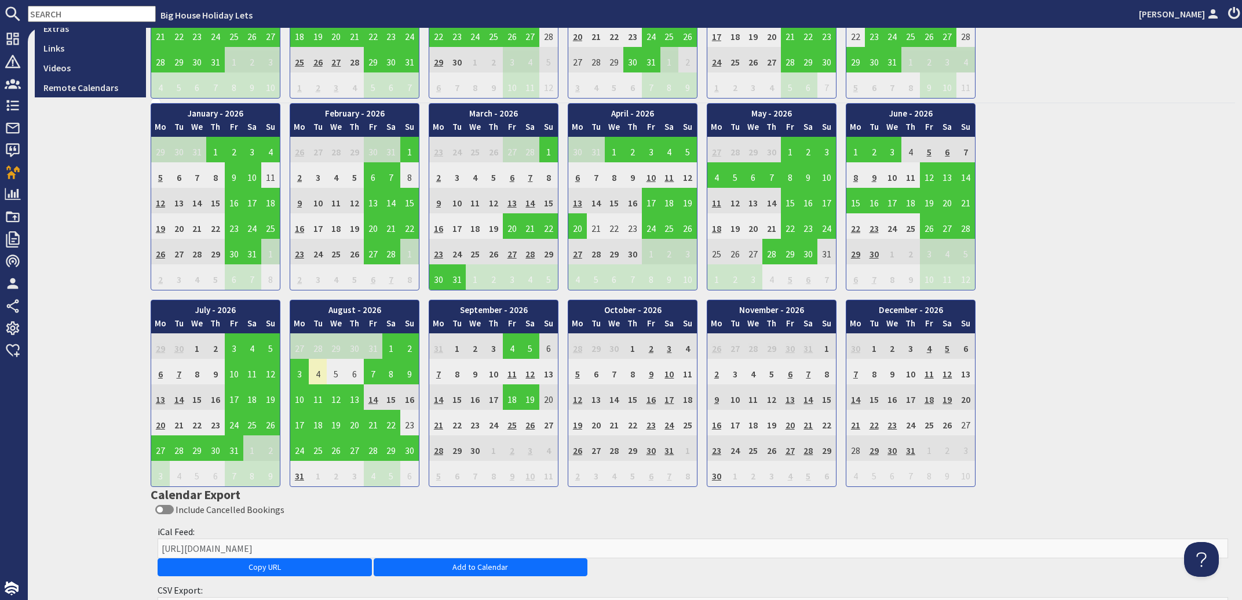
click at [319, 370] on td "4" at bounding box center [318, 371] width 19 height 25
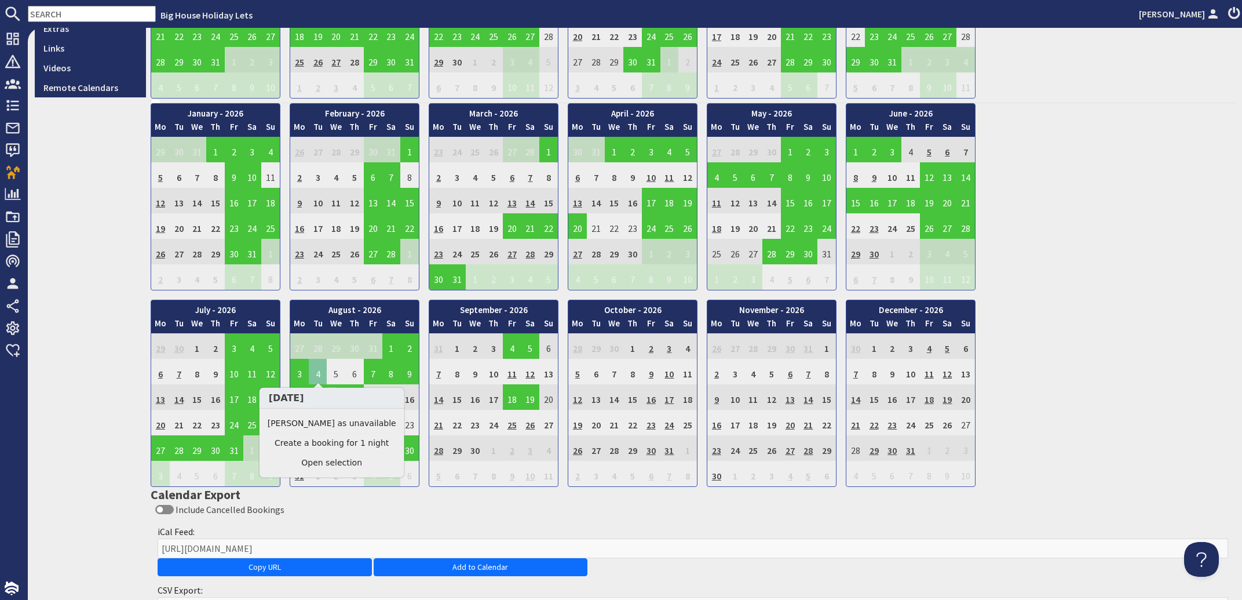
click at [320, 370] on td "4" at bounding box center [318, 371] width 19 height 25
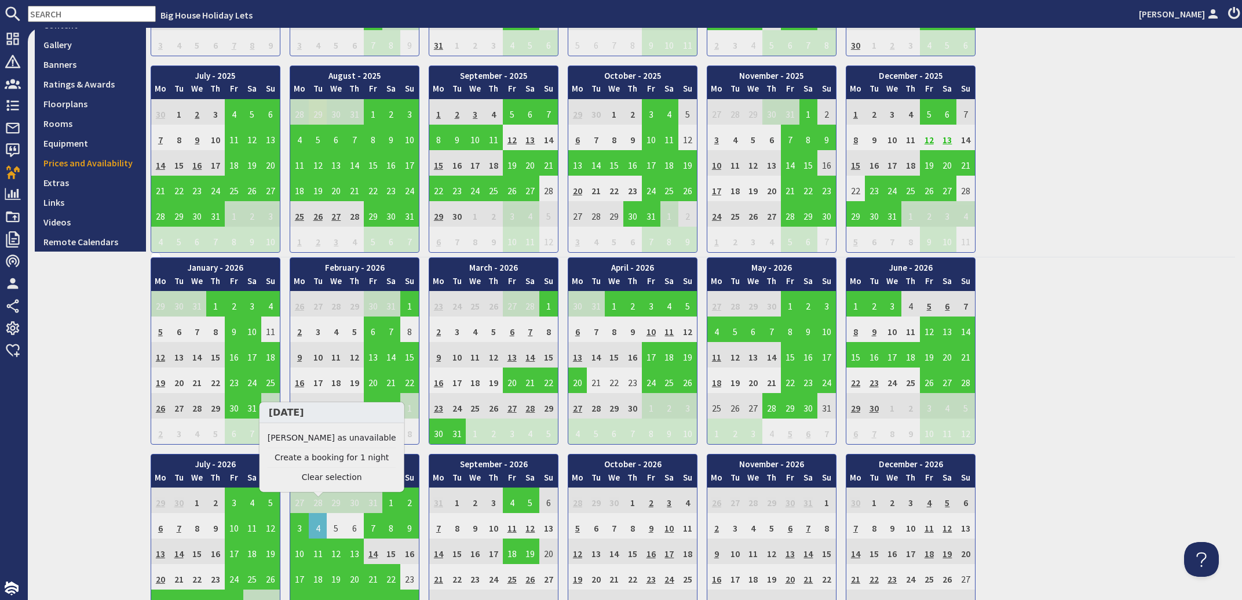
scroll to position [0, 0]
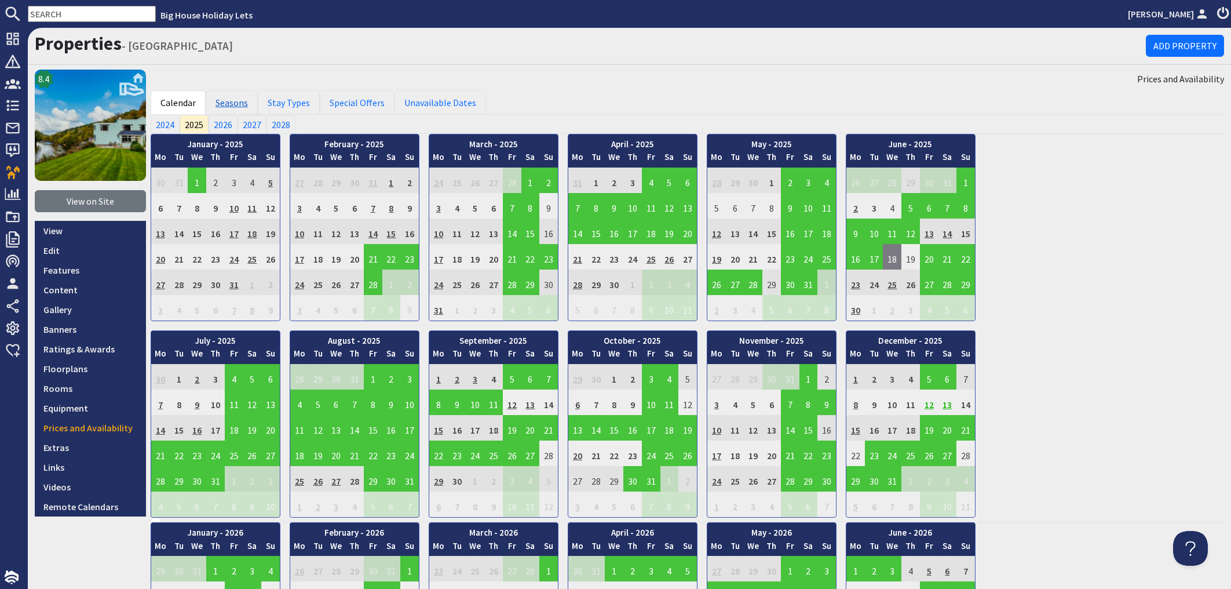
click at [225, 101] on link "Seasons" at bounding box center [232, 102] width 52 height 24
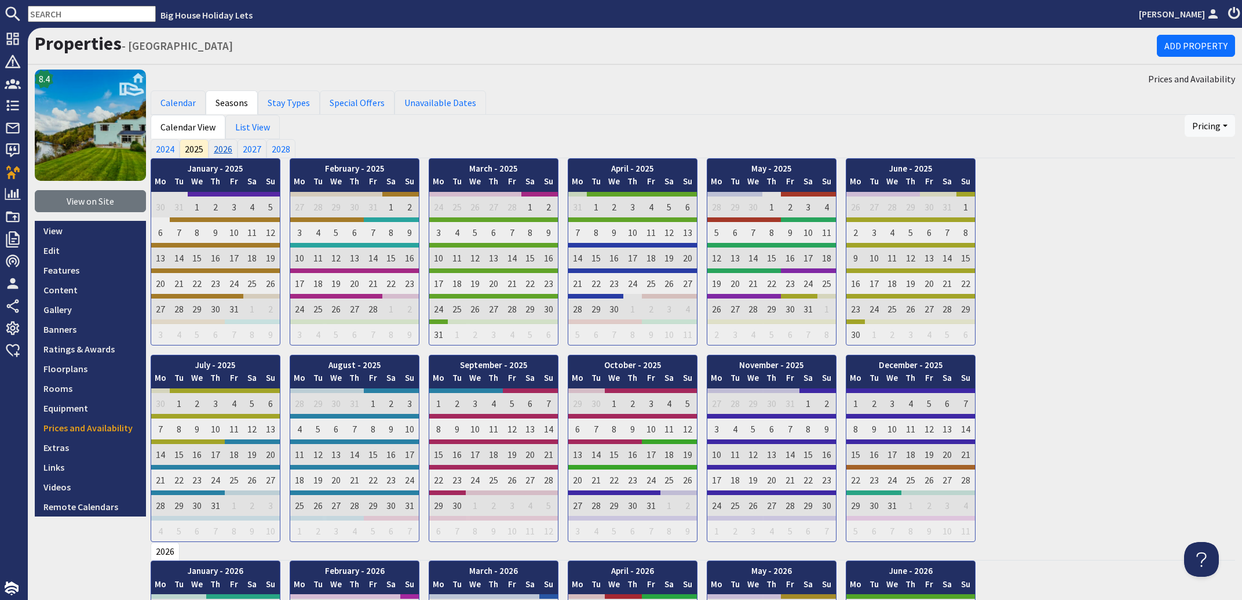
click at [229, 149] on link "2026" at bounding box center [223, 148] width 29 height 19
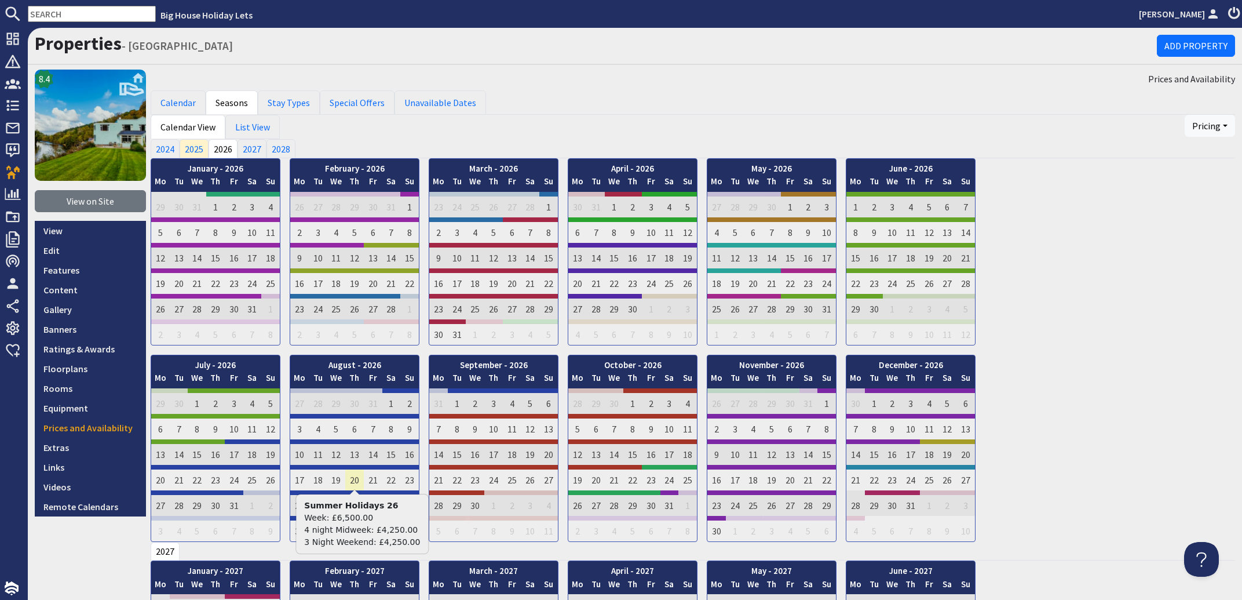
click at [355, 469] on td "20" at bounding box center [354, 477] width 19 height 25
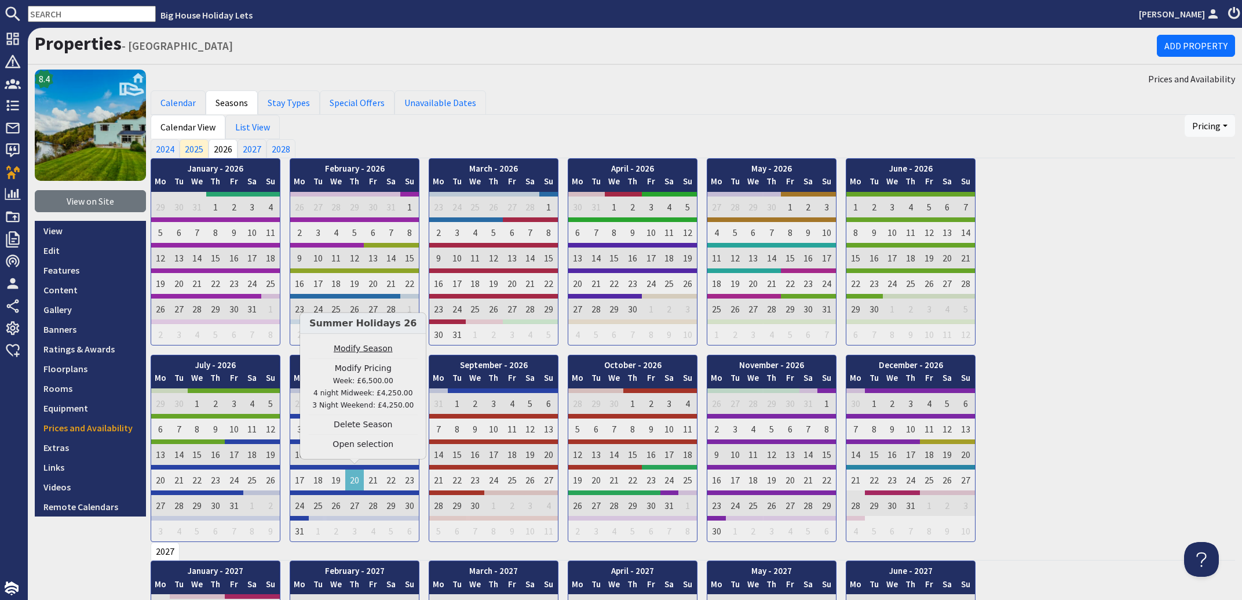
click at [353, 346] on link "Modify Season" at bounding box center [362, 348] width 109 height 12
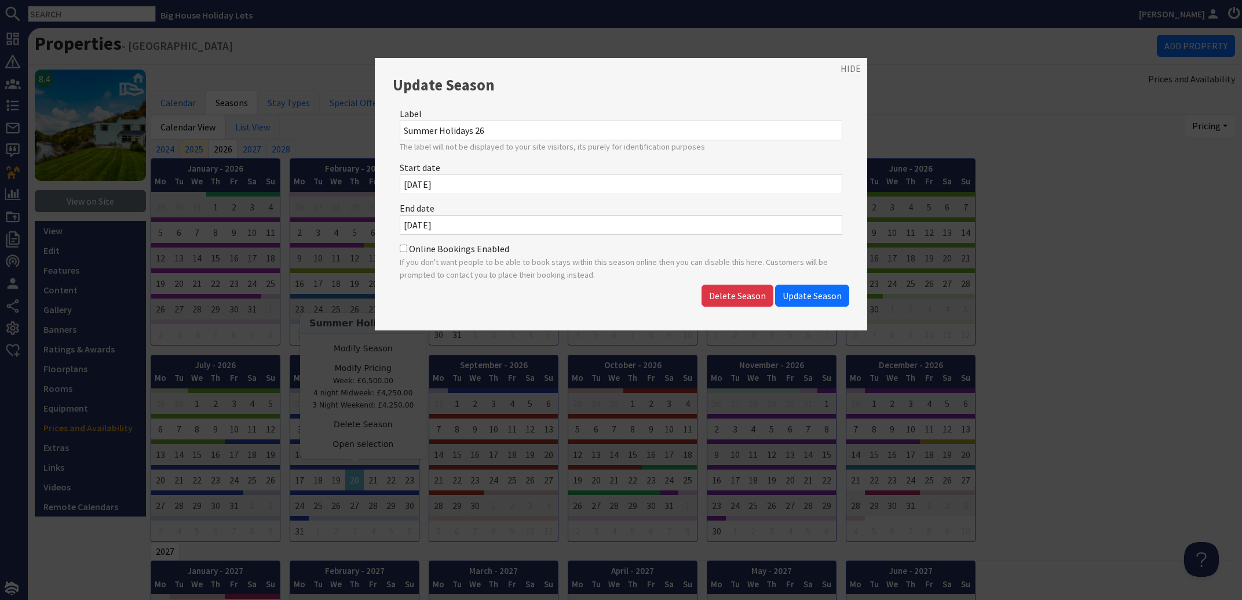
click at [820, 300] on span "Update Season" at bounding box center [812, 296] width 59 height 12
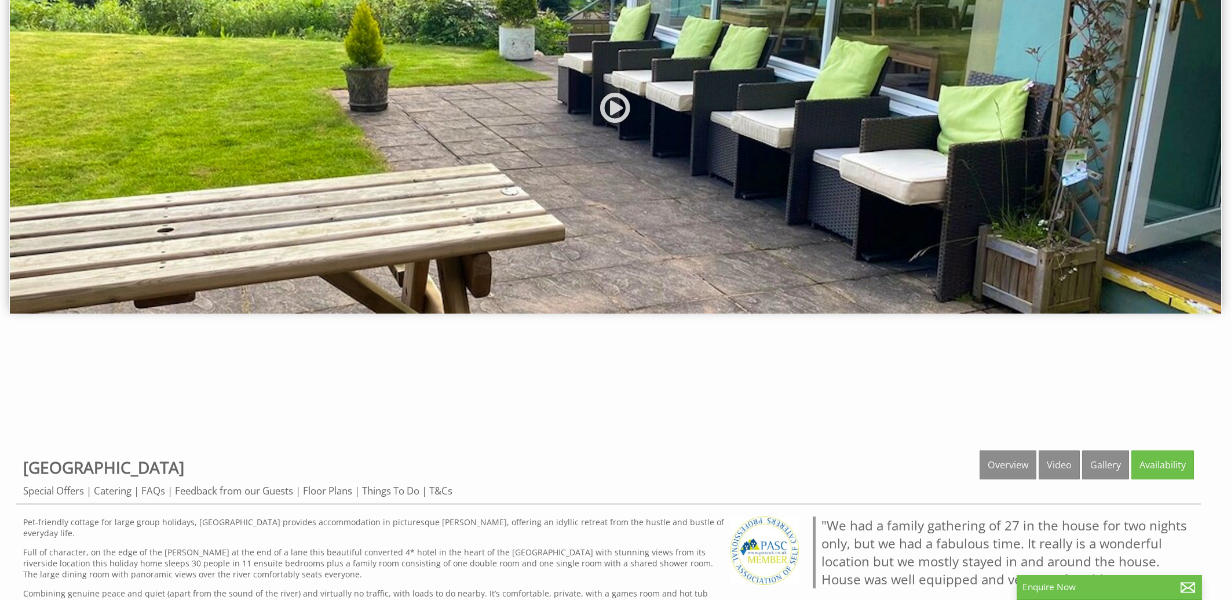
scroll to position [497, 0]
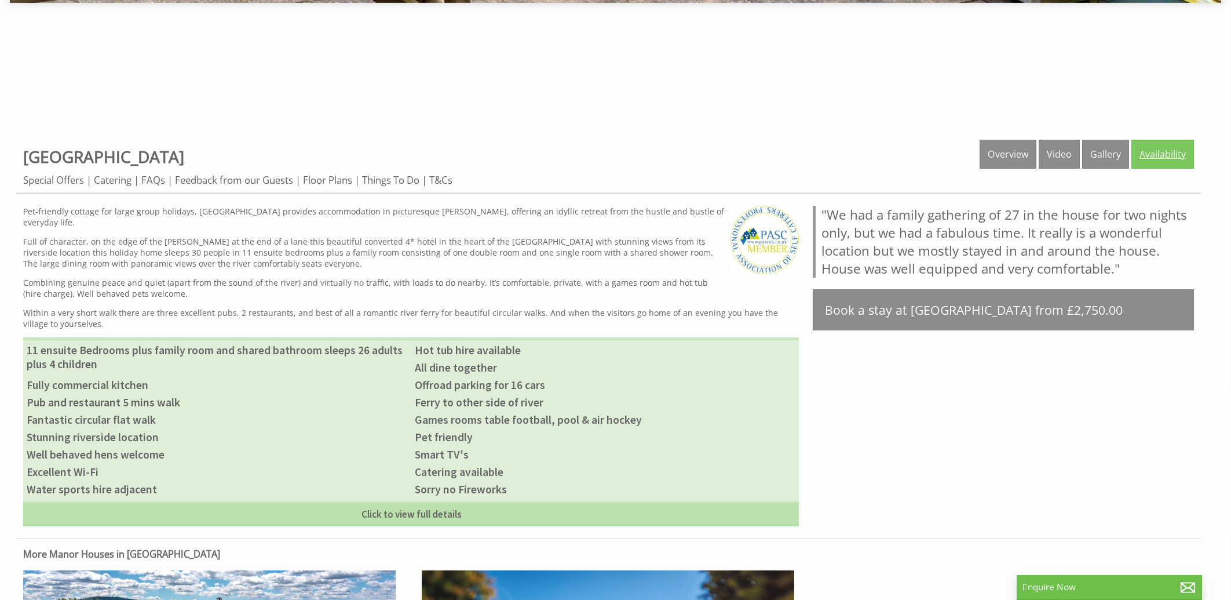
click at [1167, 154] on link "Availability" at bounding box center [1162, 154] width 63 height 29
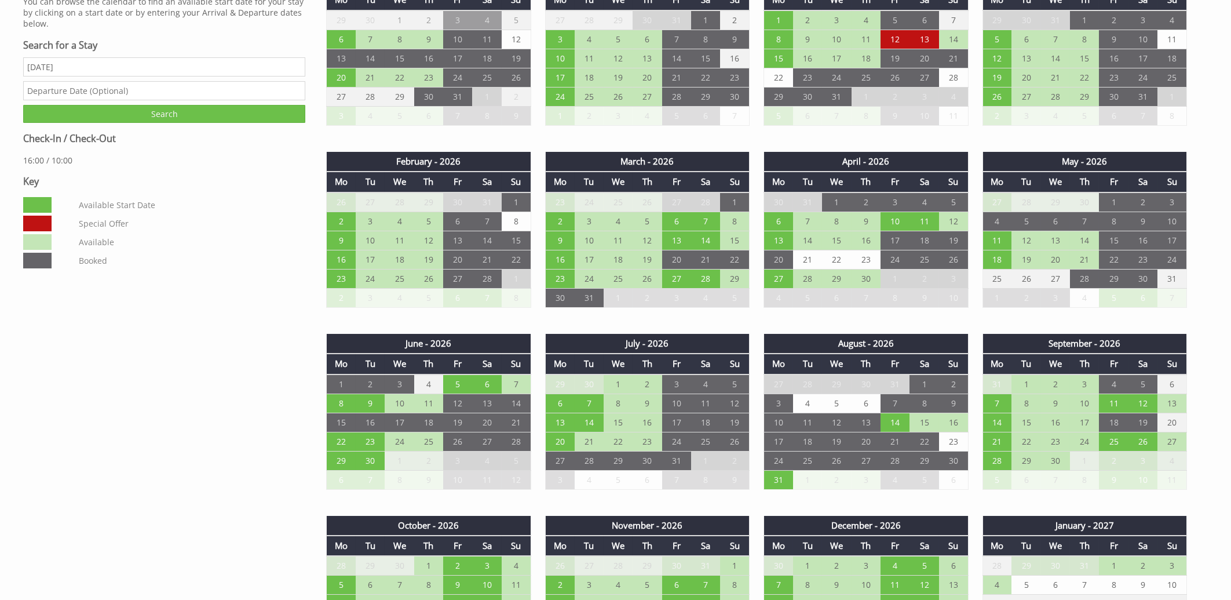
scroll to position [869, 0]
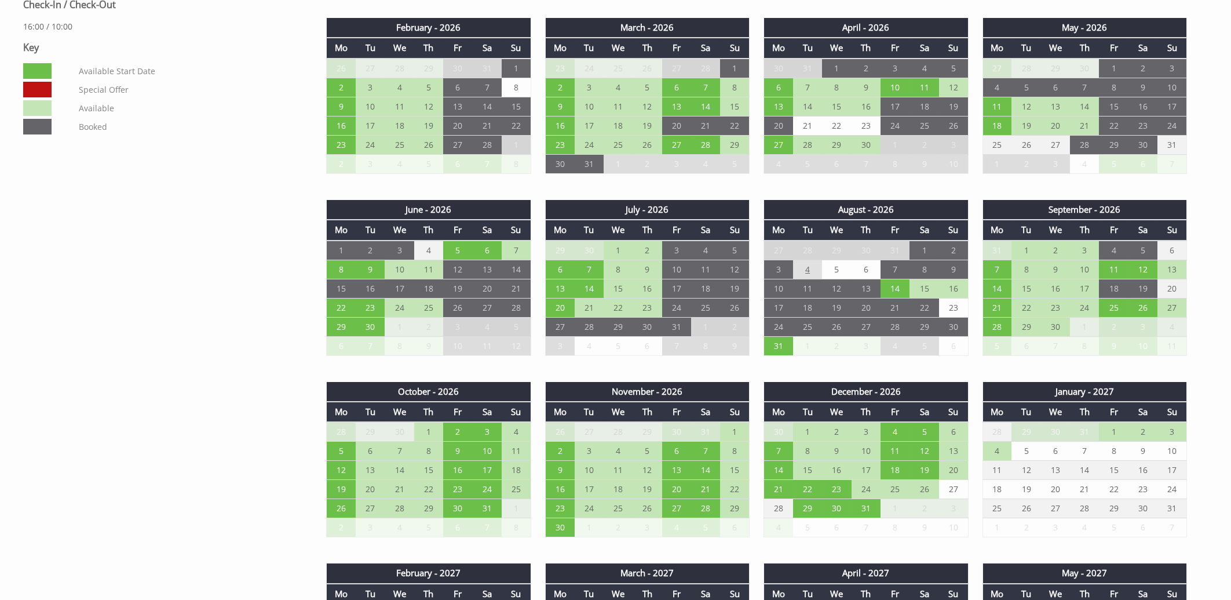
click at [808, 268] on td "4" at bounding box center [807, 269] width 29 height 19
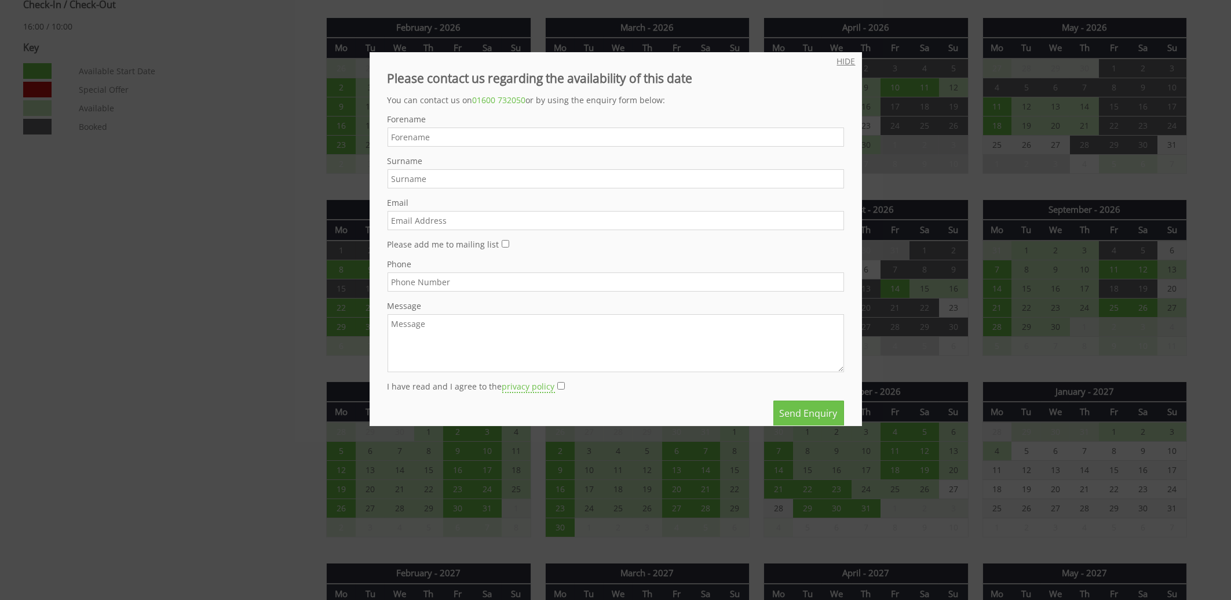
click at [837, 60] on link "HIDE" at bounding box center [846, 61] width 19 height 11
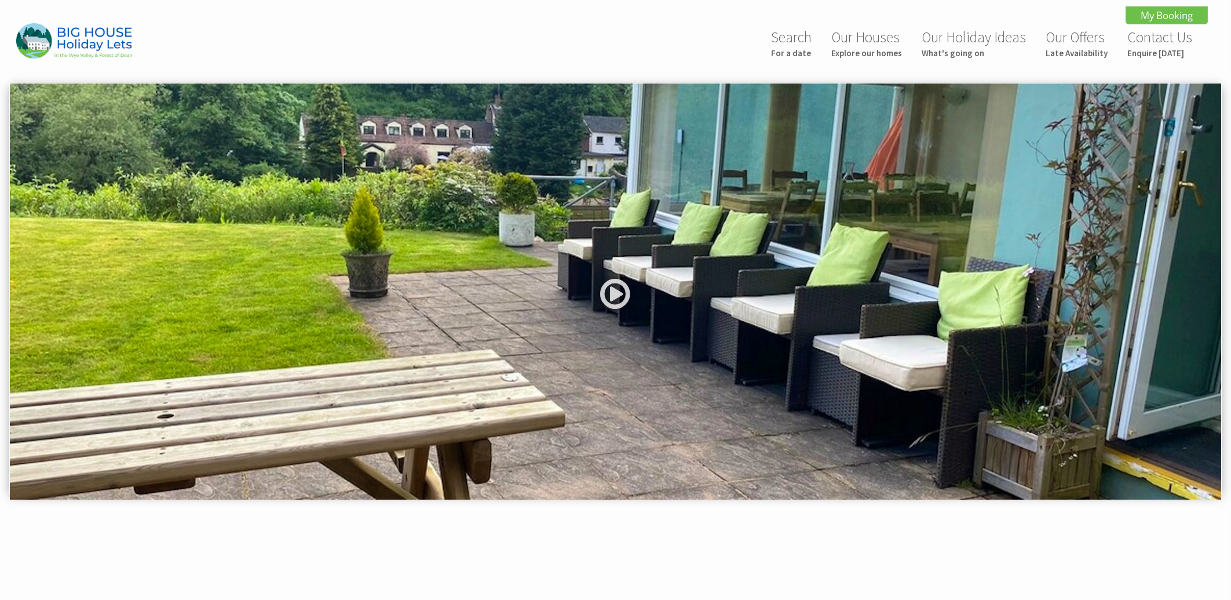
scroll to position [0, 74]
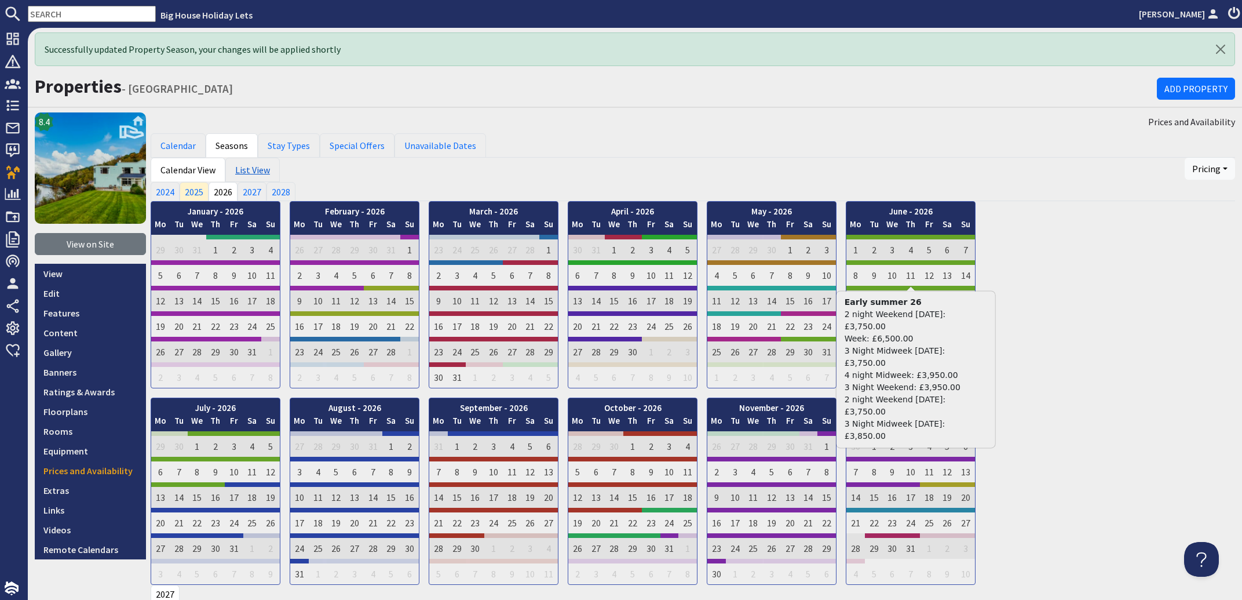
click at [249, 170] on link "List View" at bounding box center [252, 170] width 54 height 24
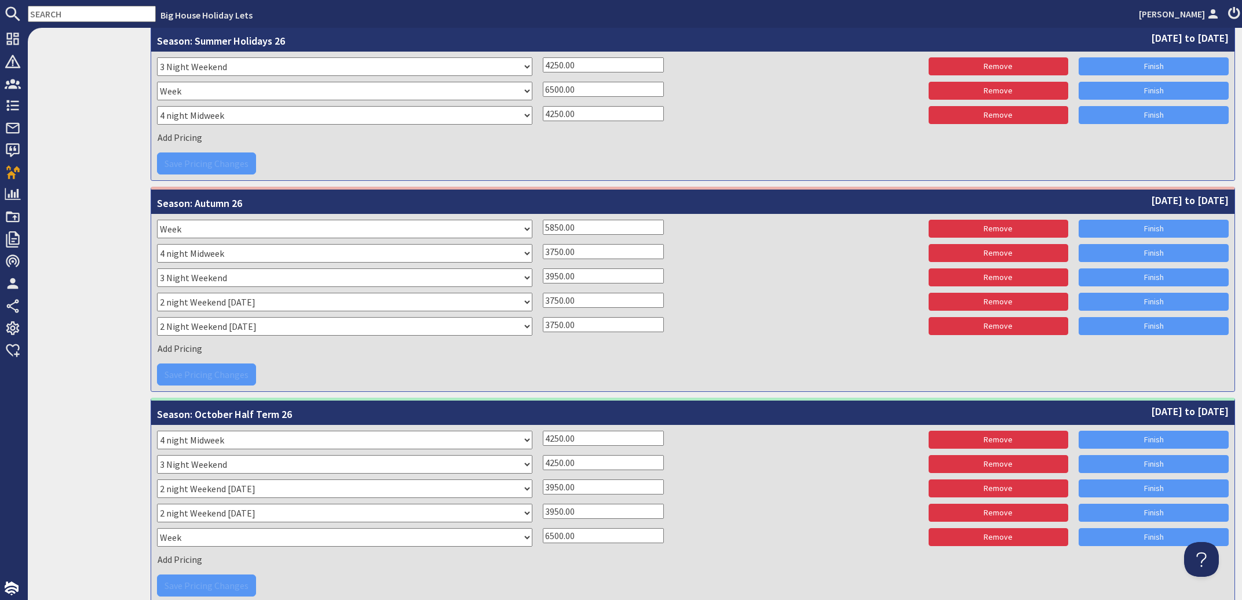
scroll to position [2166, 0]
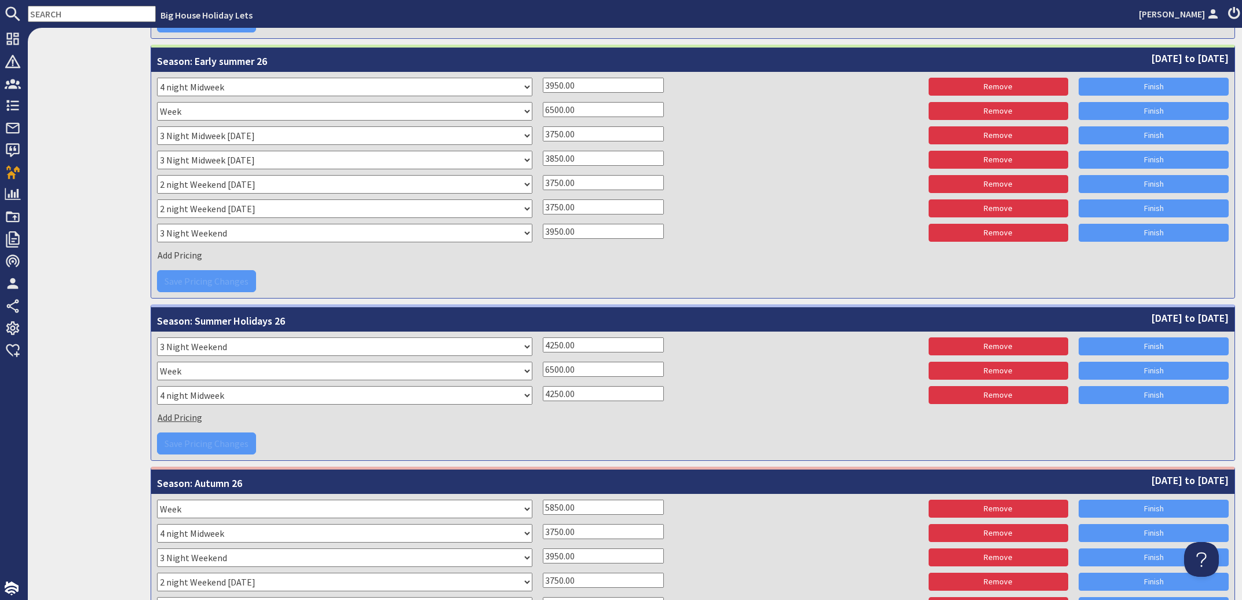
click at [181, 414] on span "Add Pricing" at bounding box center [180, 417] width 45 height 12
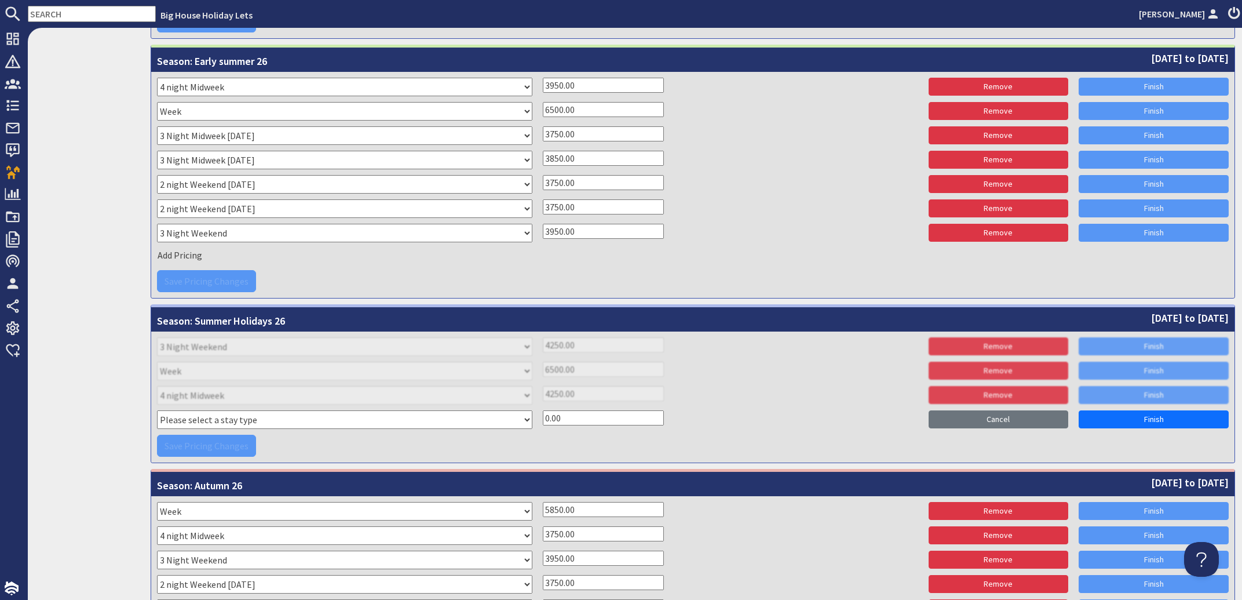
click at [157, 410] on select "Please select a stay type 5 Night Xmas 2 night Weekend Friday 3 night midweek T…" at bounding box center [344, 419] width 375 height 19
select select "8800"
click option "3 night midweek Tuesday" at bounding box center [0, 0] width 0 height 0
drag, startPoint x: 574, startPoint y: 414, endPoint x: 510, endPoint y: 411, distance: 63.2
click at [543, 411] on input "0.00" at bounding box center [603, 417] width 121 height 15
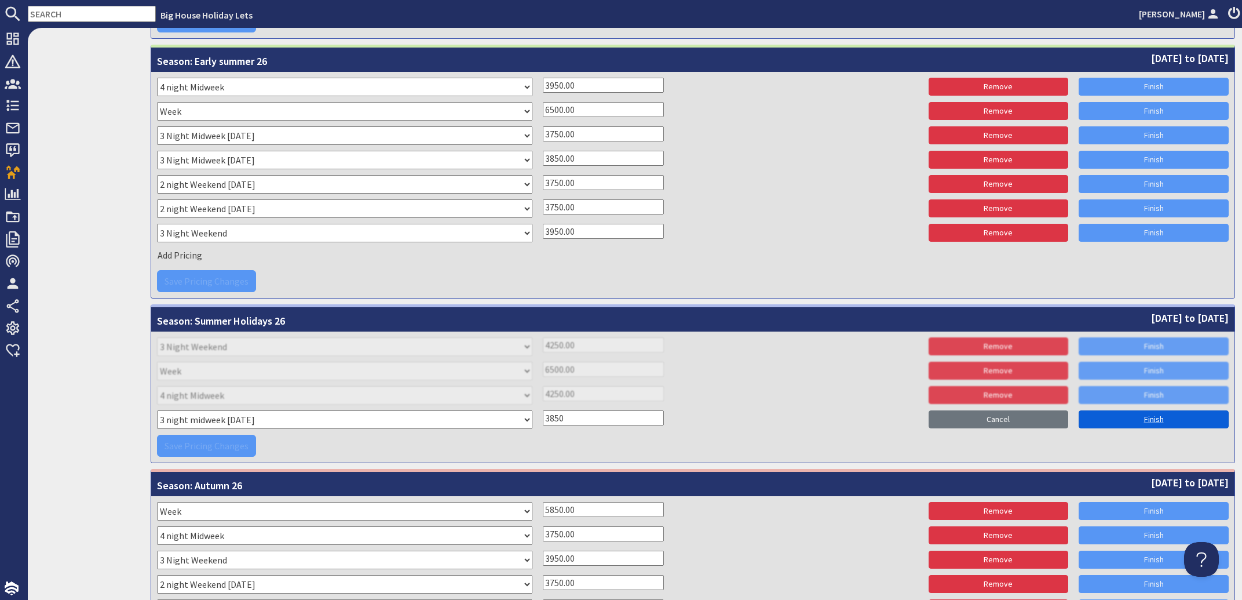
type input "3850"
click at [1152, 417] on link "Finish" at bounding box center [1154, 419] width 150 height 18
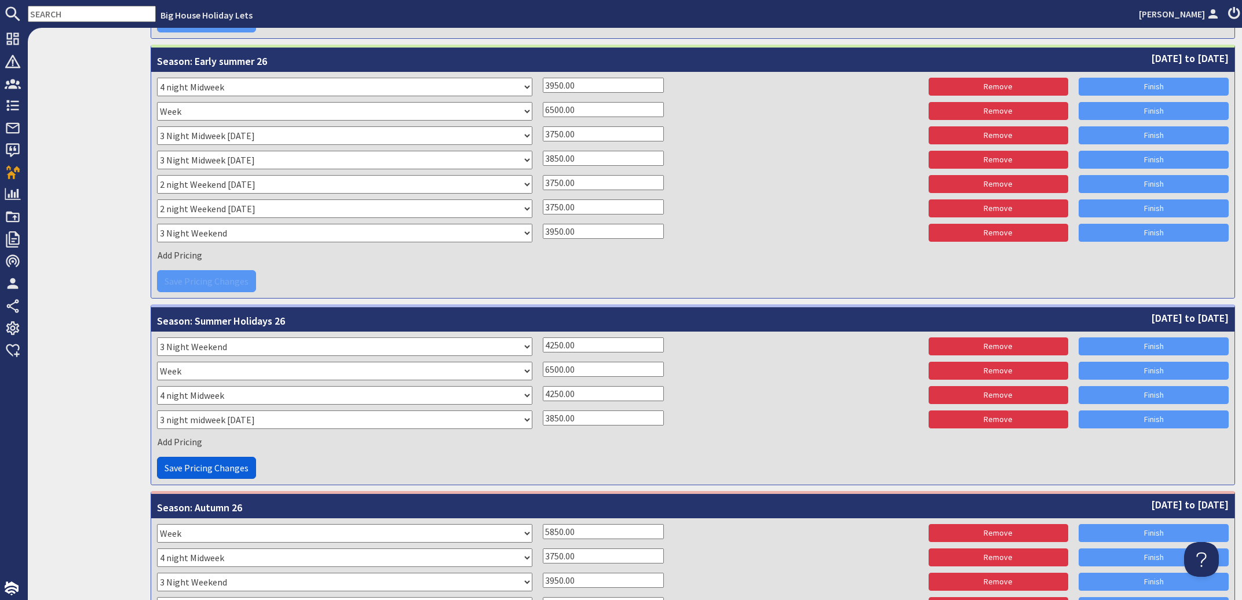
click at [213, 464] on span "Save Pricing Changes" at bounding box center [207, 468] width 84 height 12
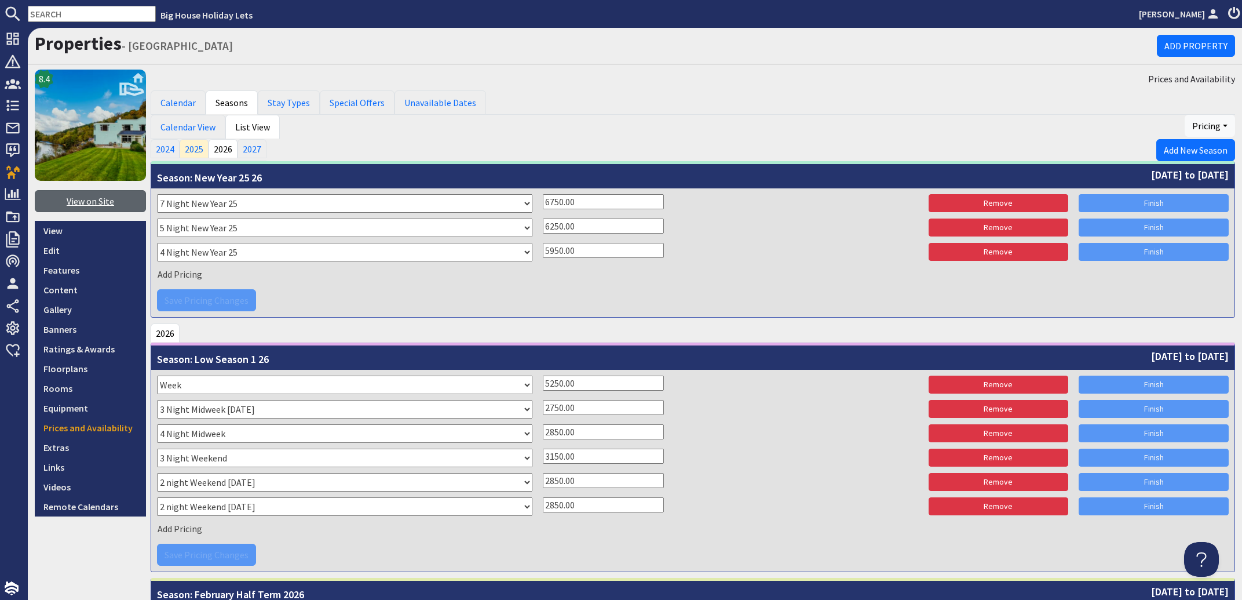
click at [68, 198] on link "View on Site" at bounding box center [90, 201] width 111 height 22
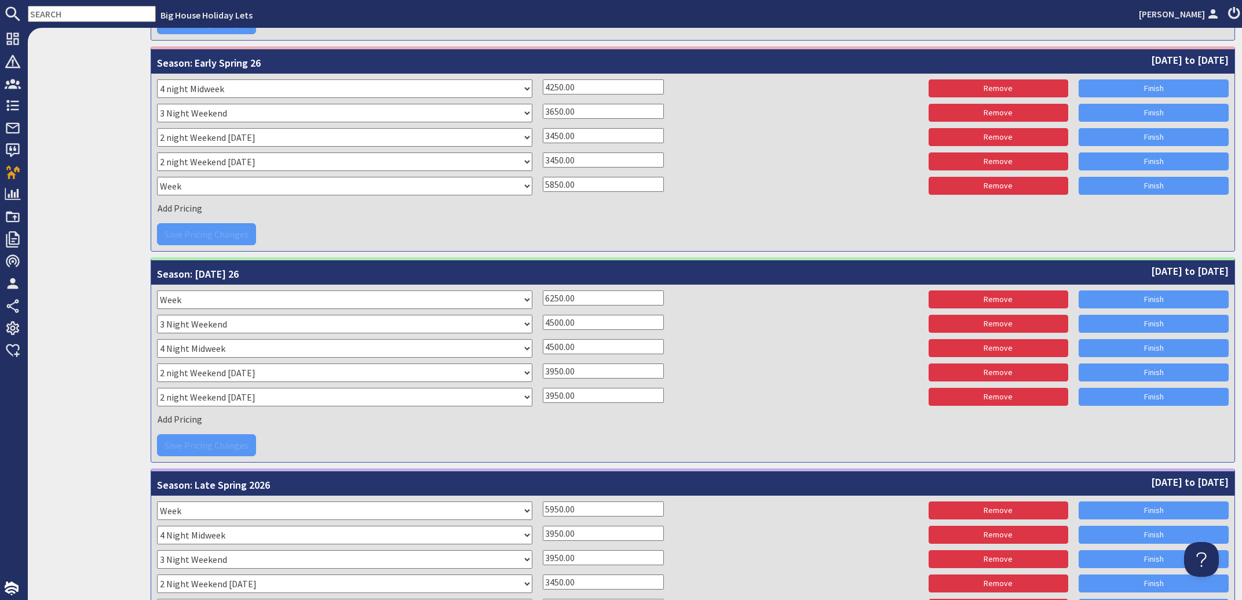
scroll to position [1118, 0]
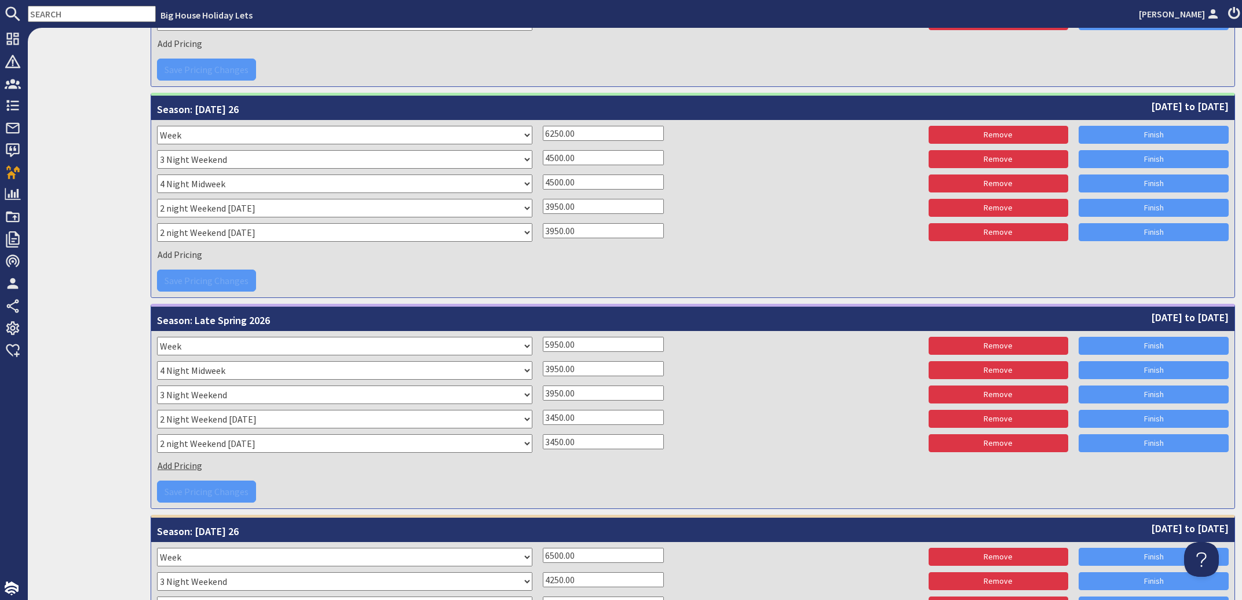
click at [189, 463] on span "Add Pricing" at bounding box center [180, 465] width 45 height 12
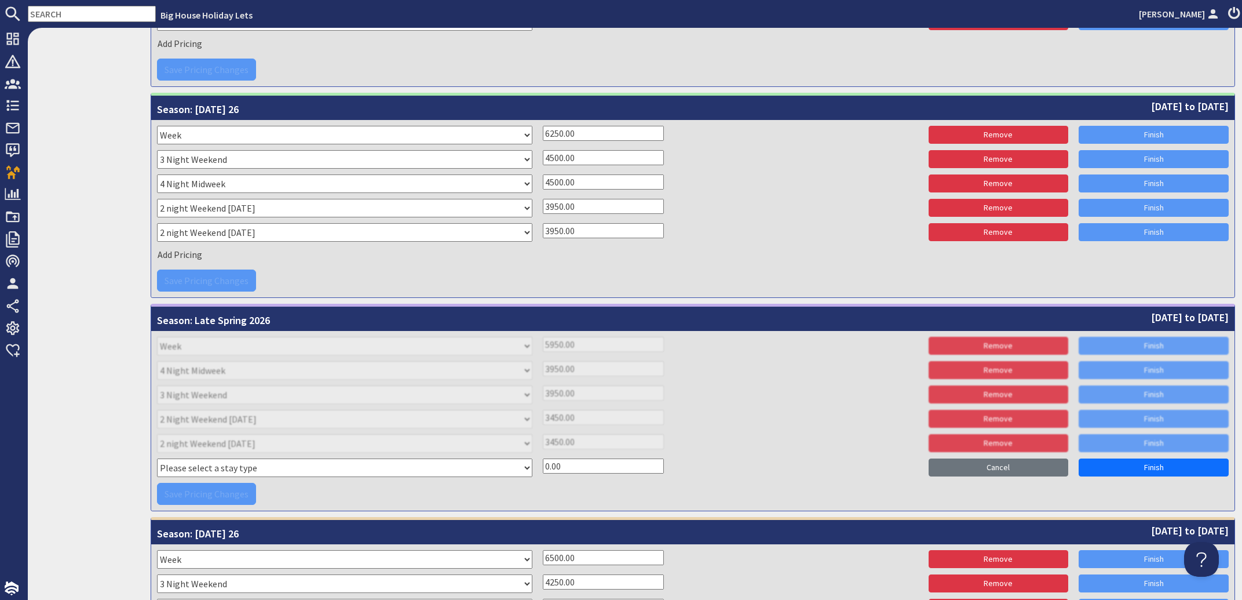
click at [157, 458] on select "Please select a stay type 5 Night Xmas 3 night midweek Tuesday 3 Night Midweek …" at bounding box center [344, 467] width 375 height 19
select select "8800"
click option "3 night midweek Tuesday" at bounding box center [0, 0] width 0 height 0
drag, startPoint x: 576, startPoint y: 461, endPoint x: 541, endPoint y: 461, distance: 34.8
click at [543, 461] on input "0.00" at bounding box center [603, 465] width 121 height 15
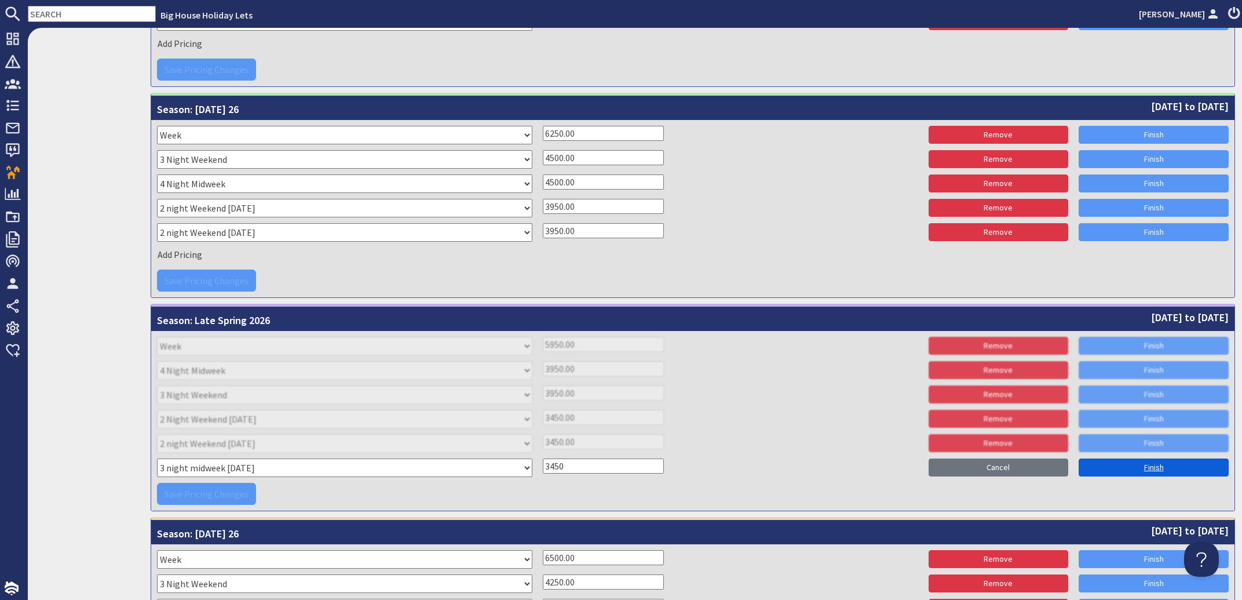
type input "3450"
click at [1160, 469] on link "Finish" at bounding box center [1154, 467] width 150 height 18
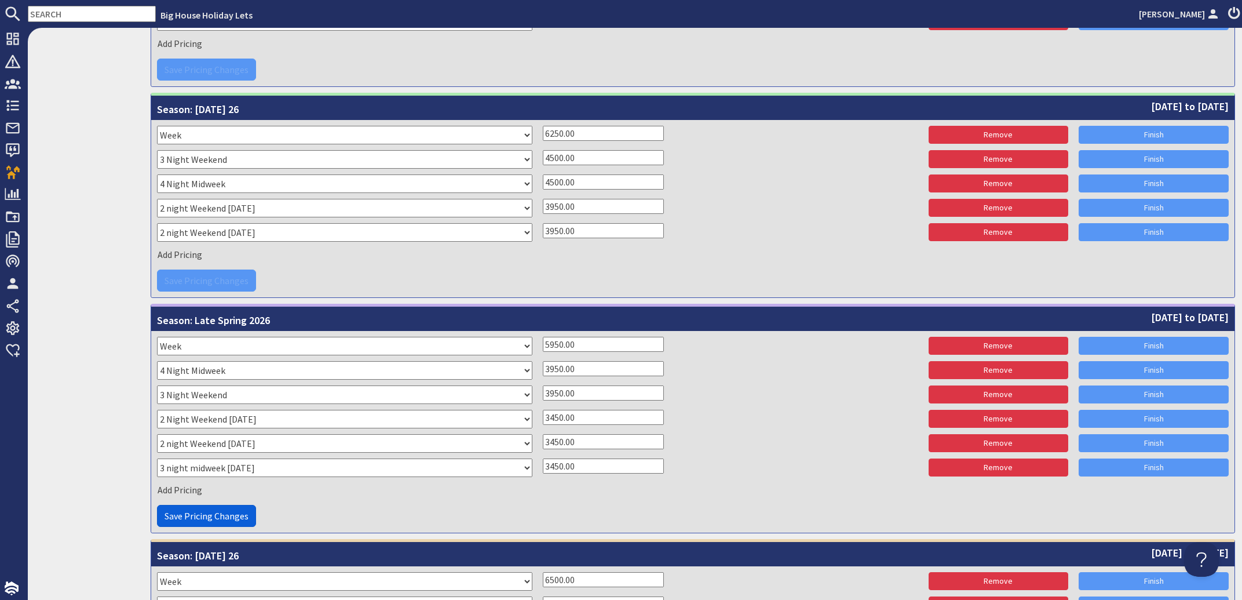
click at [224, 508] on button "Save Pricing Changes" at bounding box center [206, 516] width 99 height 22
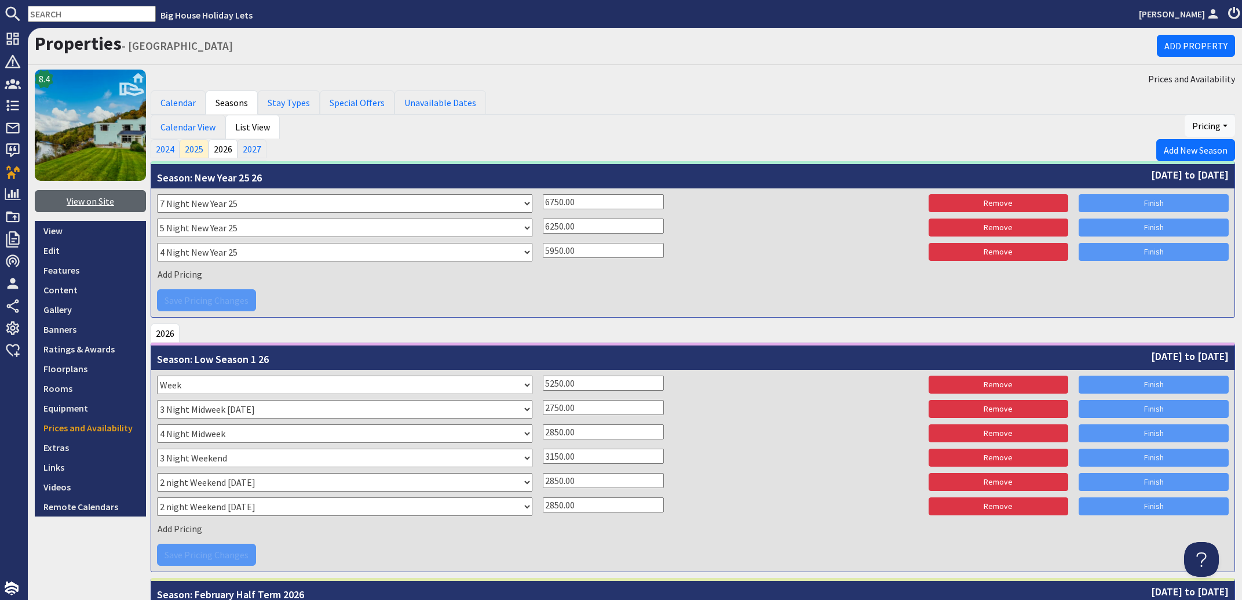
click at [73, 202] on link "View on Site" at bounding box center [90, 201] width 111 height 22
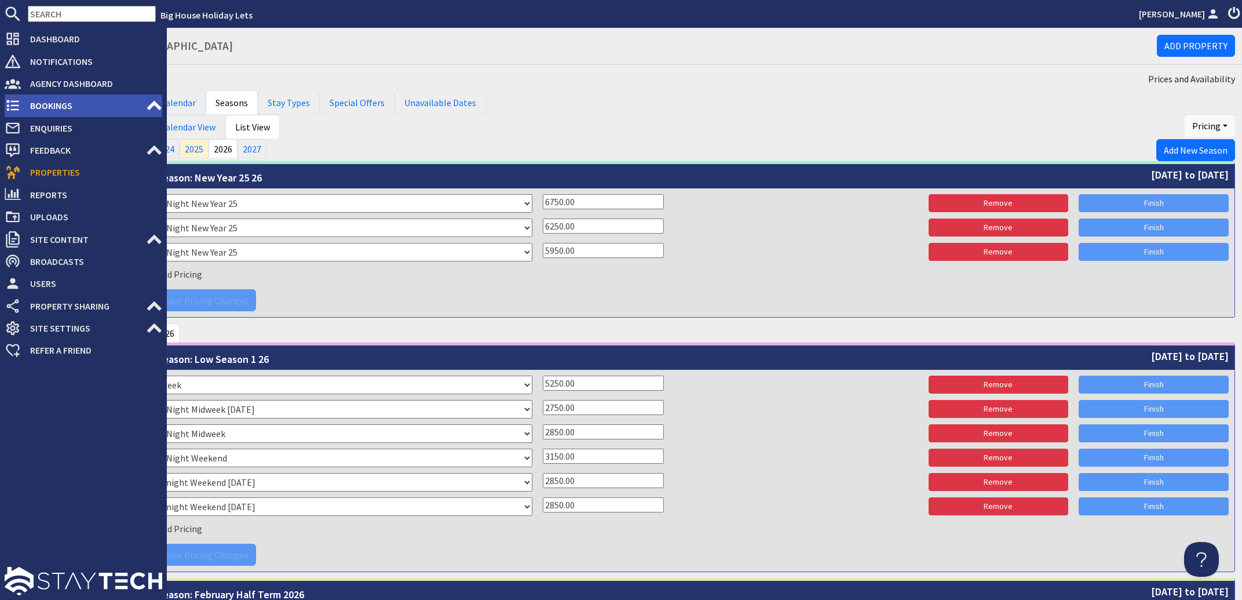
click at [64, 104] on span "Bookings" at bounding box center [83, 105] width 125 height 19
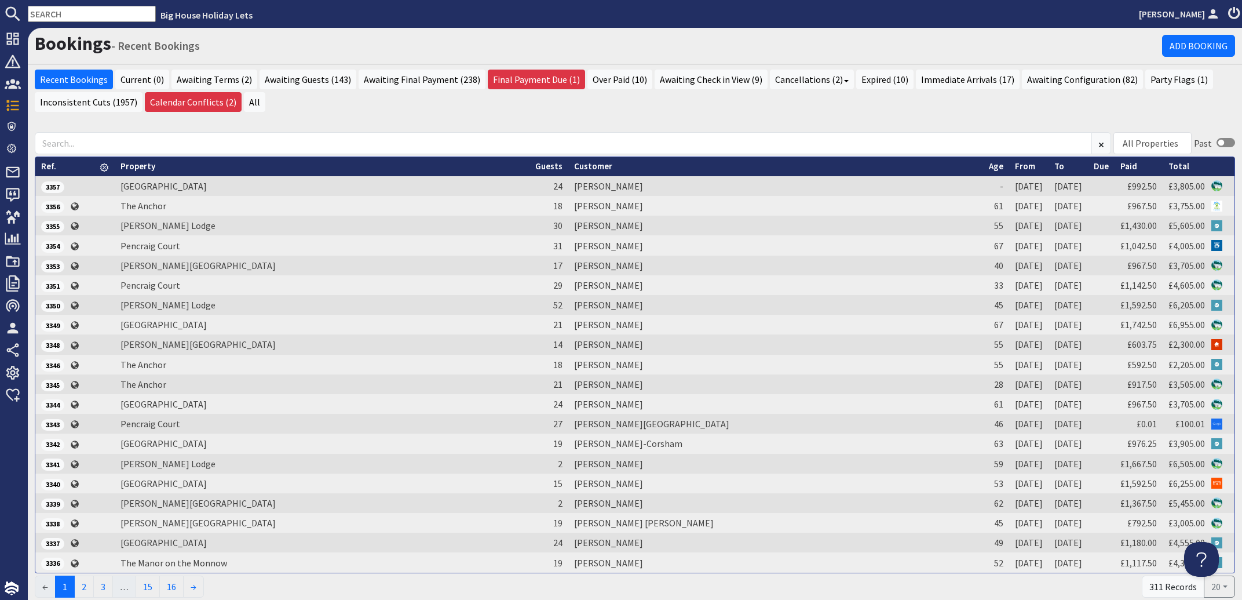
click at [76, 11] on input "text" at bounding box center [92, 14] width 128 height 16
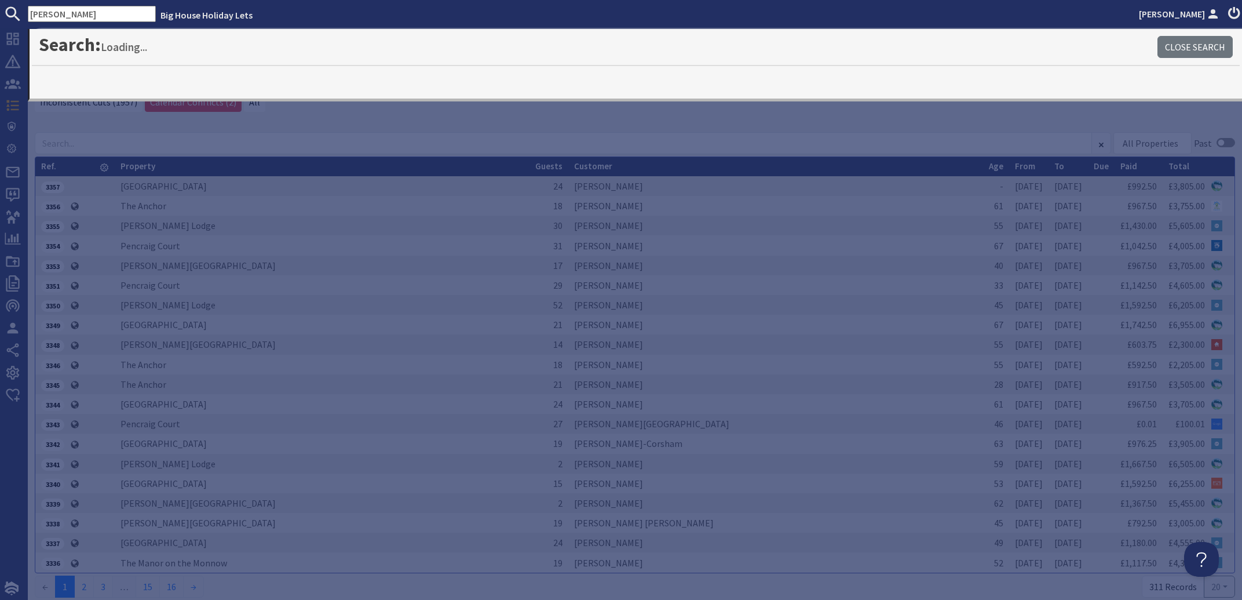
type input "knott"
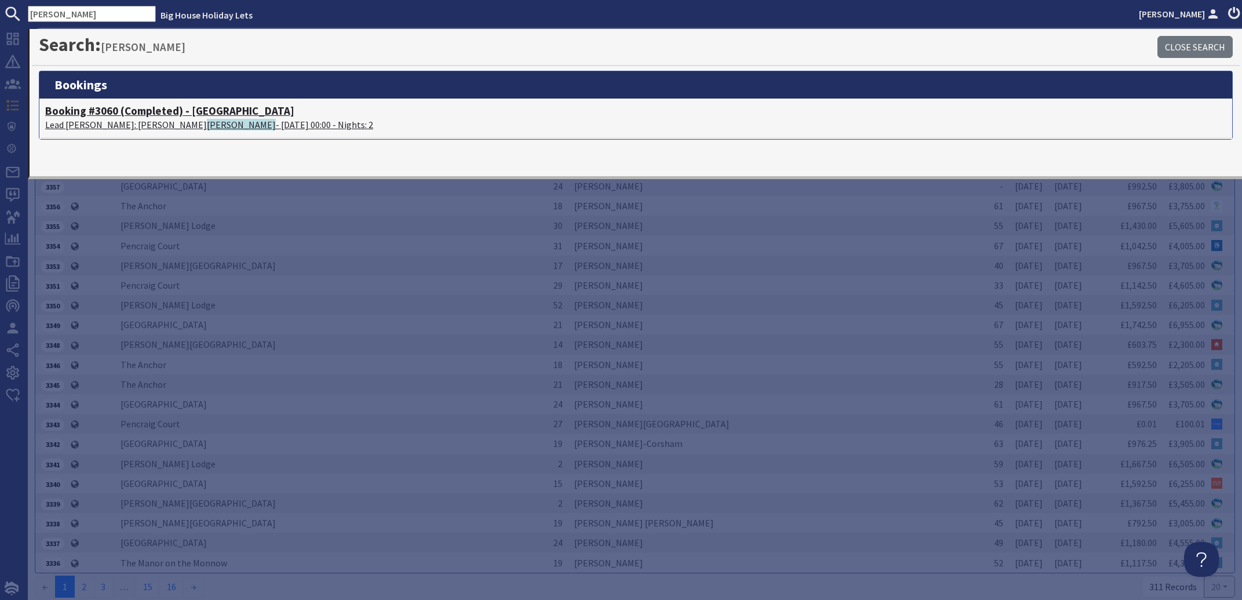
click at [109, 122] on p "Lead Booker: Carolyn Knott - 26/09/2025 00:00 - Nights: 2" at bounding box center [635, 125] width 1181 height 14
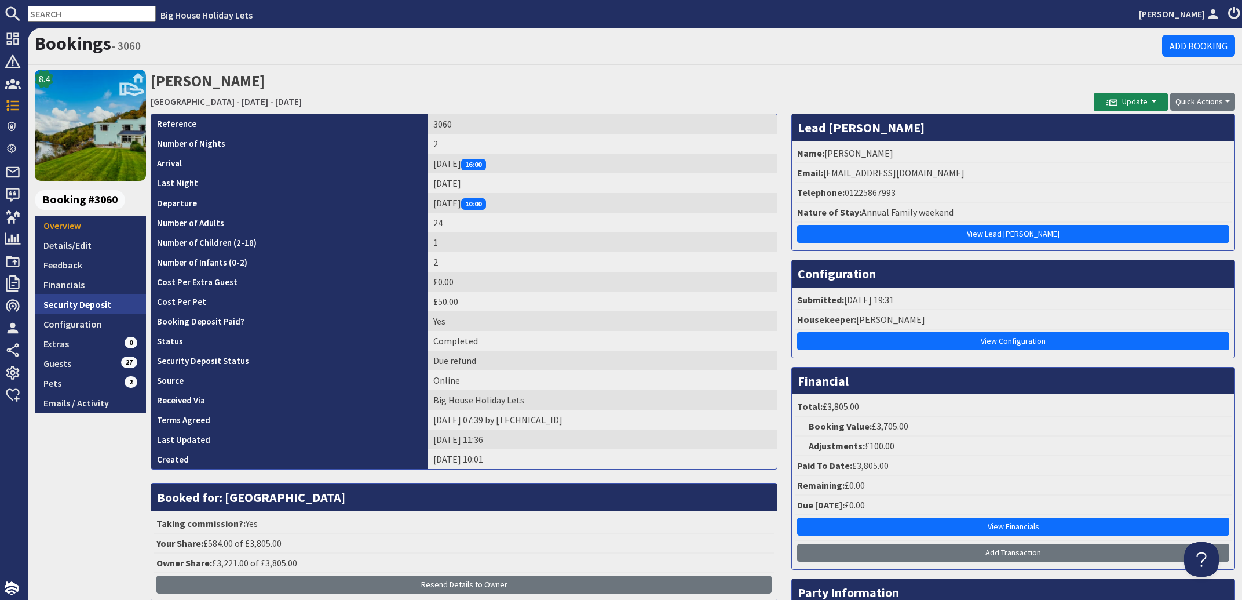
click at [60, 302] on link "Security Deposit" at bounding box center [90, 304] width 111 height 20
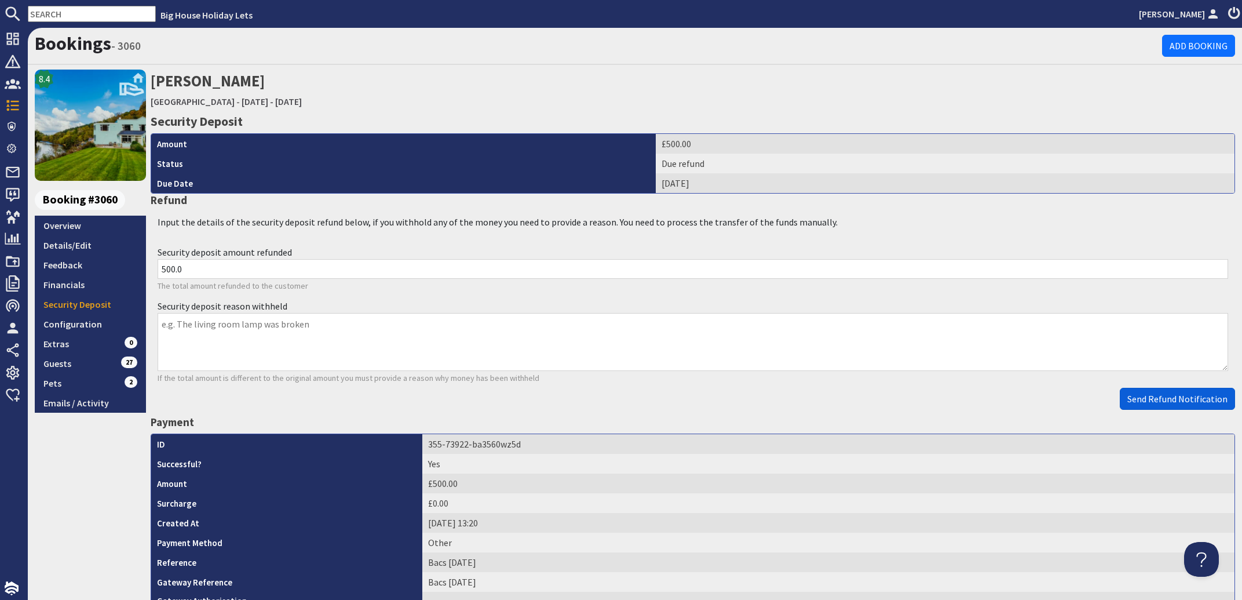
click at [1157, 401] on span "Send Refund Notification" at bounding box center [1177, 399] width 100 height 12
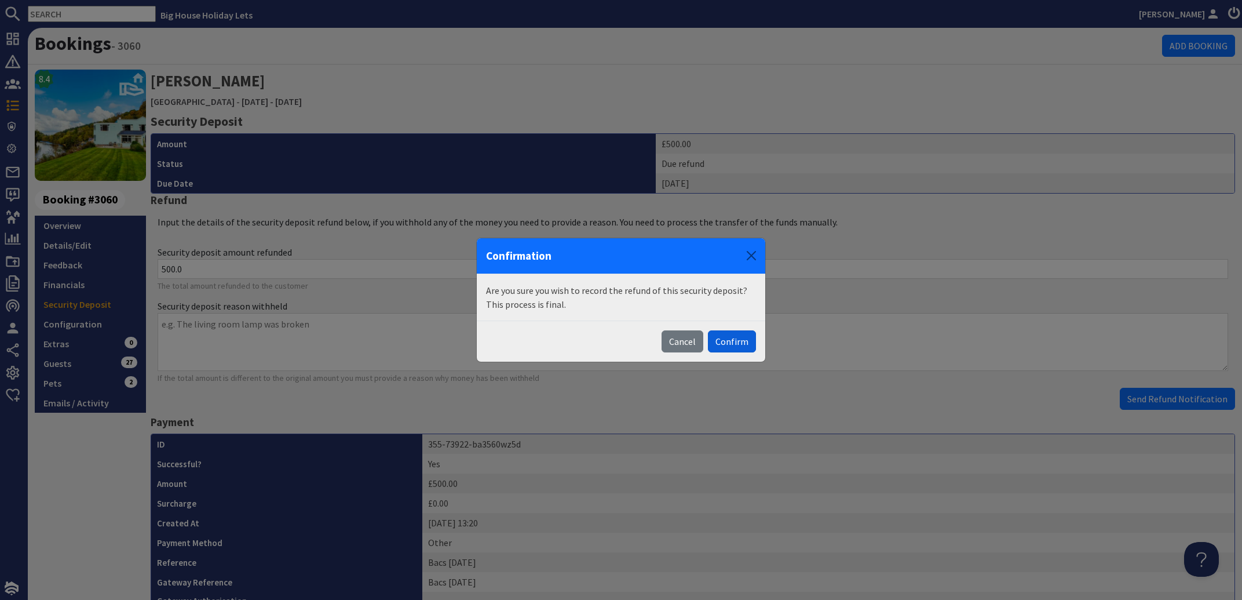
click at [743, 342] on button "Confirm" at bounding box center [732, 341] width 48 height 22
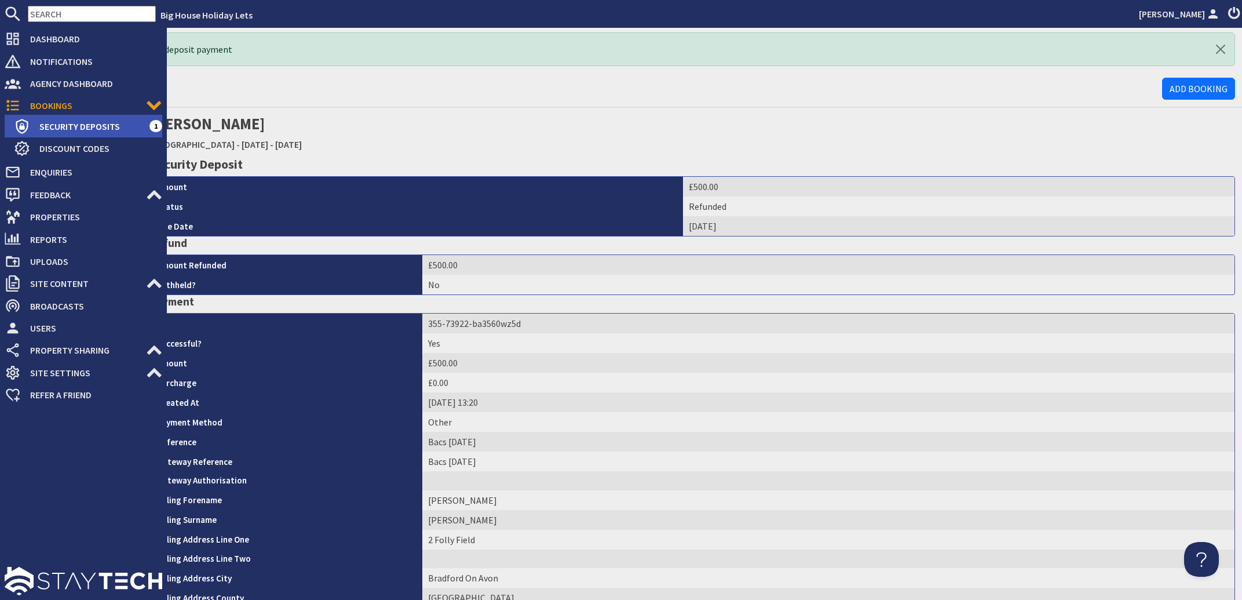
click at [63, 124] on span "Security Deposits" at bounding box center [89, 126] width 119 height 19
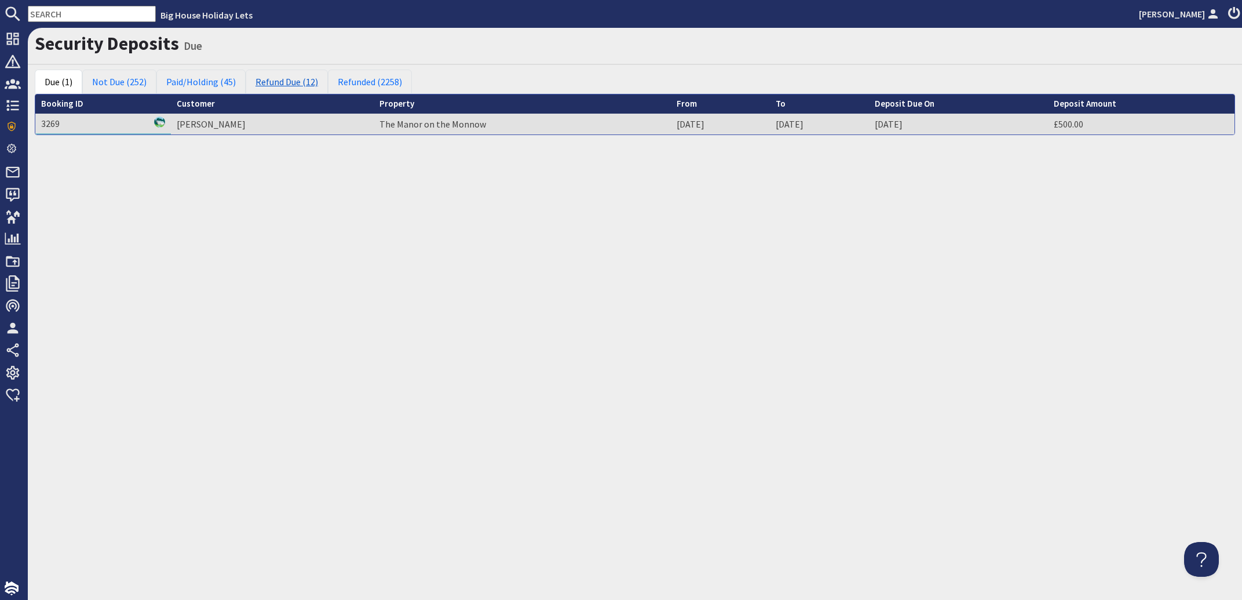
click at [282, 77] on link "Refund Due (12)" at bounding box center [287, 82] width 82 height 24
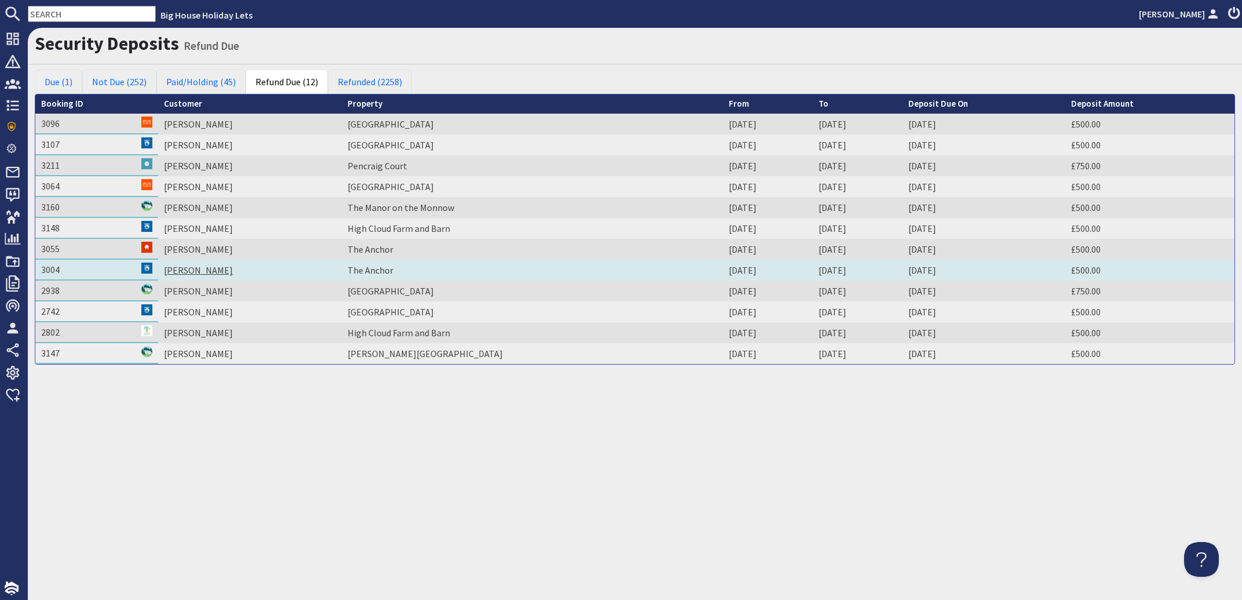
click at [206, 265] on link "[PERSON_NAME]" at bounding box center [198, 270] width 69 height 12
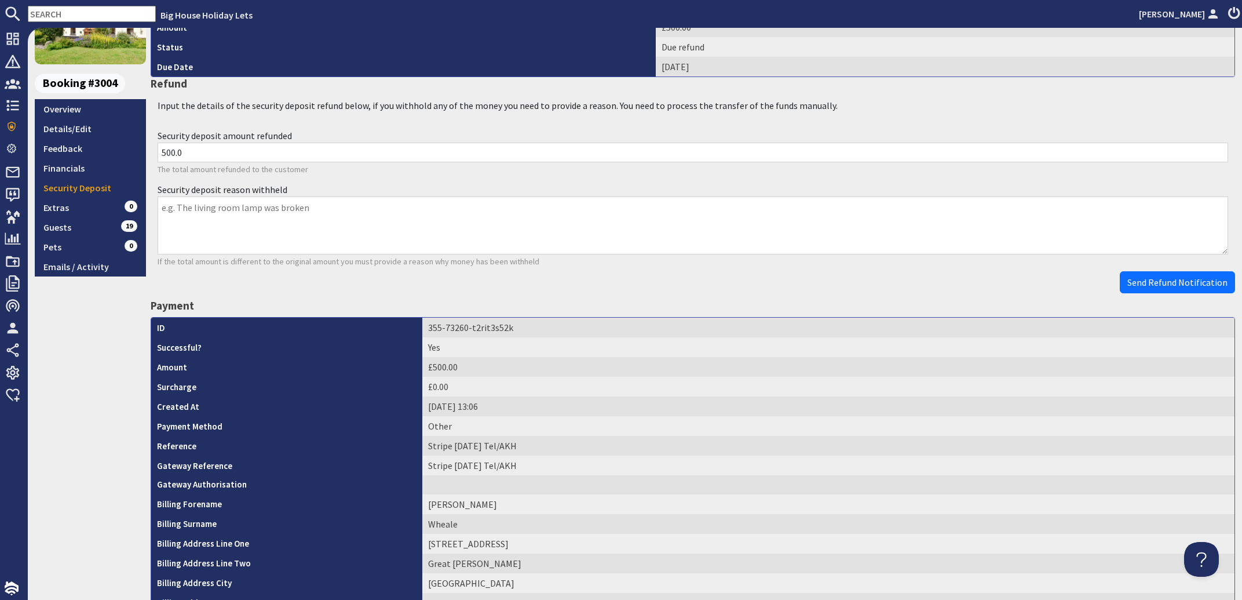
scroll to position [140, 0]
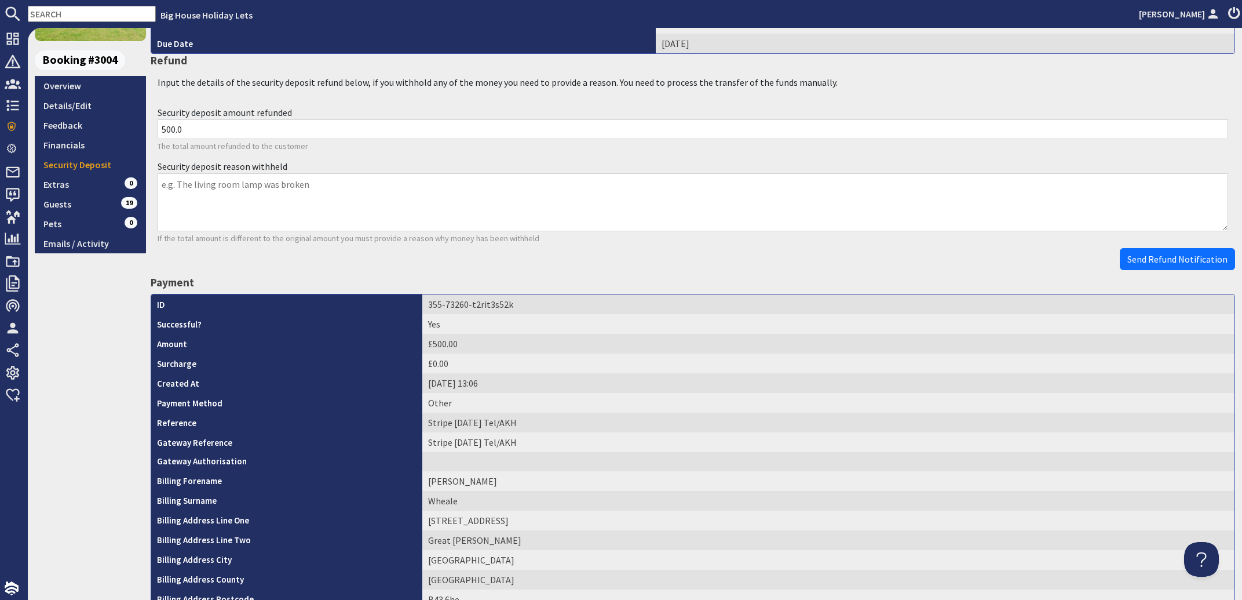
click at [173, 184] on textarea "Security deposit reason withheld" at bounding box center [693, 202] width 1071 height 58
drag, startPoint x: 312, startPoint y: 184, endPoint x: 101, endPoint y: 177, distance: 211.0
click at [158, 177] on textarea "Security deposit reason withheld" at bounding box center [693, 202] width 1071 height 58
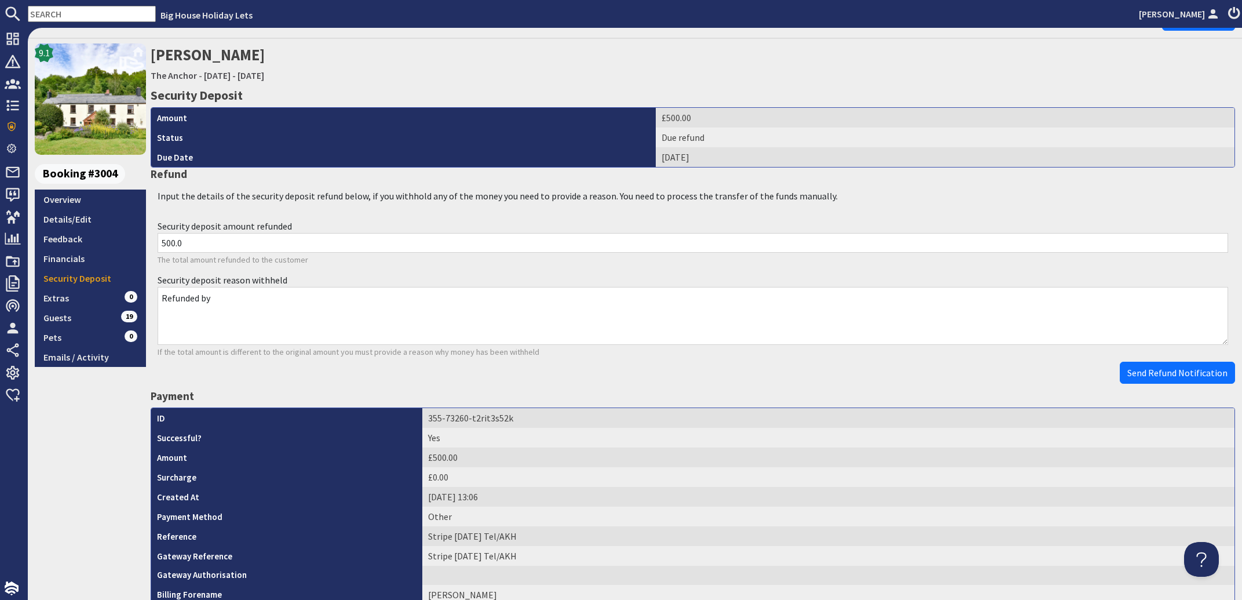
scroll to position [0, 0]
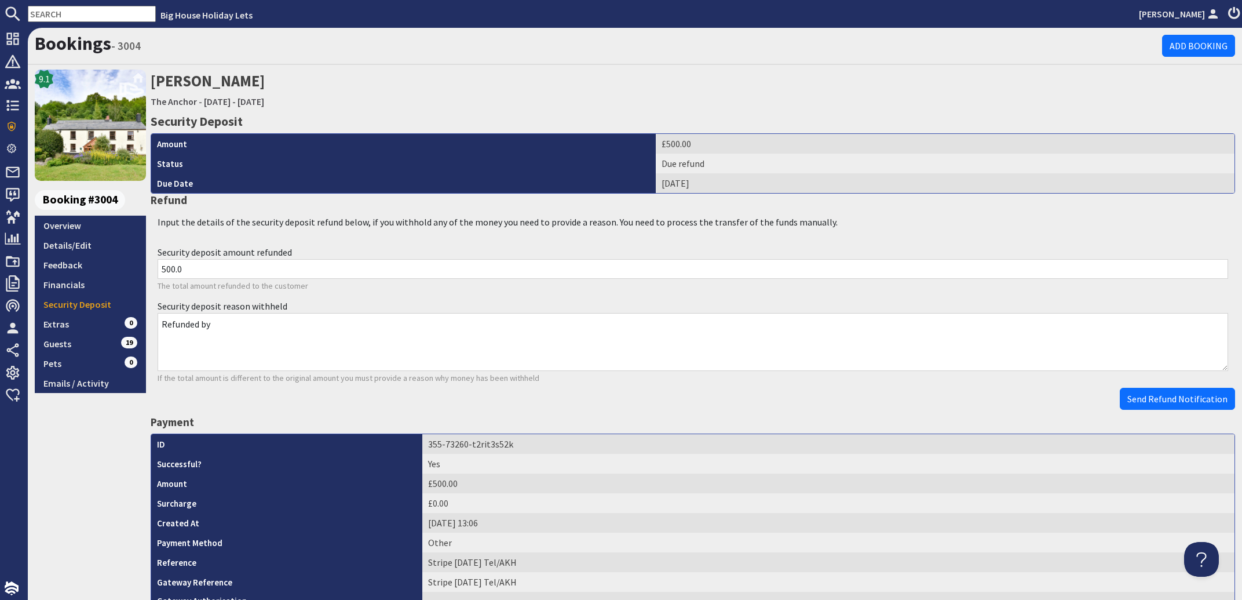
drag, startPoint x: 217, startPoint y: 320, endPoint x: 194, endPoint y: 320, distance: 23.2
click at [194, 320] on textarea "Refunded by" at bounding box center [693, 342] width 1071 height 58
click at [297, 327] on textarea "Refunded by" at bounding box center [693, 342] width 1071 height 58
drag, startPoint x: 224, startPoint y: 325, endPoint x: 238, endPoint y: 328, distance: 14.3
click at [205, 328] on textarea "Refunded by" at bounding box center [693, 342] width 1071 height 58
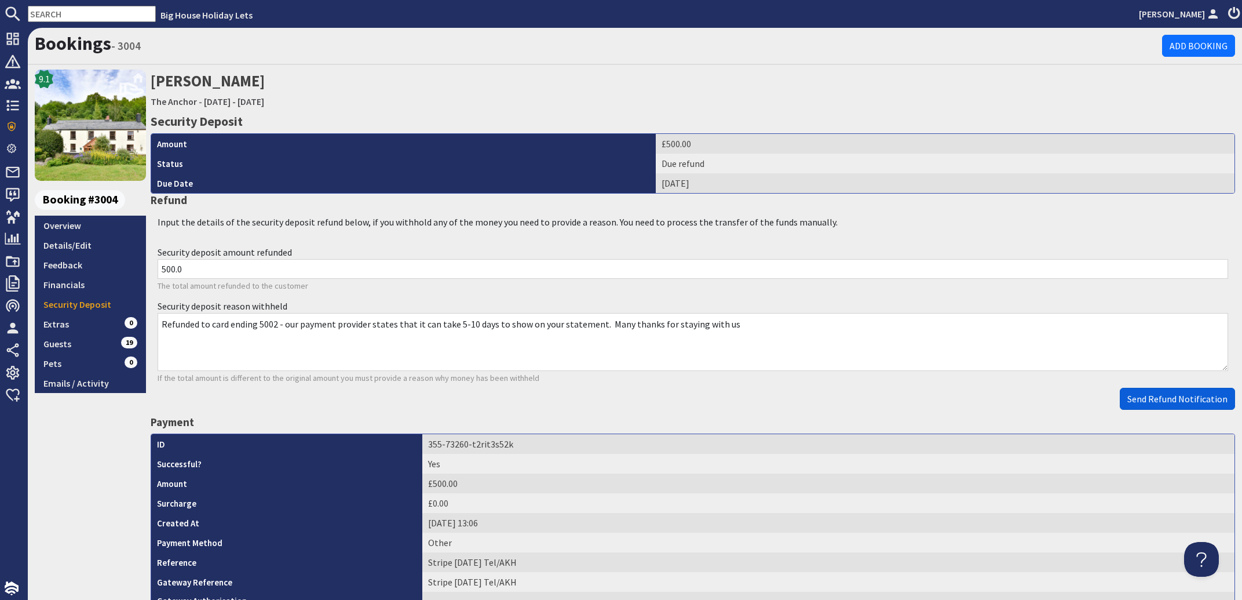
type textarea "Refunded to card ending 5002 - our payment provider states that it can take 5-1…"
click at [1141, 395] on span "Send Refund Notification" at bounding box center [1177, 399] width 100 height 12
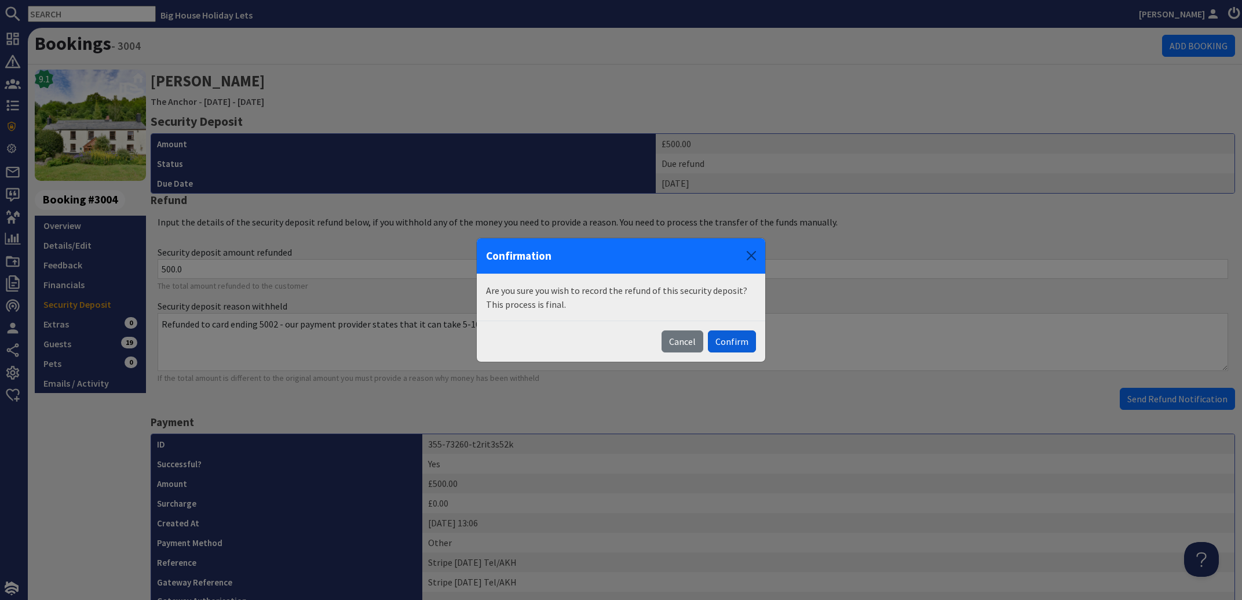
click at [738, 342] on button "Confirm" at bounding box center [732, 341] width 48 height 22
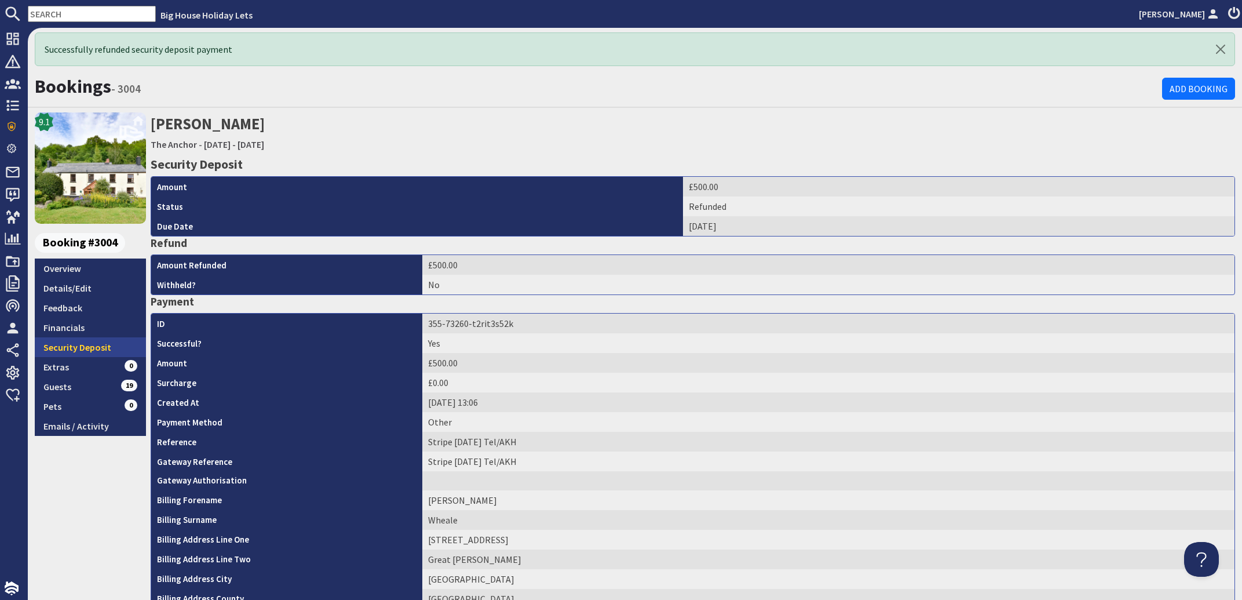
click at [67, 346] on link "Security Deposit" at bounding box center [90, 347] width 111 height 20
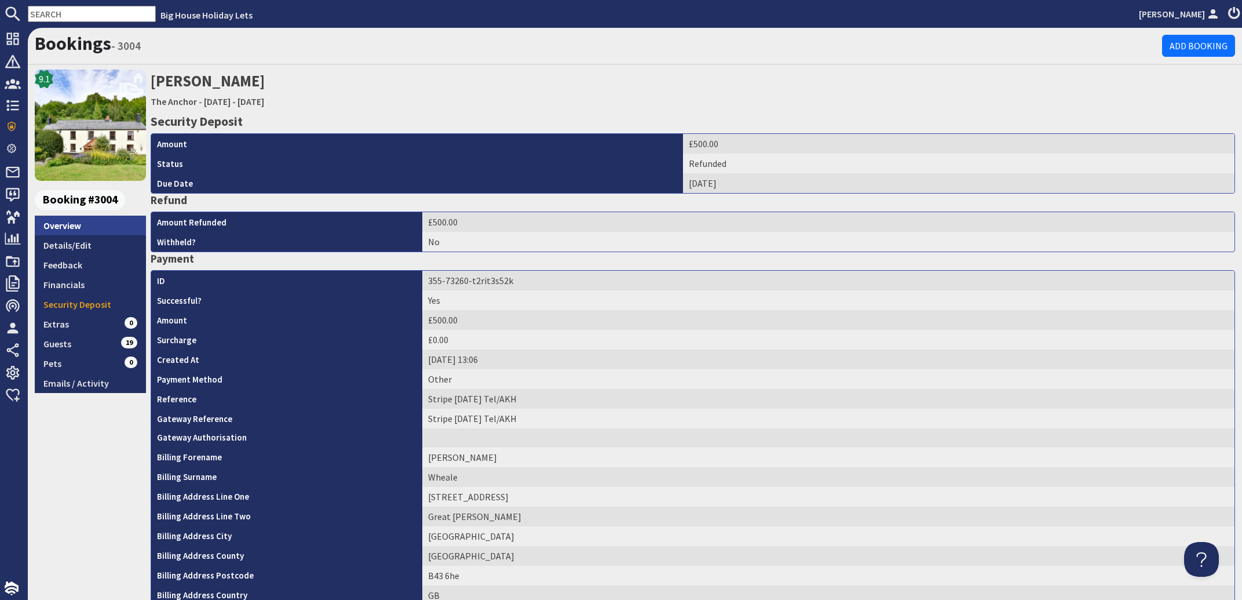
click at [56, 228] on link "Overview" at bounding box center [90, 226] width 111 height 20
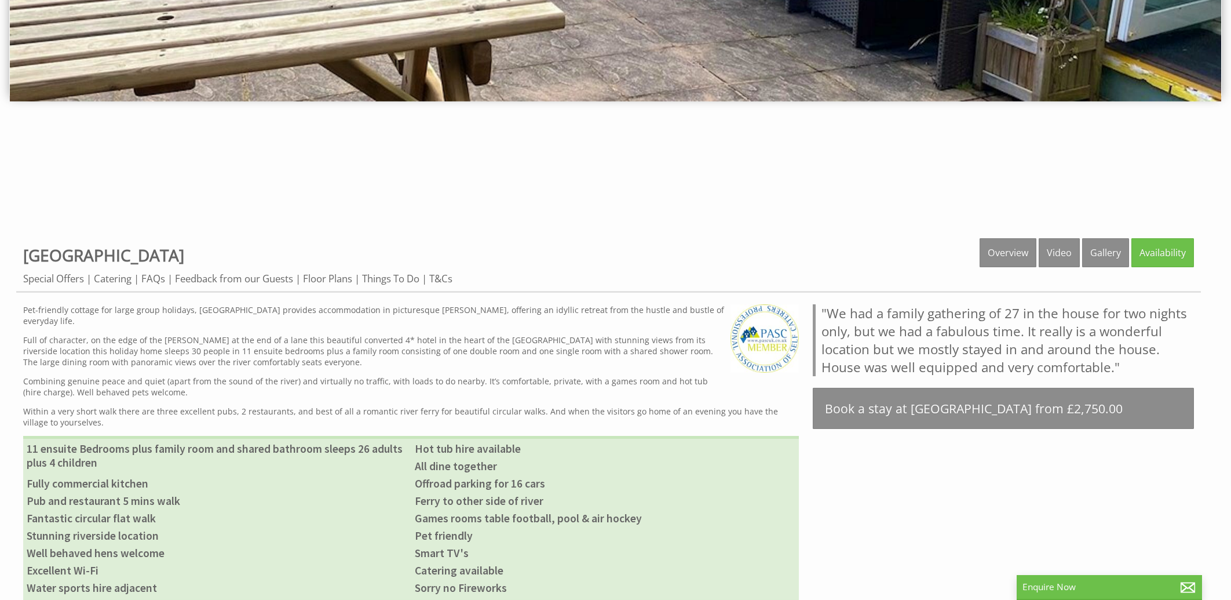
scroll to position [621, 0]
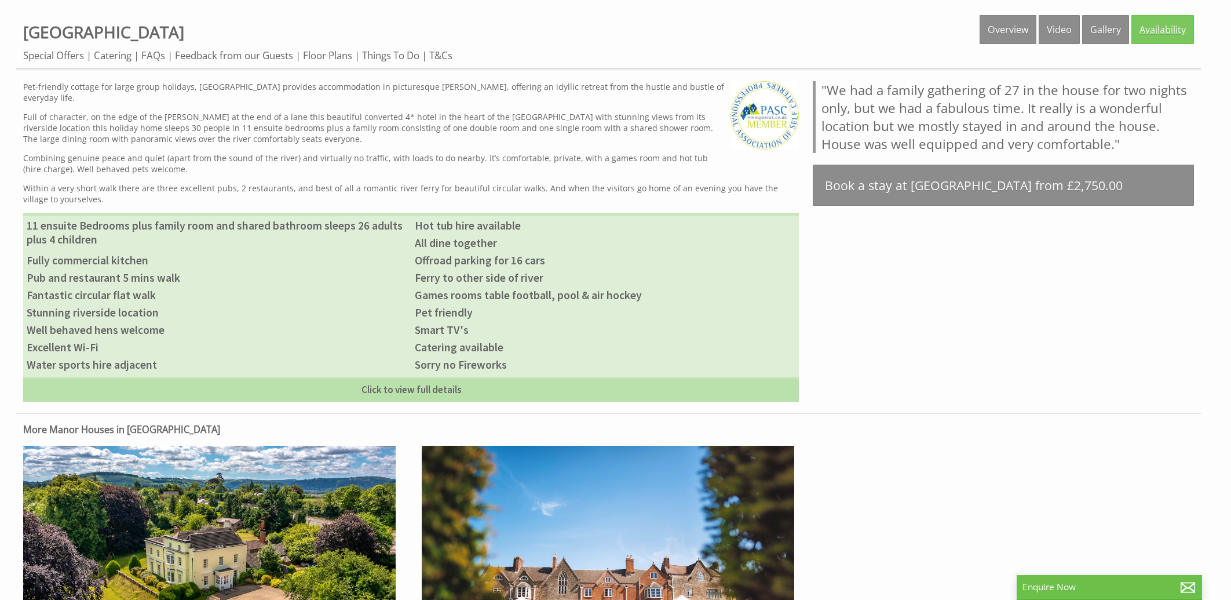
click at [1169, 28] on link "Availability" at bounding box center [1162, 29] width 63 height 29
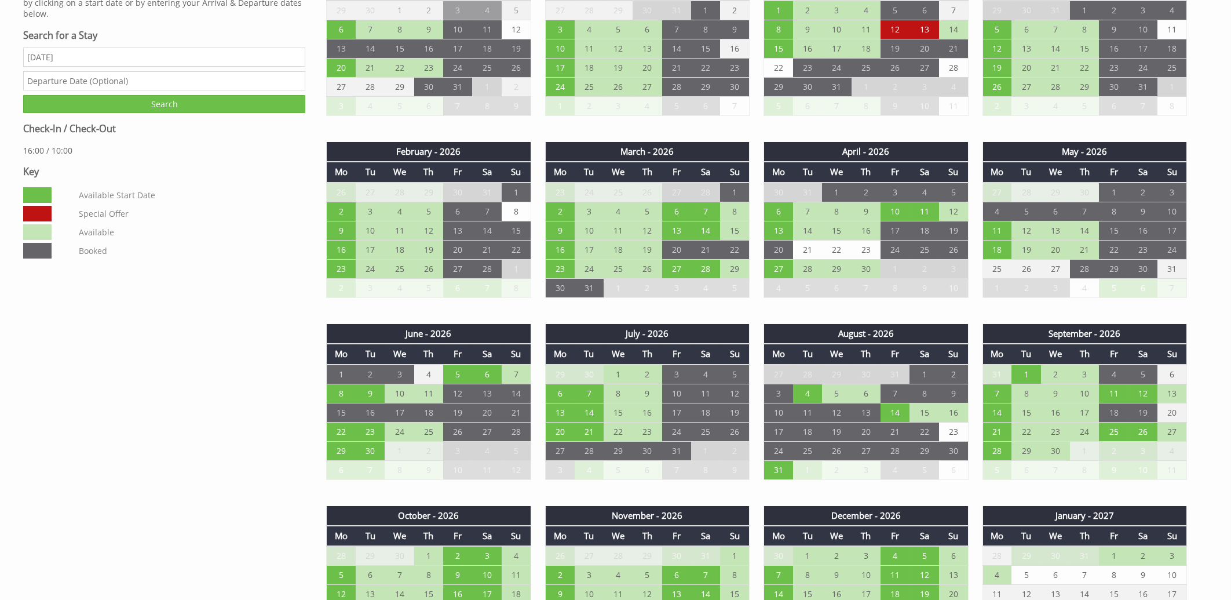
scroll to position [869, 0]
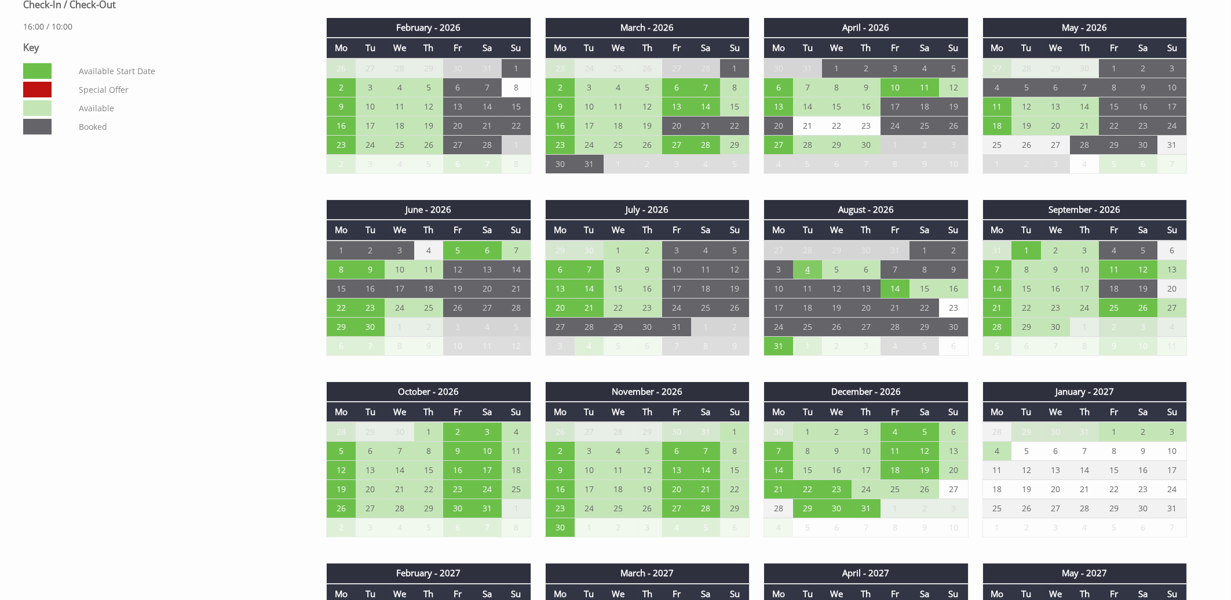
click at [809, 268] on td "4" at bounding box center [807, 269] width 29 height 19
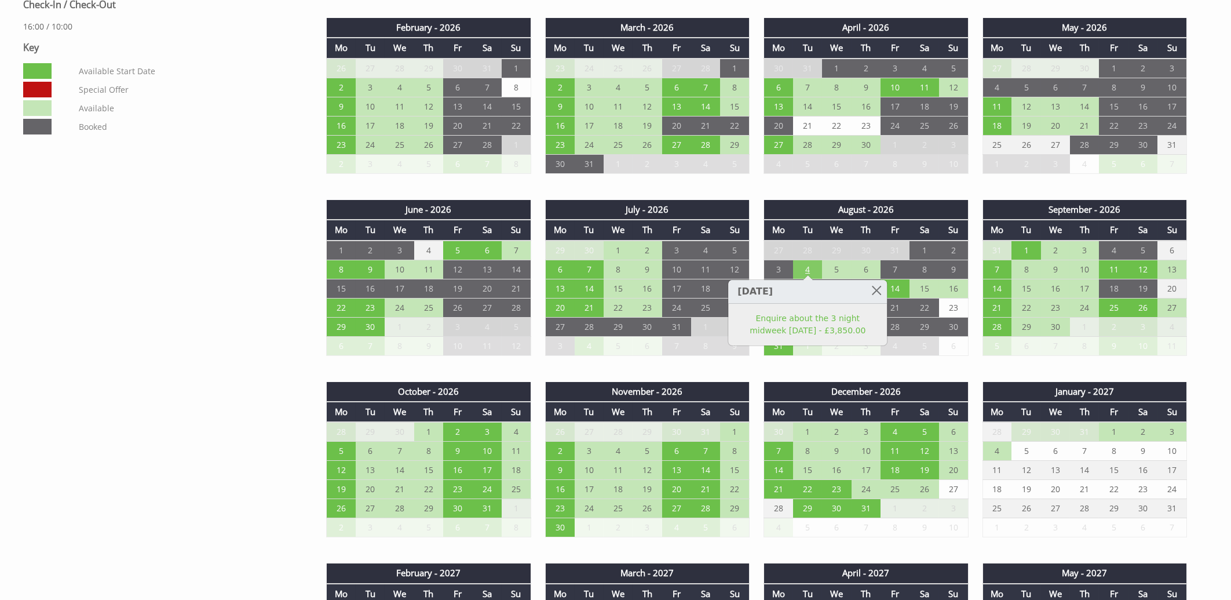
click at [809, 268] on td "4" at bounding box center [807, 269] width 29 height 19
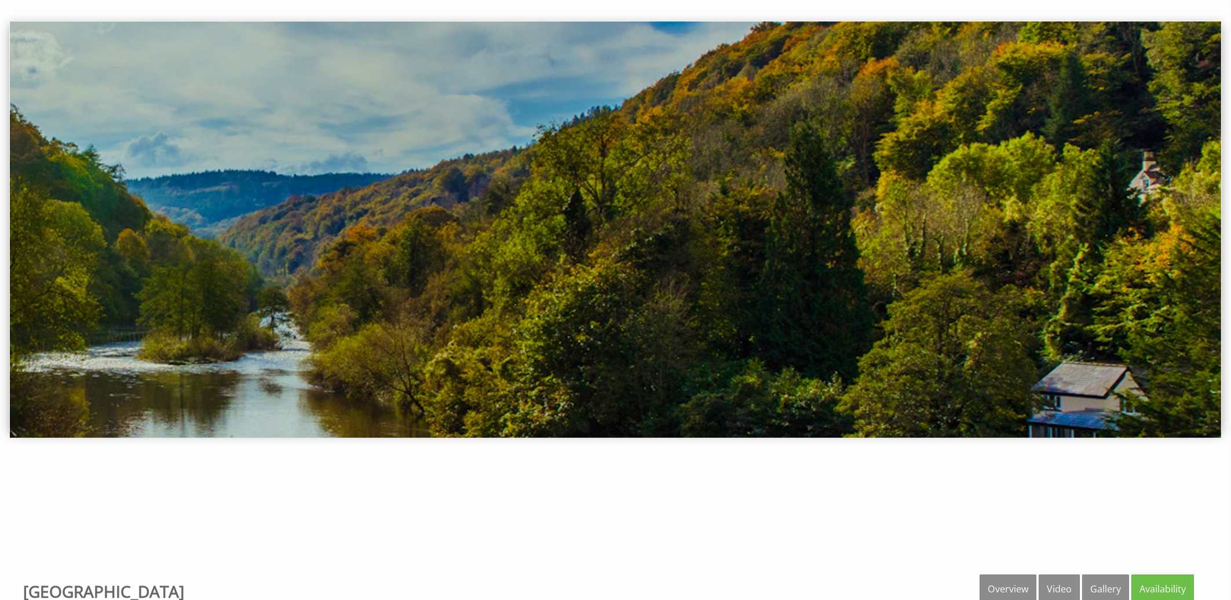
scroll to position [0, 0]
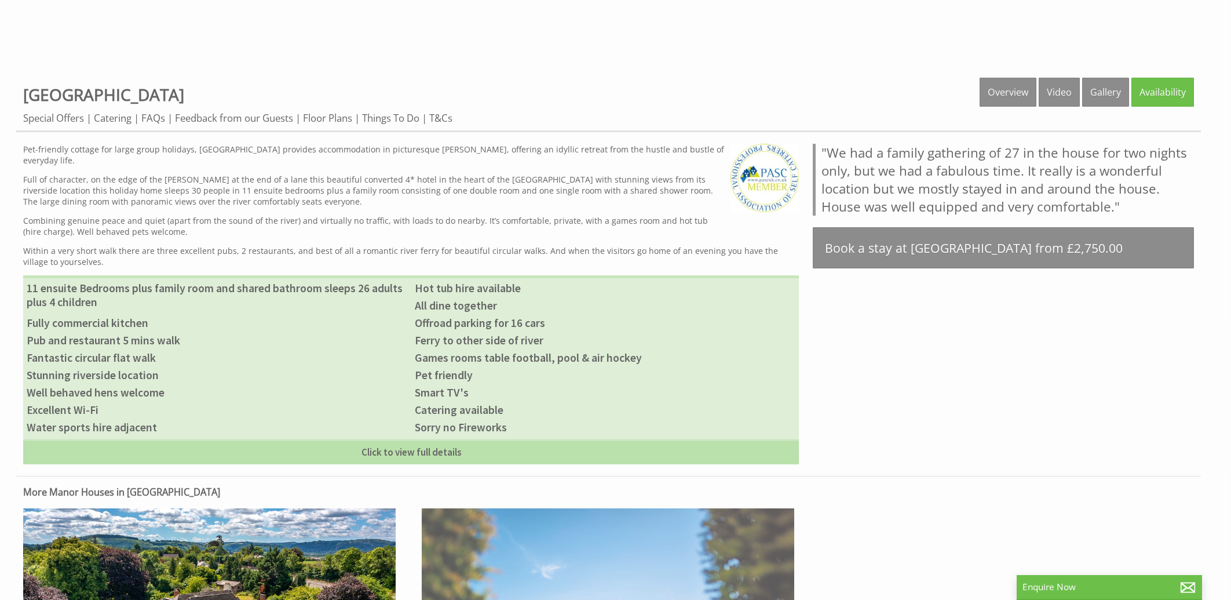
scroll to position [248, 0]
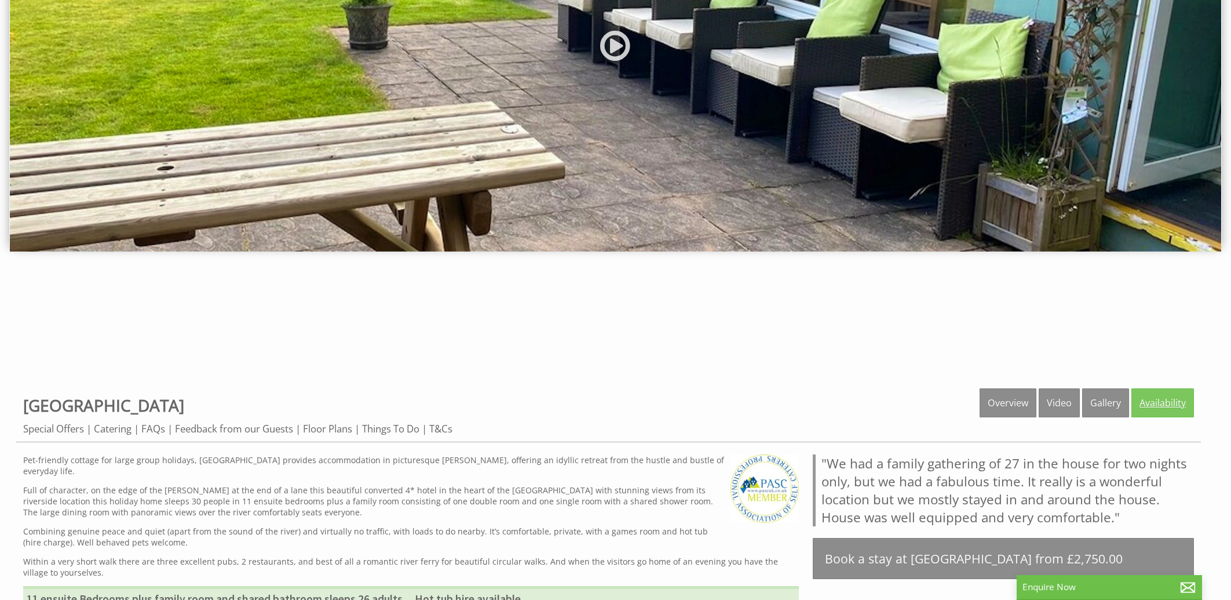
click at [1156, 399] on link "Availability" at bounding box center [1162, 402] width 63 height 29
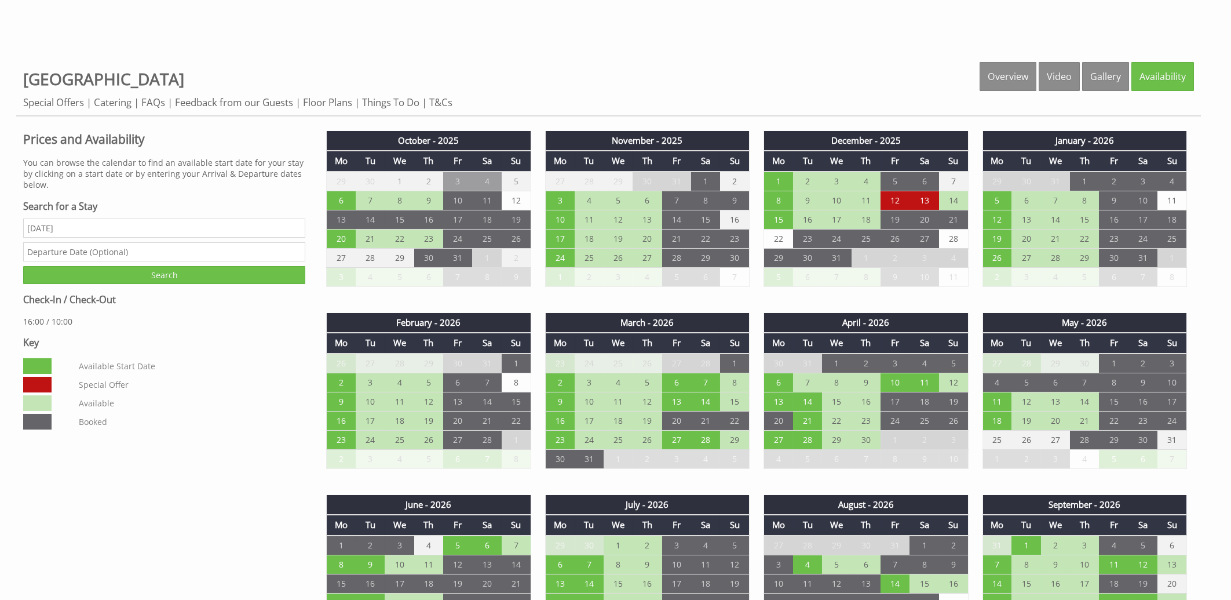
scroll to position [683, 0]
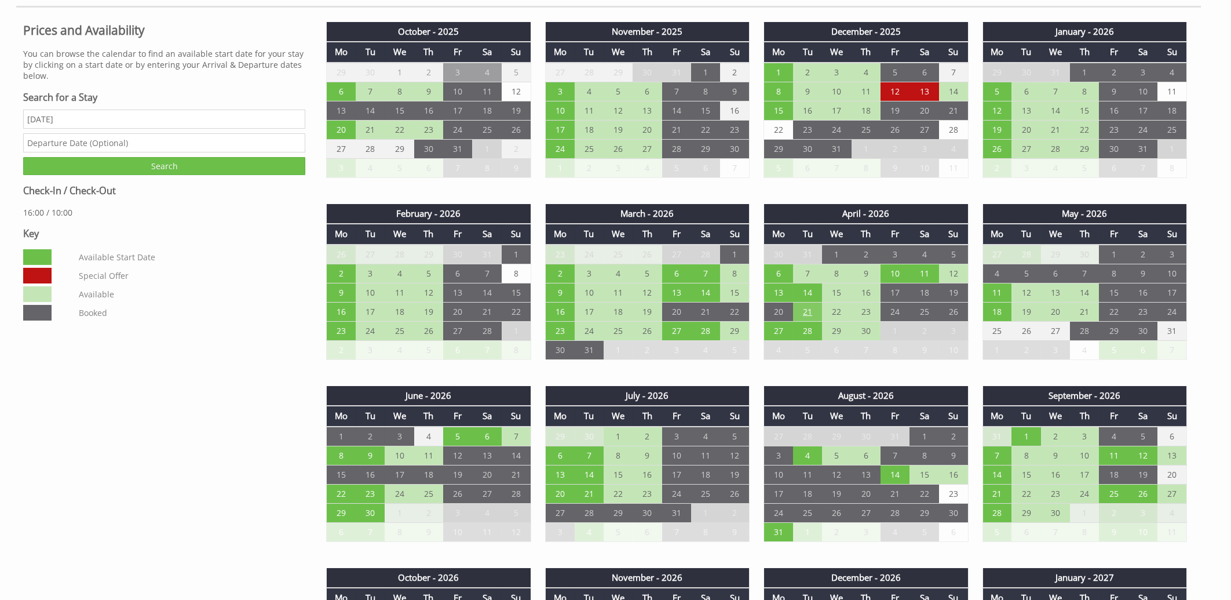
click at [806, 308] on td "21" at bounding box center [807, 311] width 29 height 19
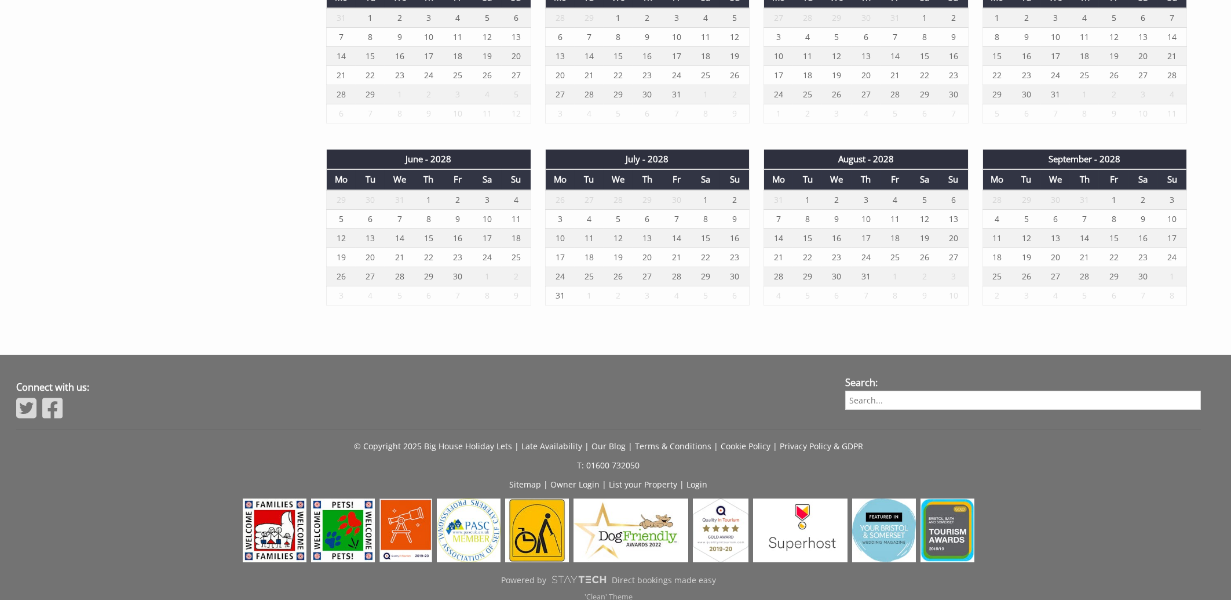
scroll to position [2014, 0]
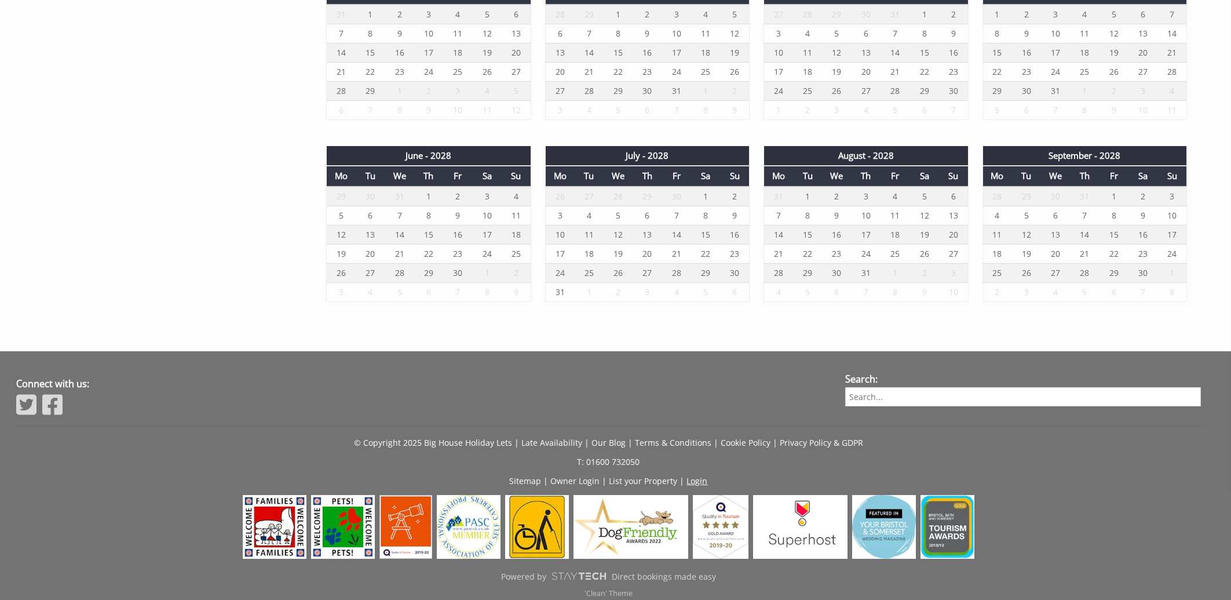
click at [694, 476] on link "Login" at bounding box center [697, 480] width 21 height 11
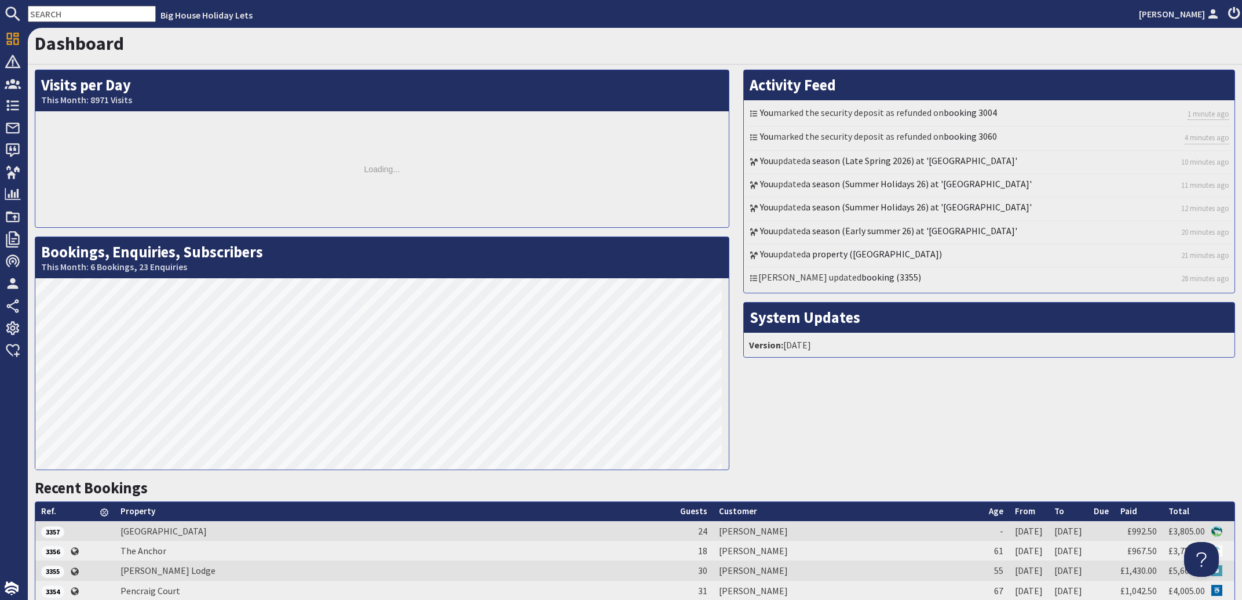
click at [72, 11] on input "text" at bounding box center [92, 14] width 128 height 16
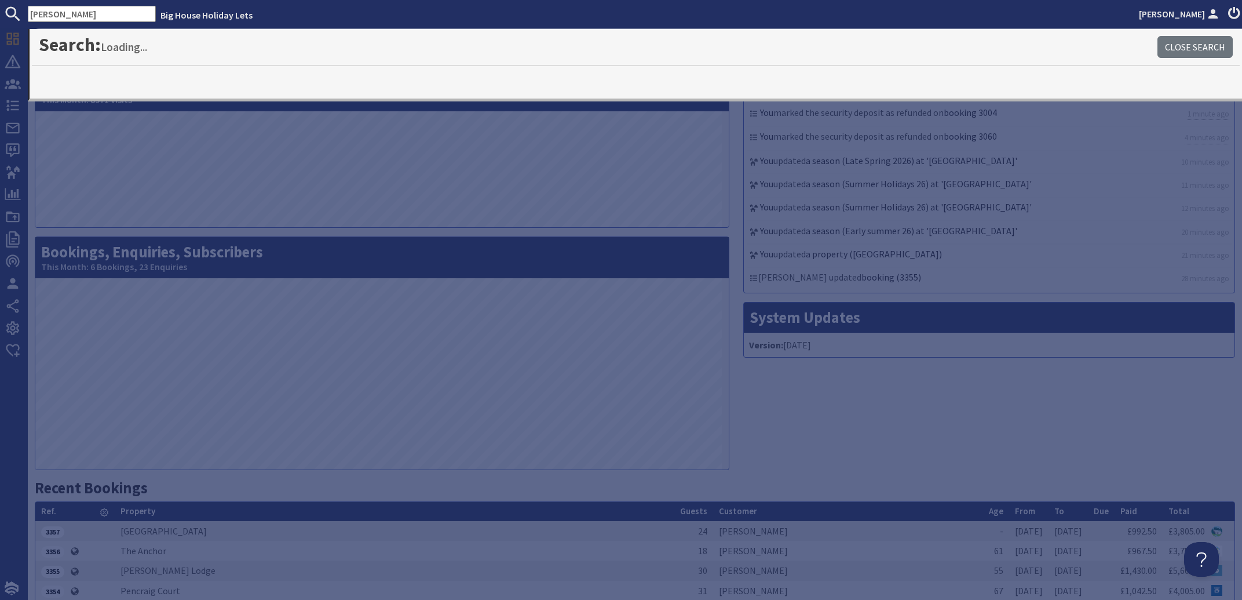
type input "[PERSON_NAME]"
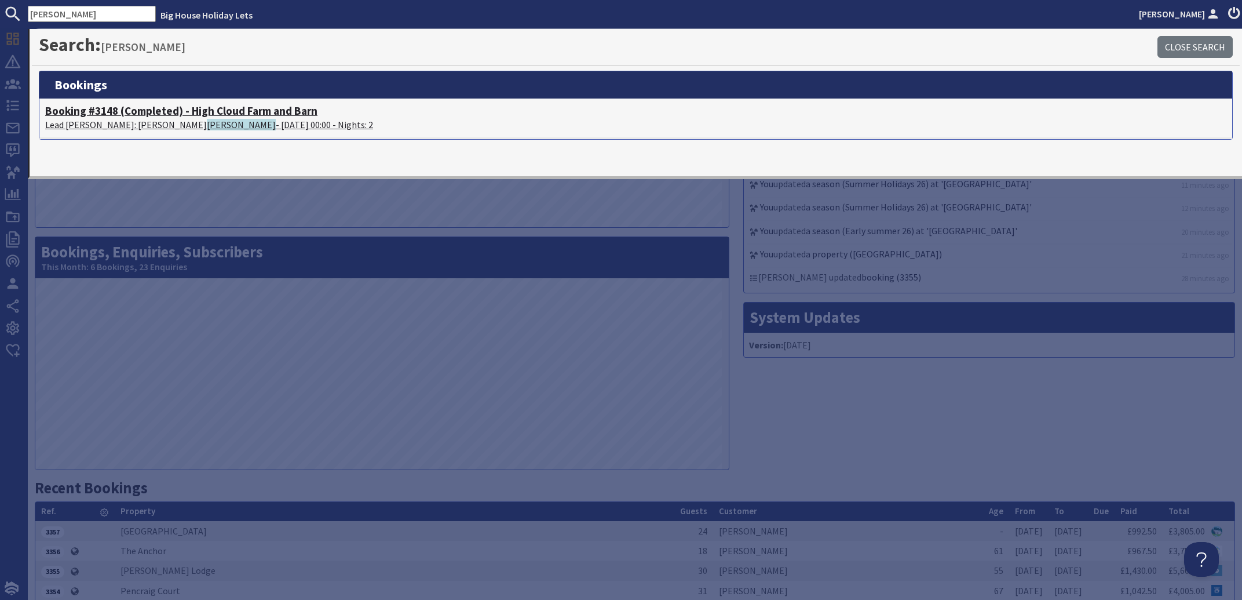
click at [207, 123] on span "[PERSON_NAME]" at bounding box center [241, 125] width 69 height 12
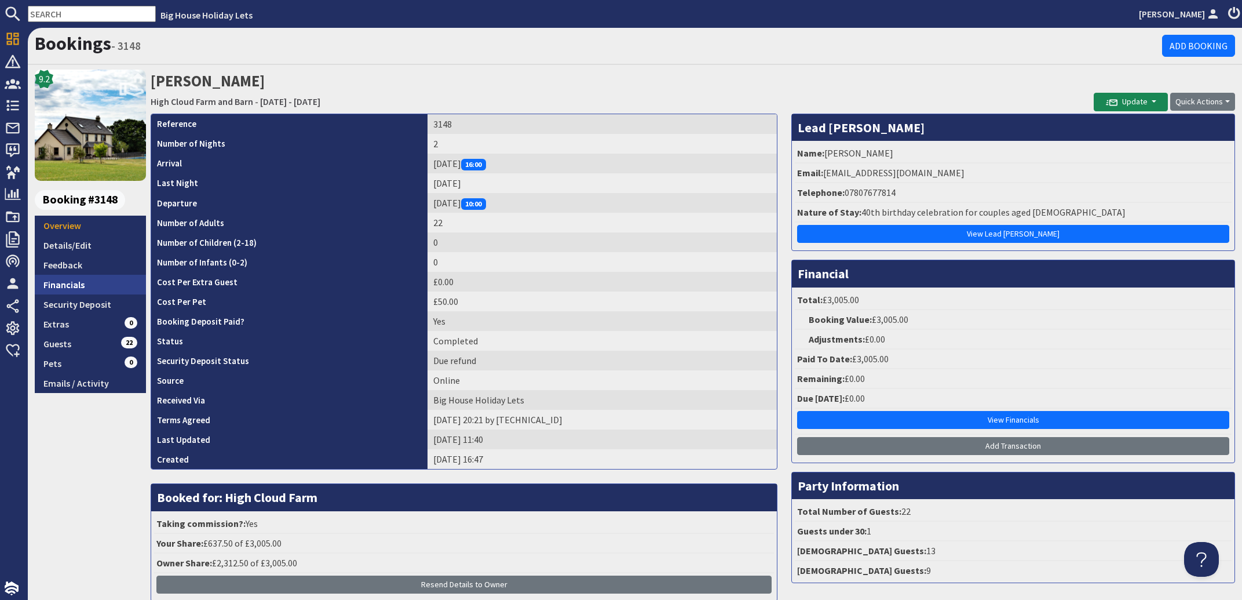
click at [53, 284] on link "Financials" at bounding box center [90, 285] width 111 height 20
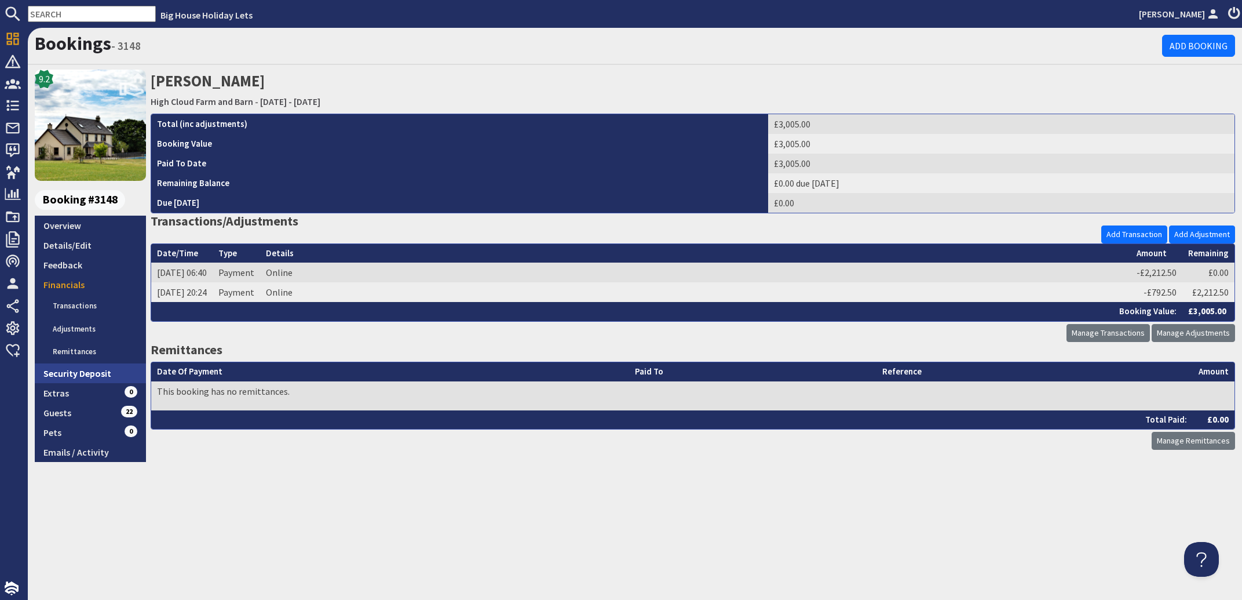
click at [74, 370] on link "Security Deposit" at bounding box center [90, 373] width 111 height 20
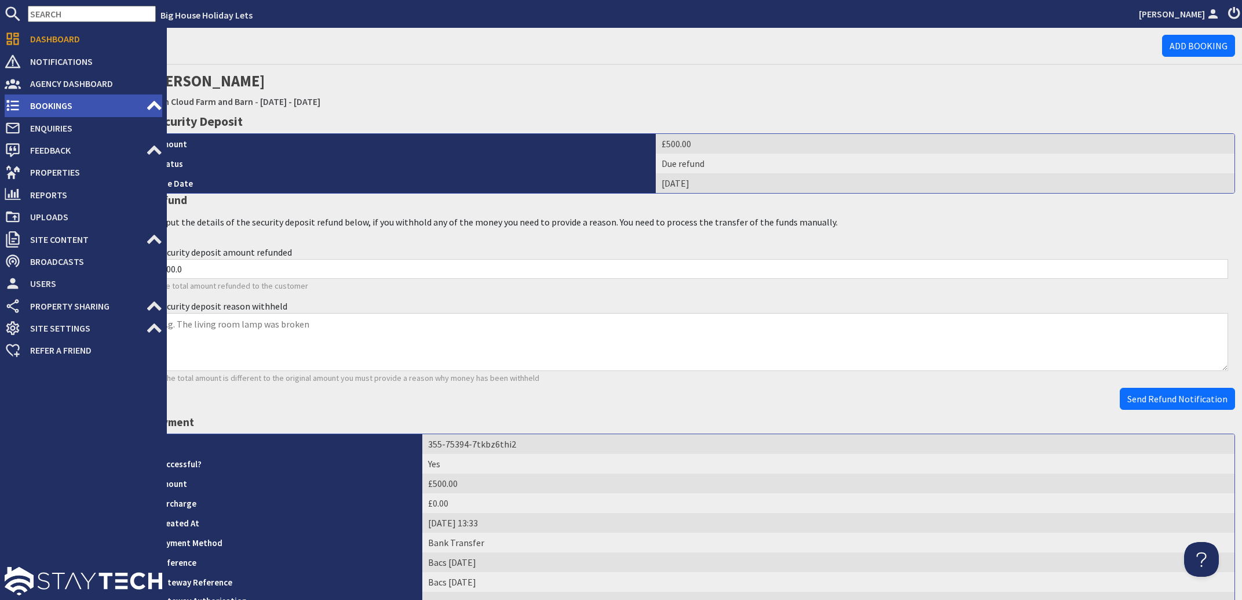
click at [40, 104] on span "Bookings" at bounding box center [83, 105] width 125 height 19
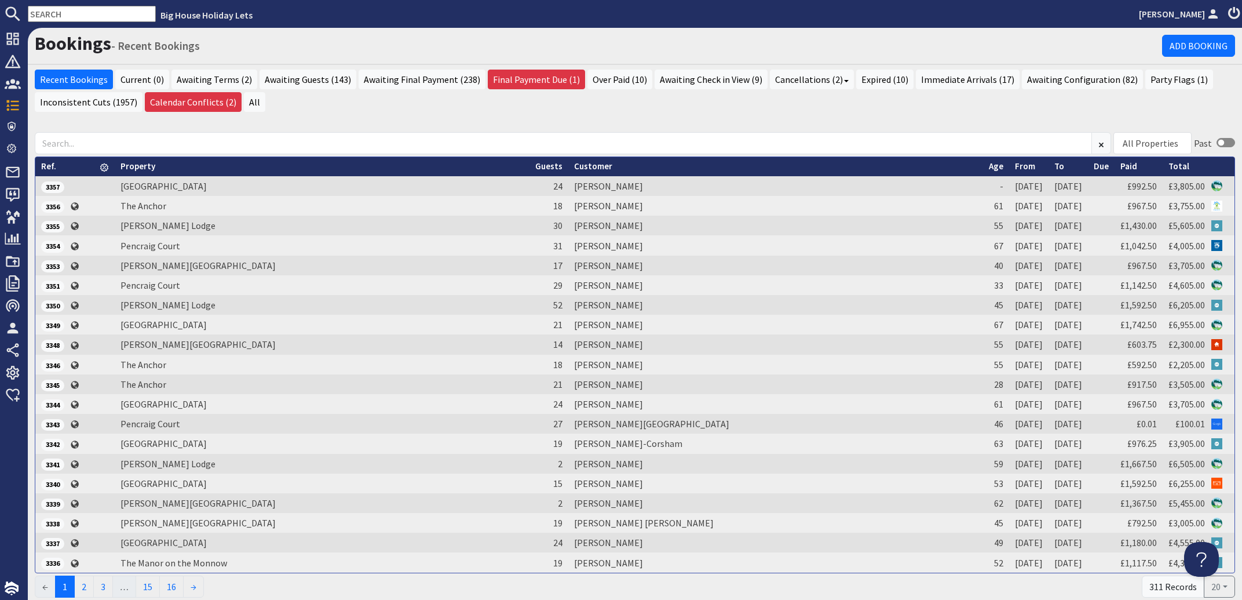
click at [81, 17] on input "text" at bounding box center [92, 14] width 128 height 16
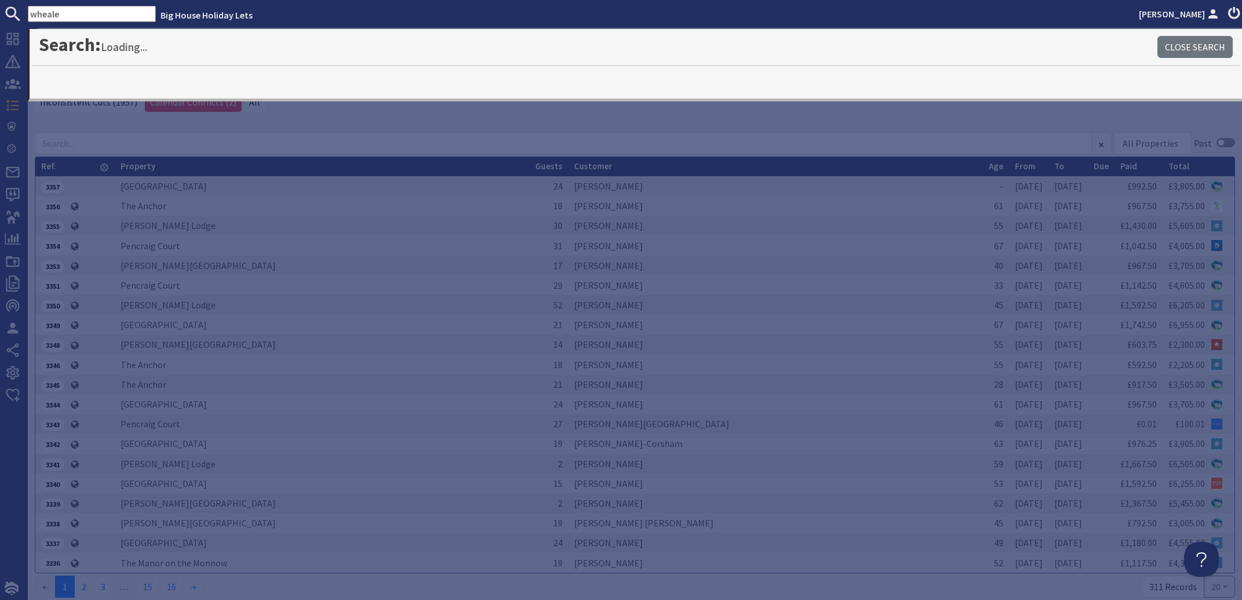
type input "wheale"
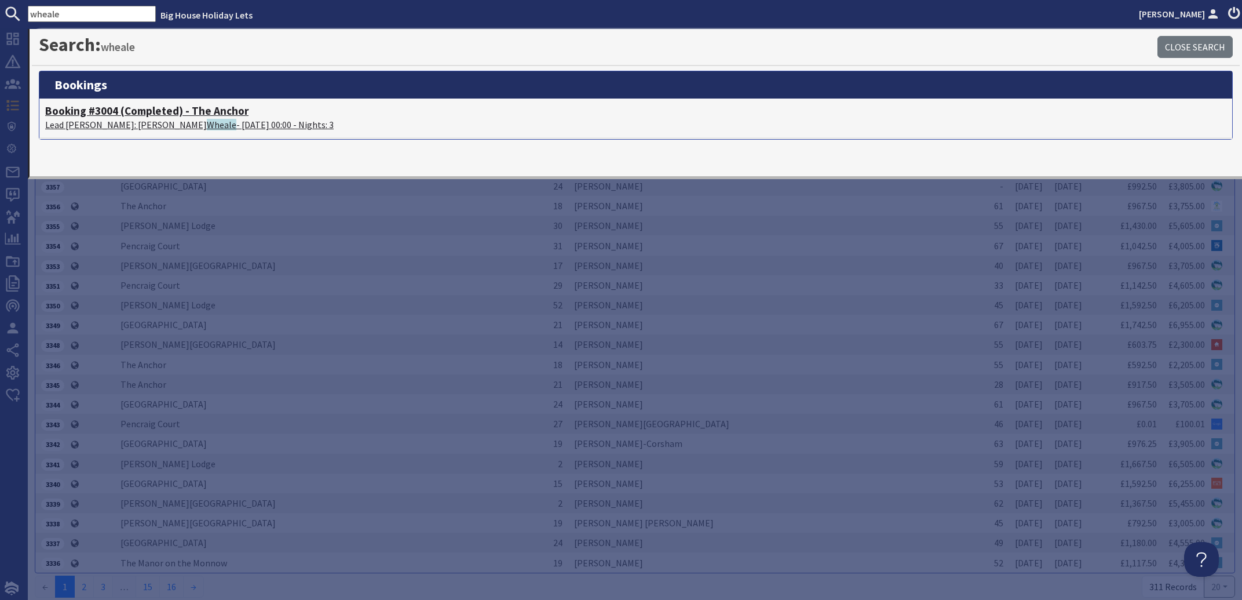
click at [124, 127] on p "Lead [PERSON_NAME]: [PERSON_NAME] - [DATE] 00:00 - Nights: 3" at bounding box center [635, 125] width 1181 height 14
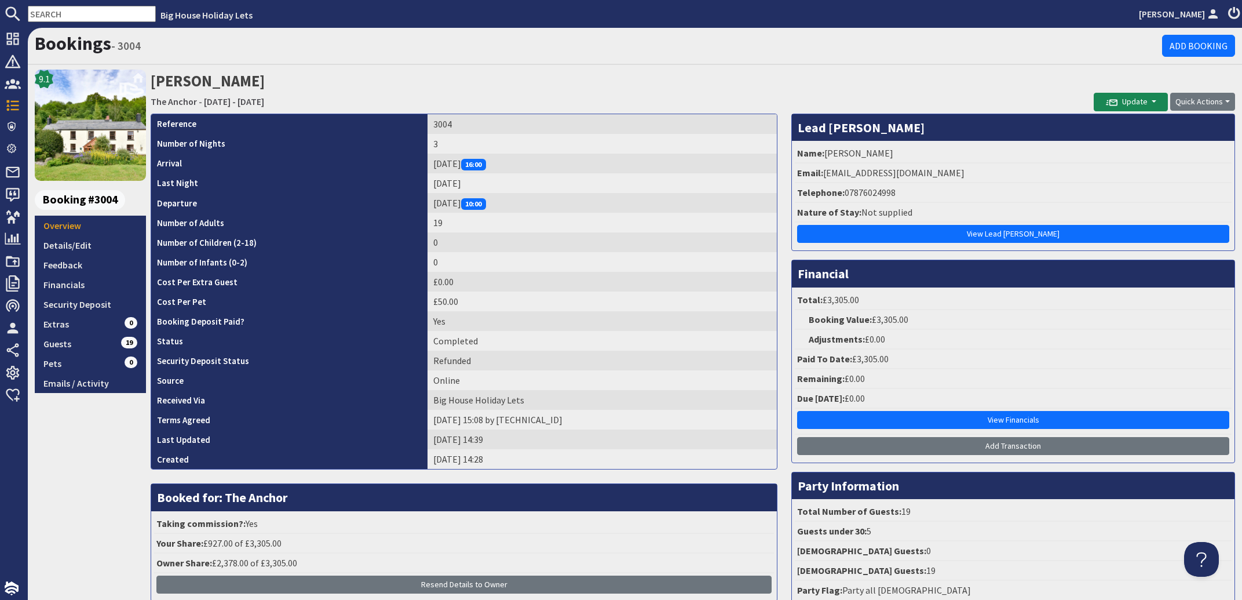
click at [69, 13] on input "text" at bounding box center [92, 14] width 128 height 16
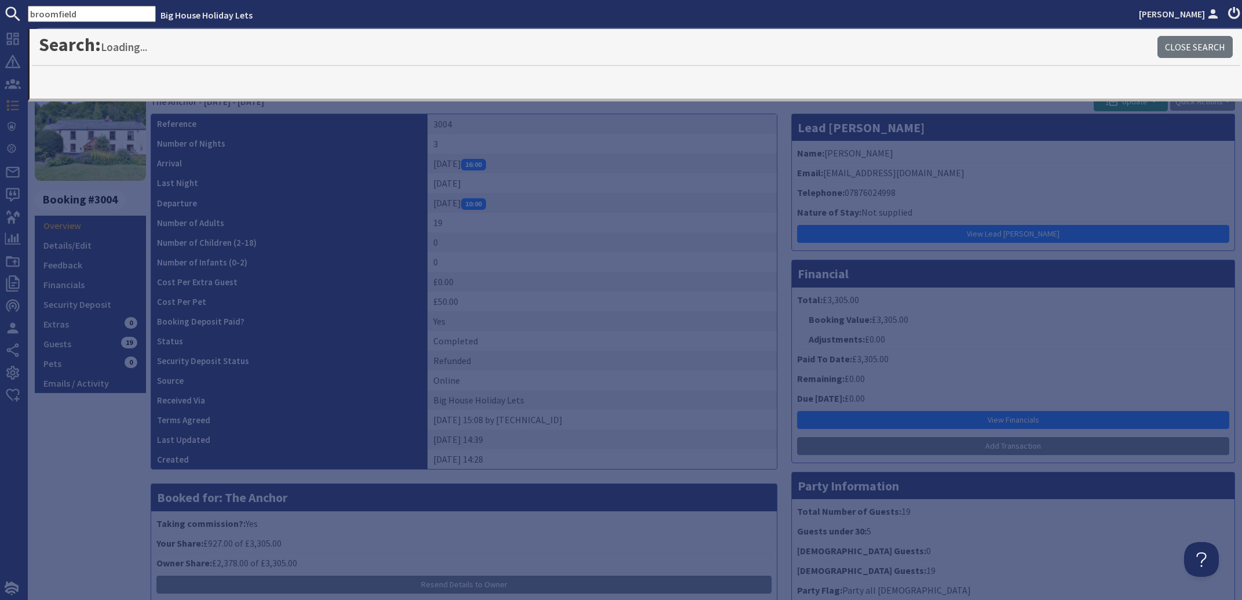
type input "broomfield"
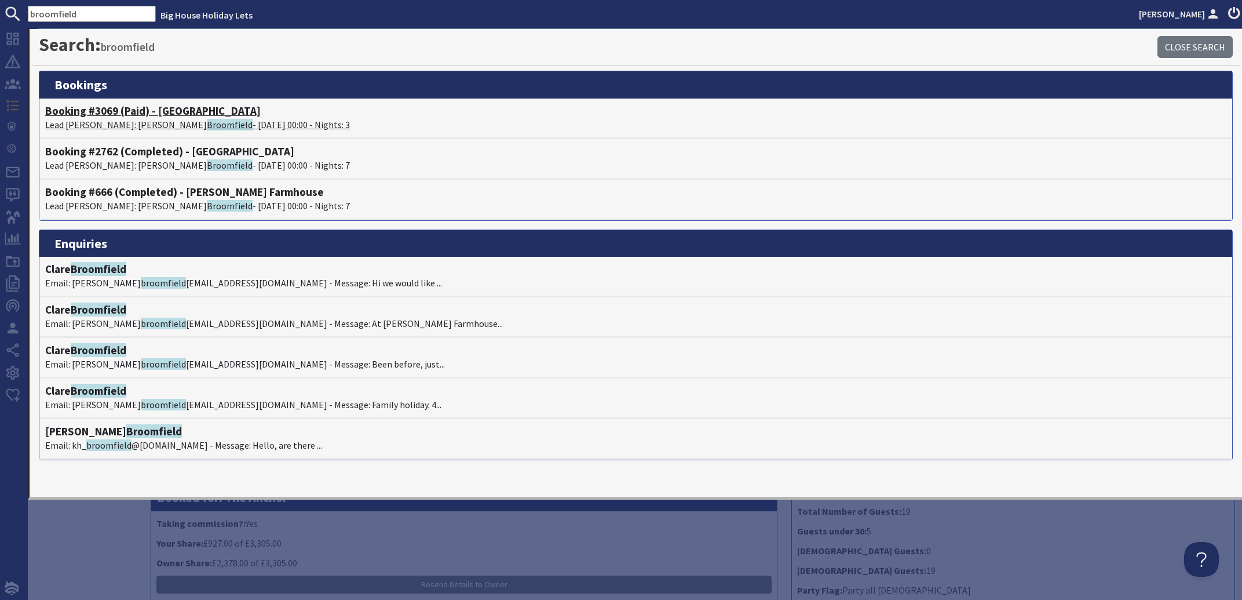
click at [126, 122] on p "Lead [PERSON_NAME]: [PERSON_NAME] - [DATE] 00:00 - Nights: 3" at bounding box center [635, 125] width 1181 height 14
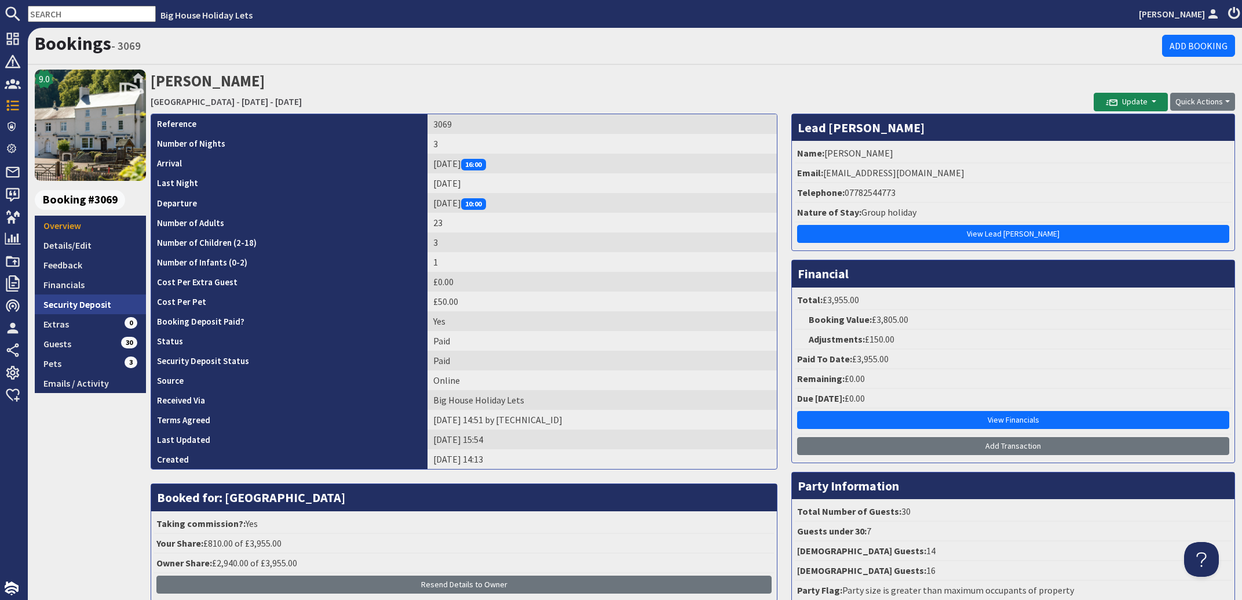
click at [85, 305] on link "Security Deposit" at bounding box center [90, 304] width 111 height 20
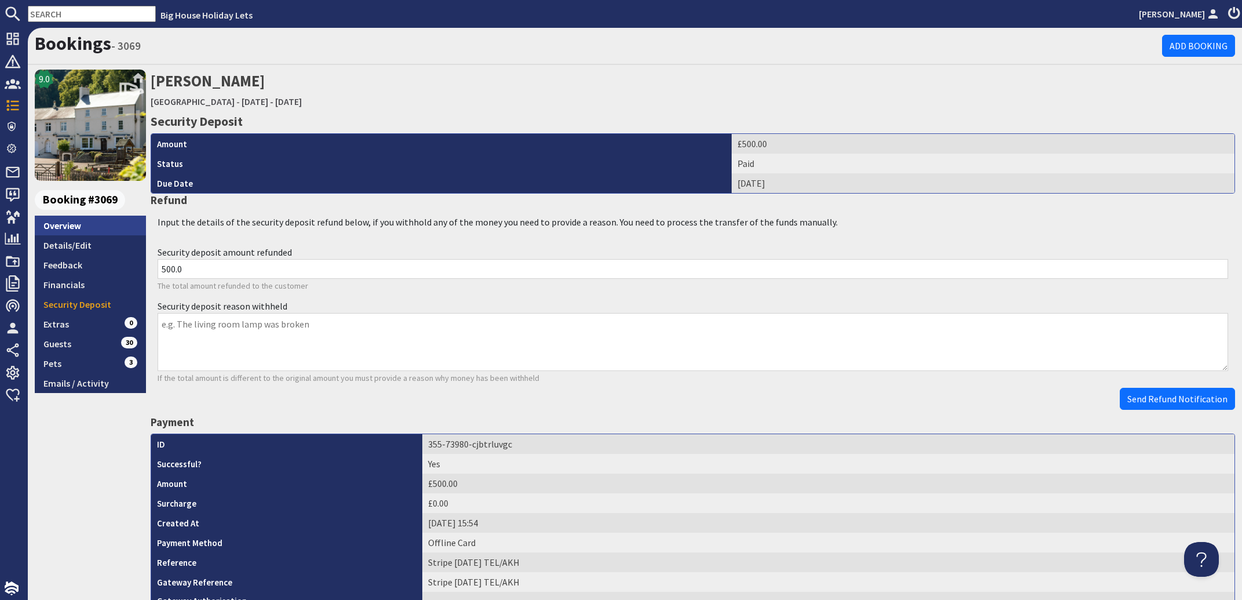
click at [65, 223] on link "Overview" at bounding box center [90, 226] width 111 height 20
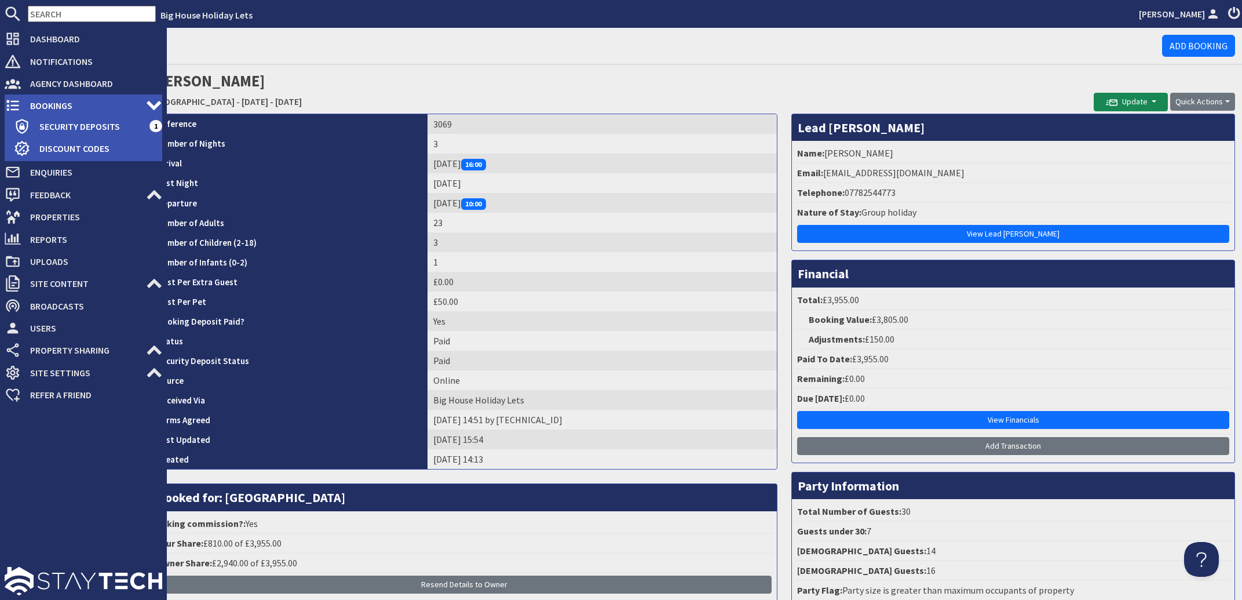
click at [49, 108] on span "Bookings" at bounding box center [83, 105] width 125 height 19
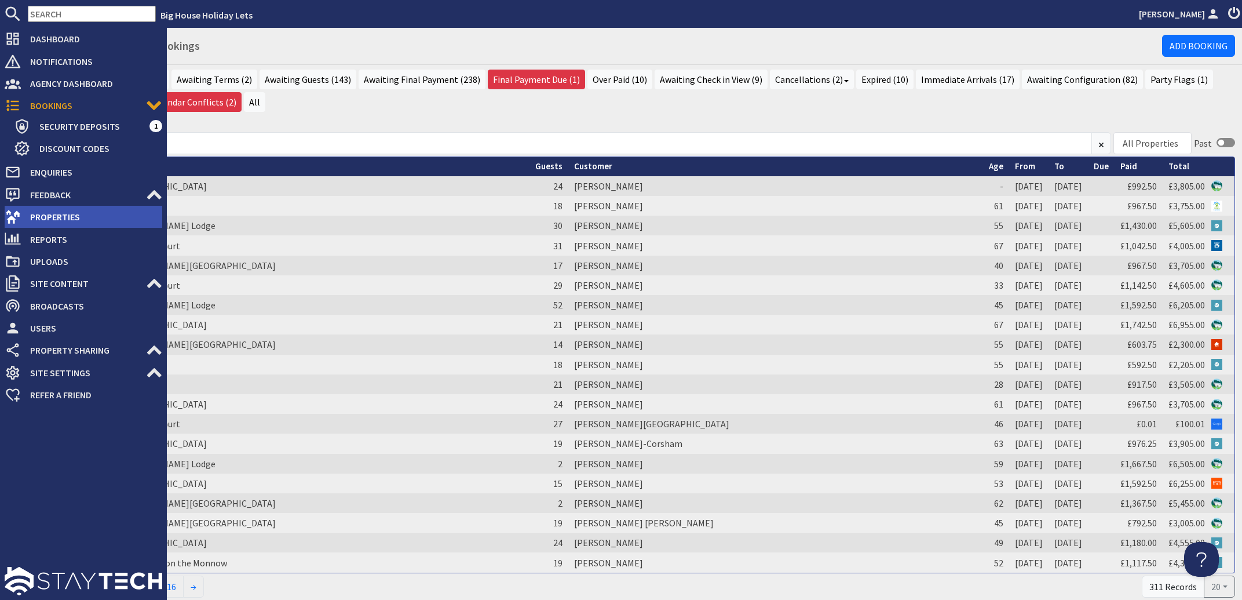
click at [48, 216] on span "Properties" at bounding box center [91, 216] width 141 height 19
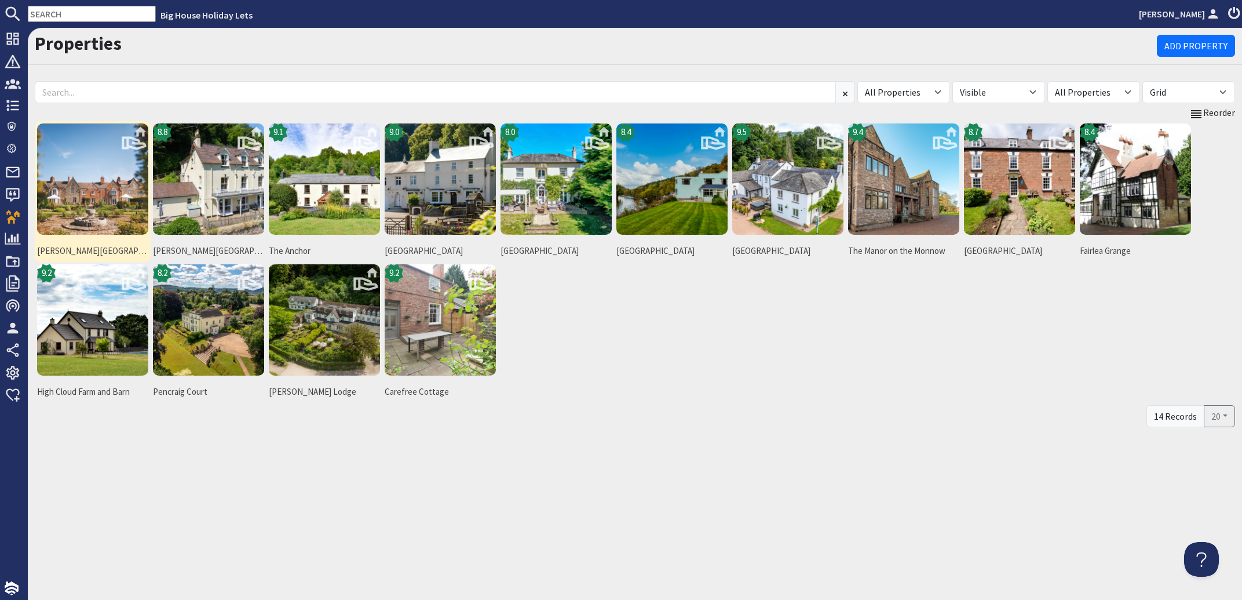
click at [103, 183] on img at bounding box center [92, 178] width 111 height 111
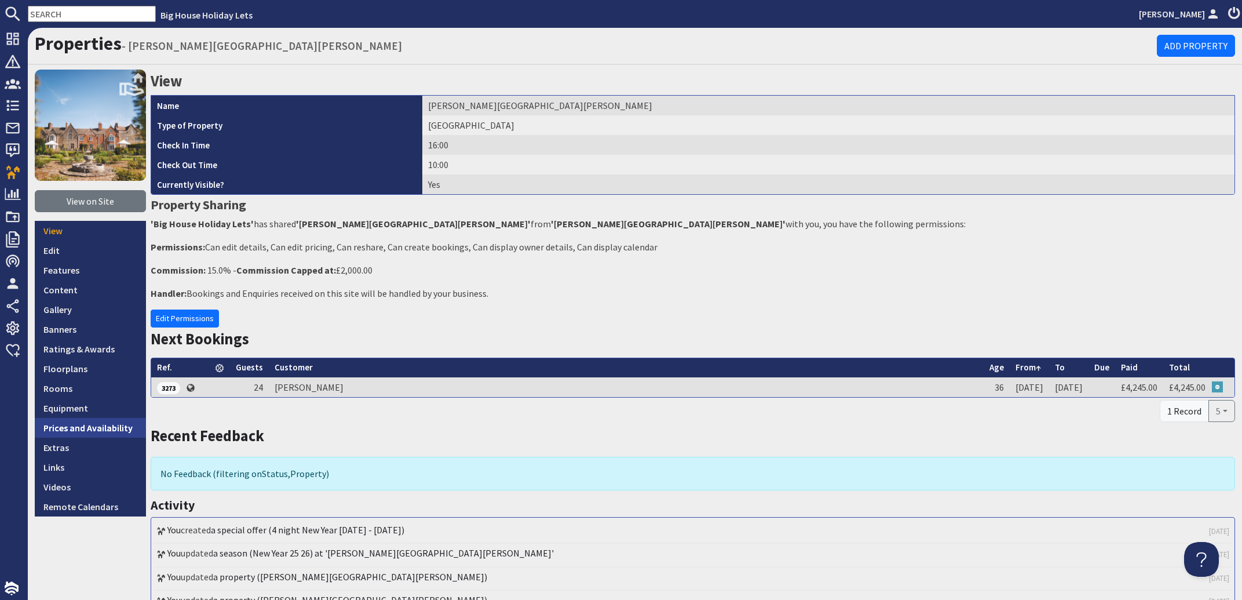
click at [60, 427] on link "Prices and Availability" at bounding box center [90, 428] width 111 height 20
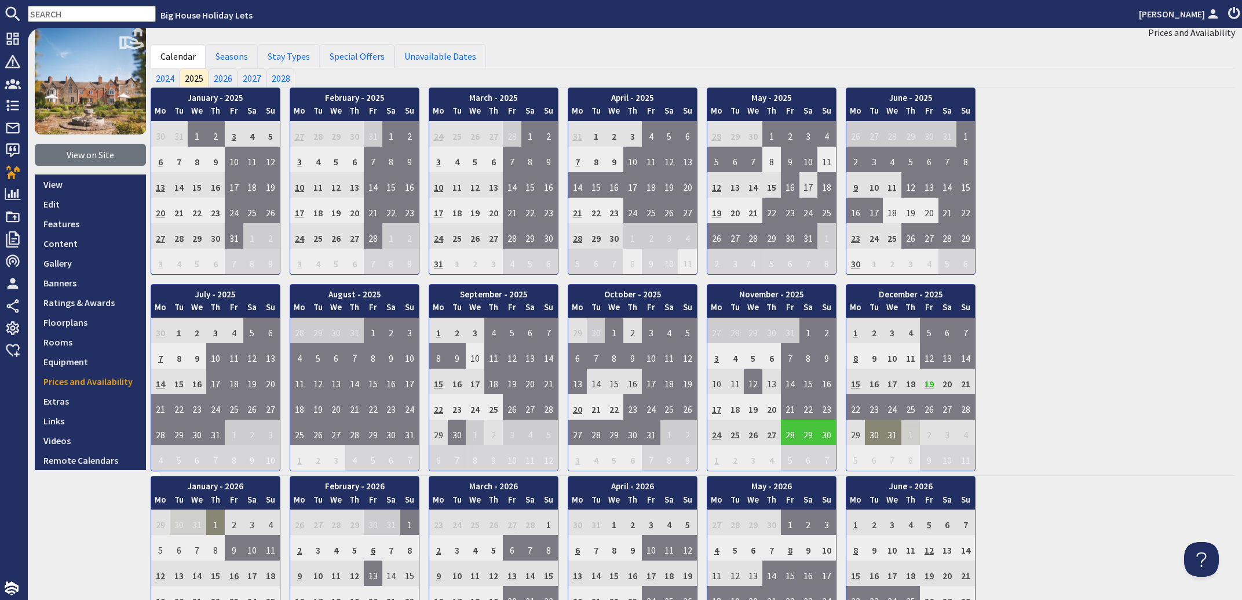
scroll to position [70, 0]
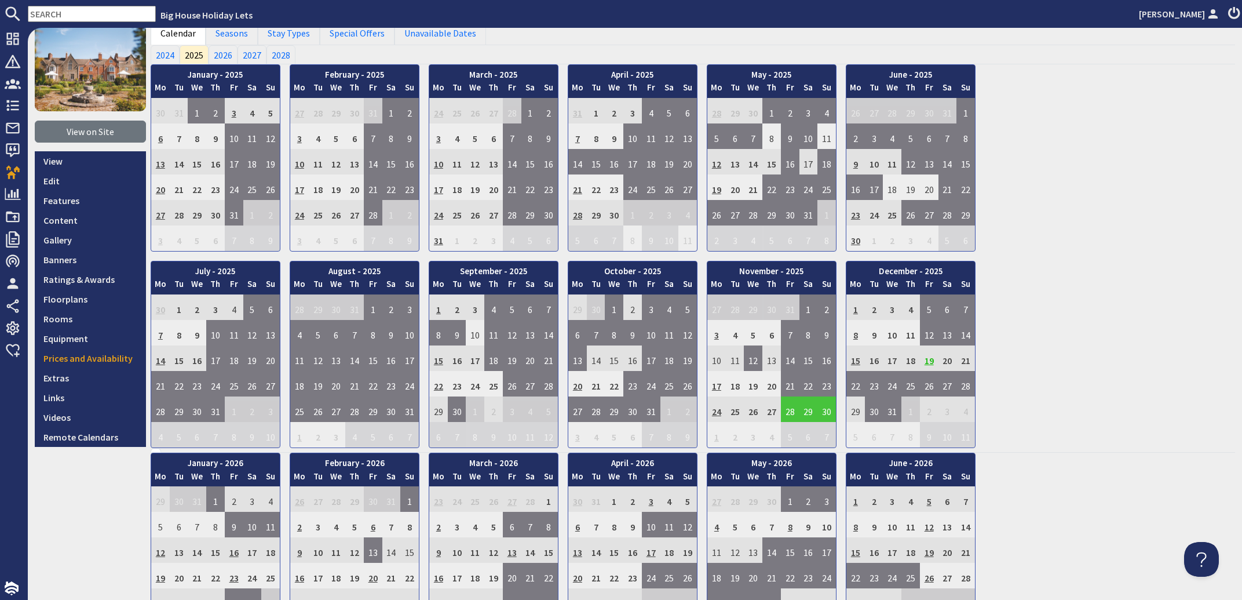
click at [928, 359] on td "19" at bounding box center [929, 357] width 19 height 25
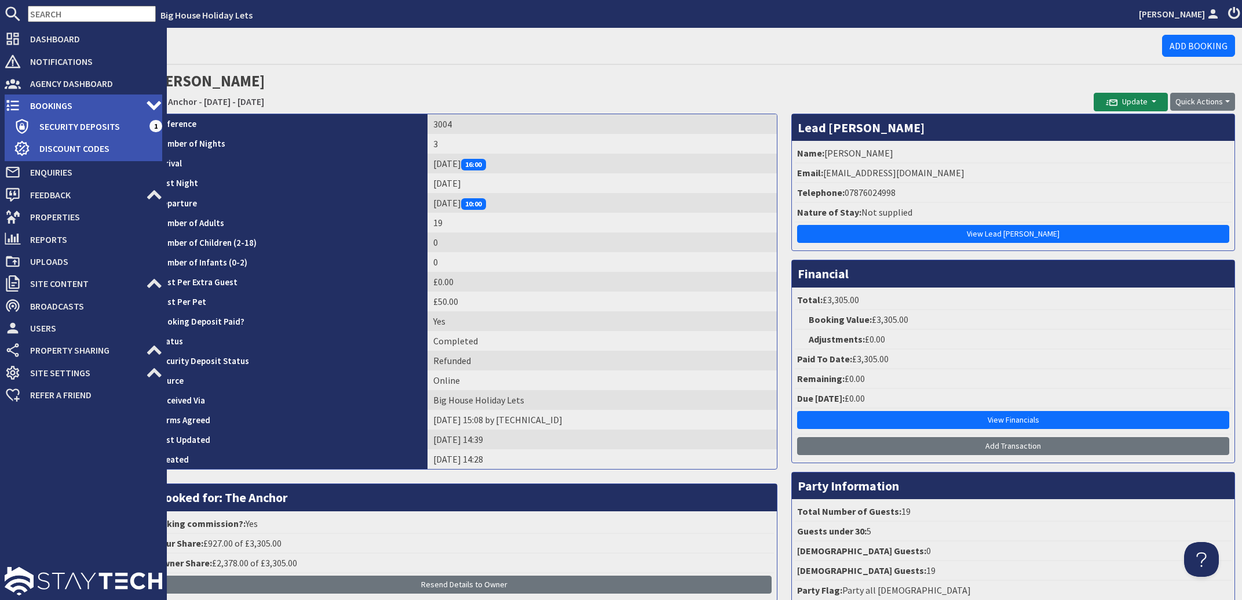
click at [61, 108] on span "Bookings" at bounding box center [83, 105] width 125 height 19
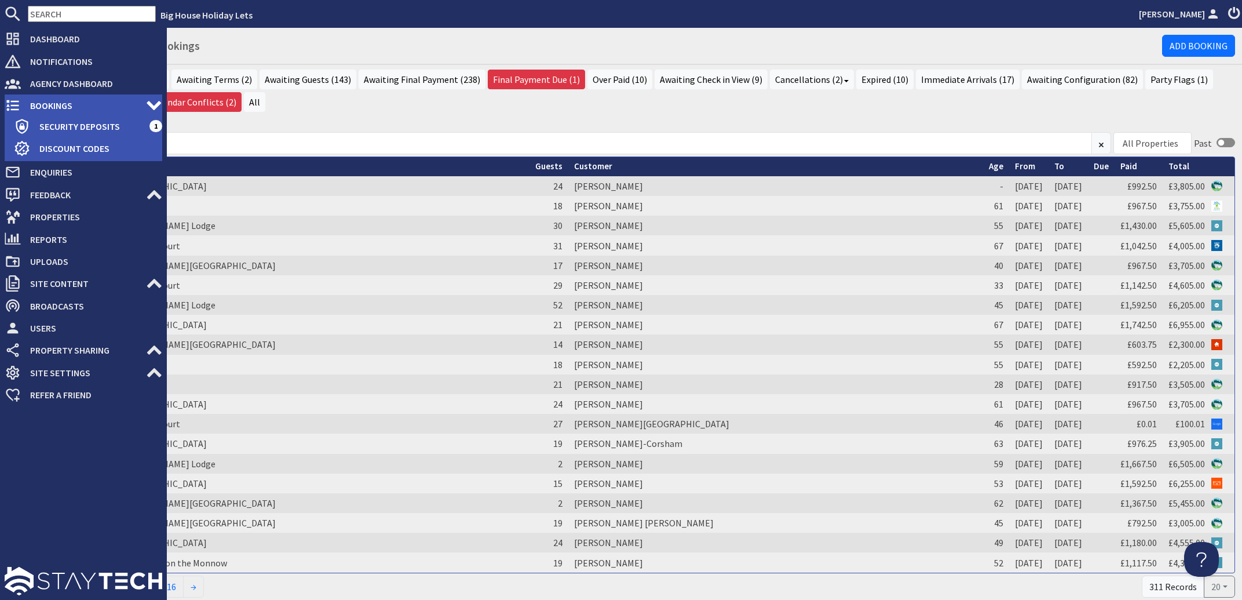
click at [46, 106] on span "Bookings" at bounding box center [83, 105] width 125 height 19
click at [52, 102] on span "Bookings" at bounding box center [83, 105] width 125 height 19
click at [53, 110] on span "Bookings" at bounding box center [83, 105] width 125 height 19
